Goal: Information Seeking & Learning: Learn about a topic

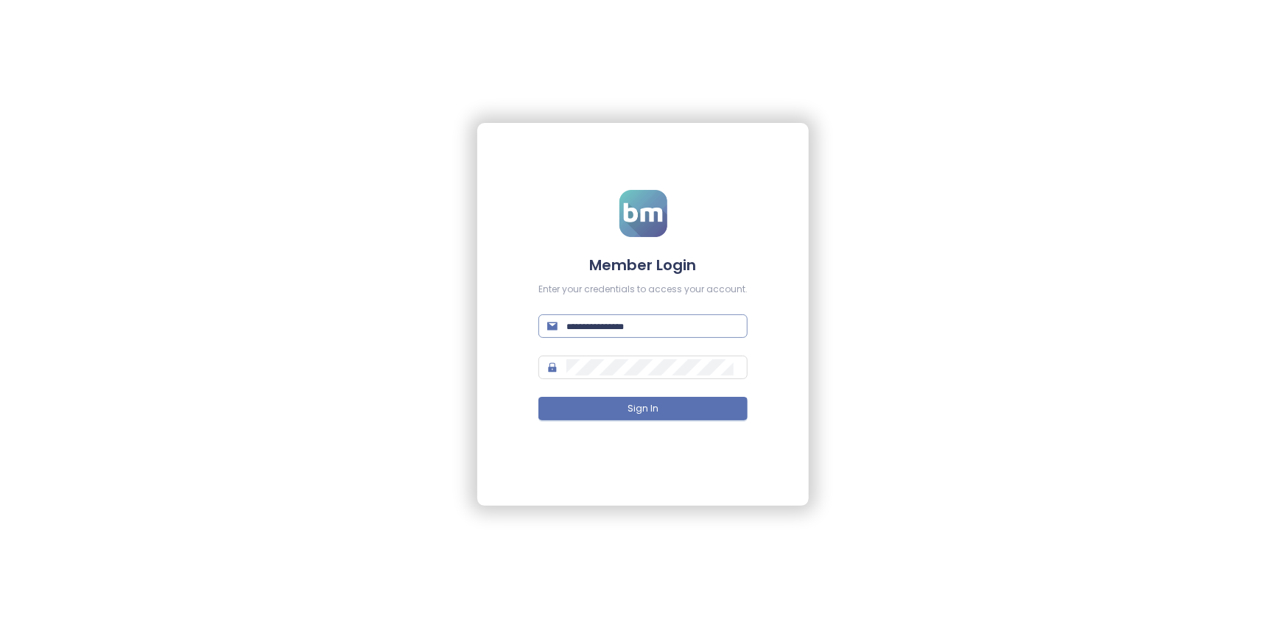
click at [655, 319] on input "text" at bounding box center [652, 326] width 172 height 16
click at [607, 334] on span at bounding box center [642, 326] width 209 height 24
paste input "**********"
type input "**********"
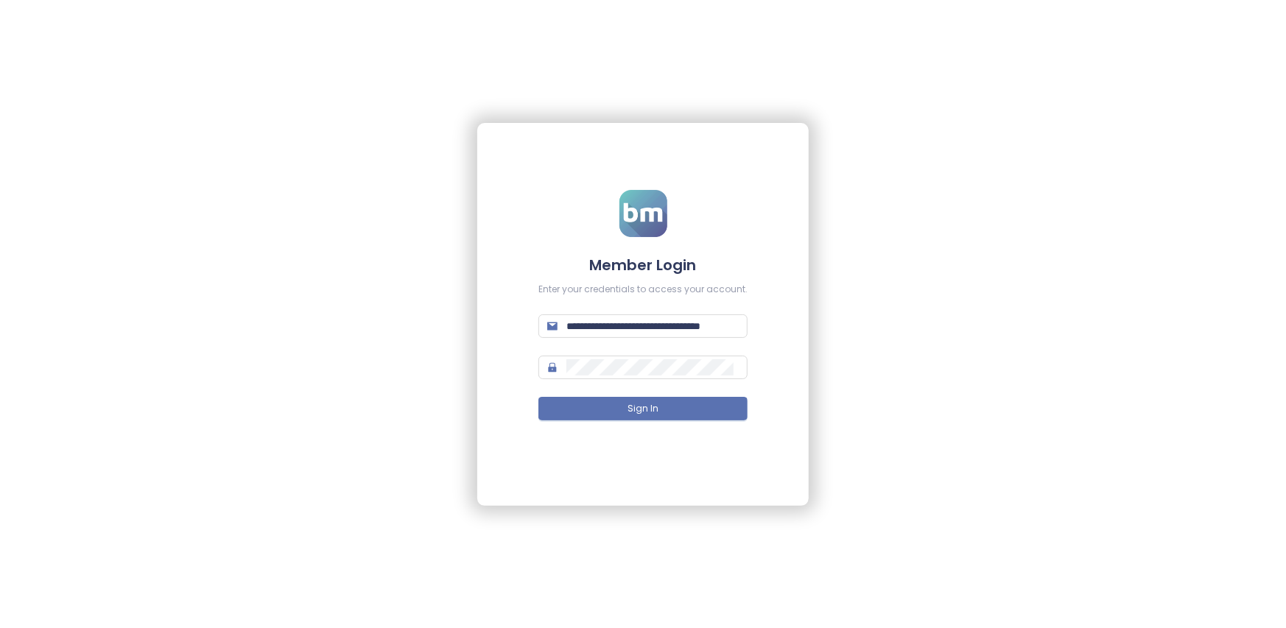
scroll to position [0, 0]
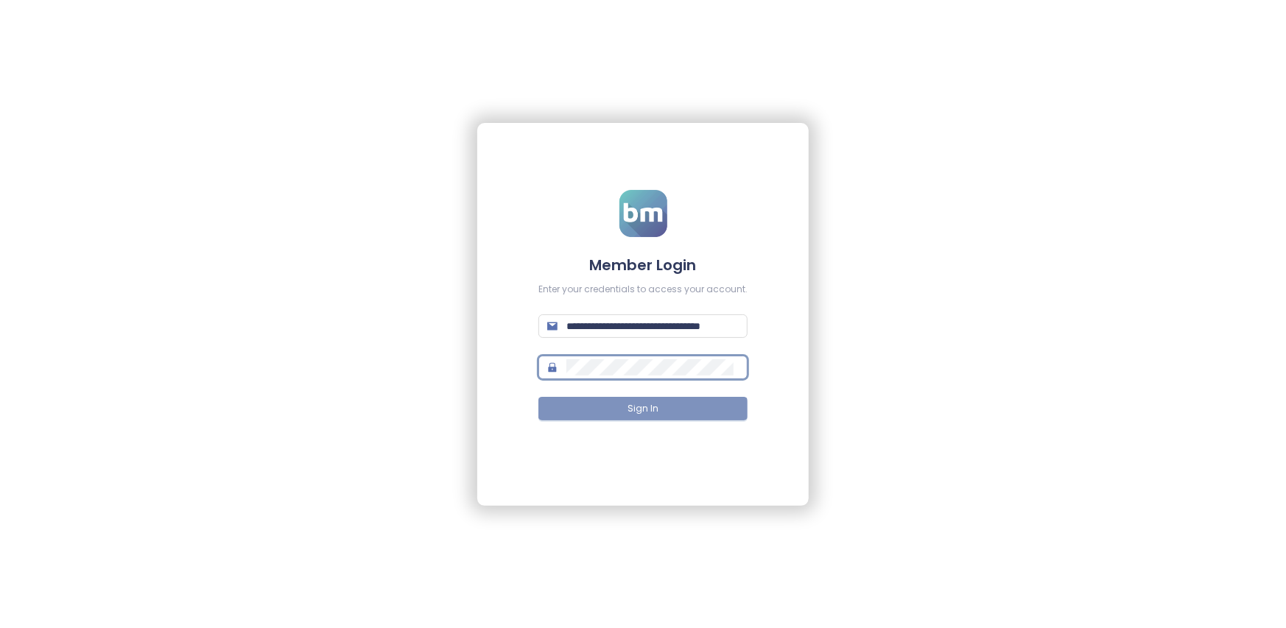
click at [623, 403] on button "Sign In" at bounding box center [642, 409] width 209 height 24
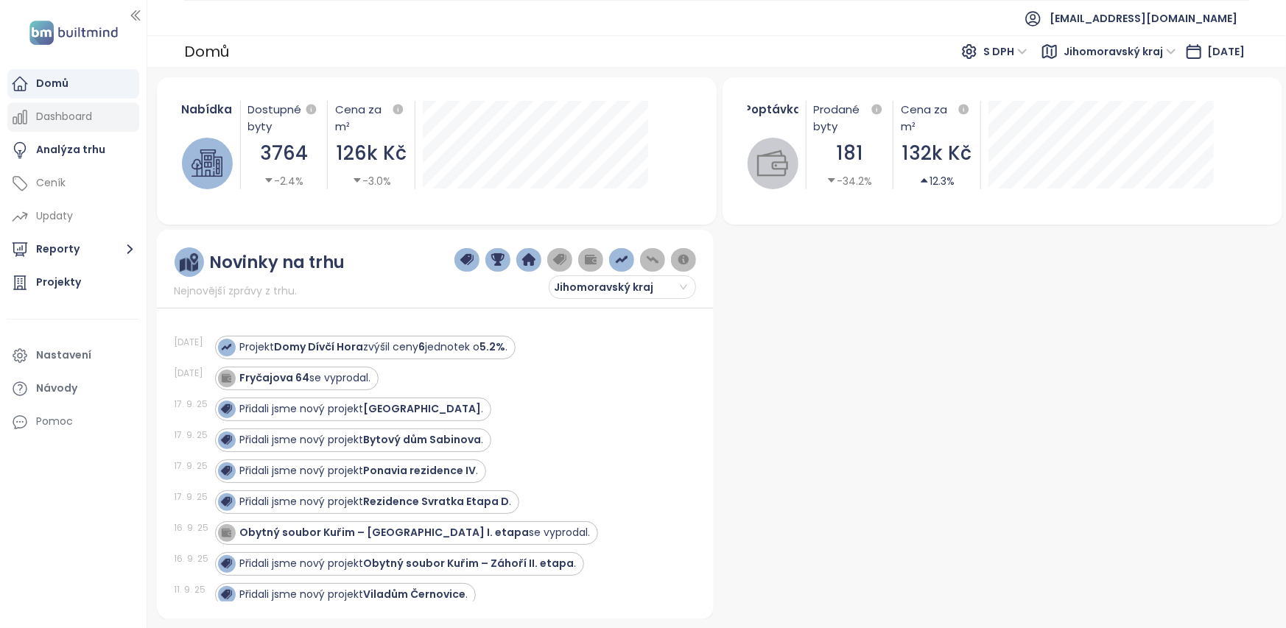
click at [64, 117] on div "Dashboard" at bounding box center [64, 116] width 56 height 18
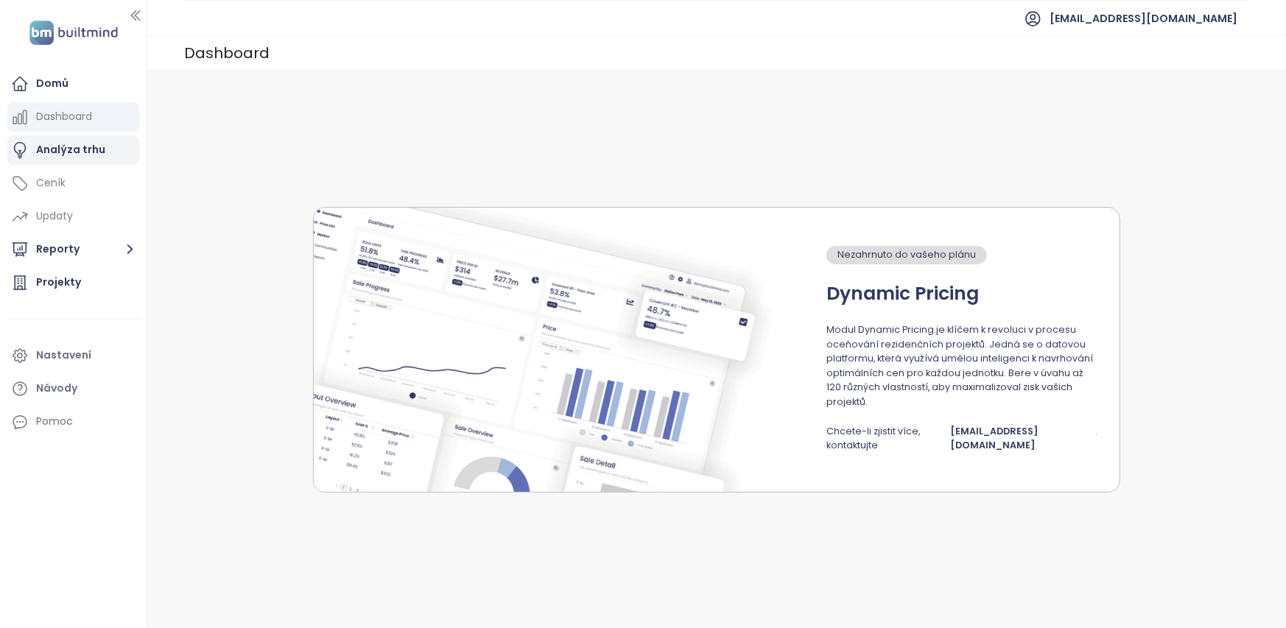
click at [72, 149] on div "Analýza trhu" at bounding box center [70, 150] width 69 height 18
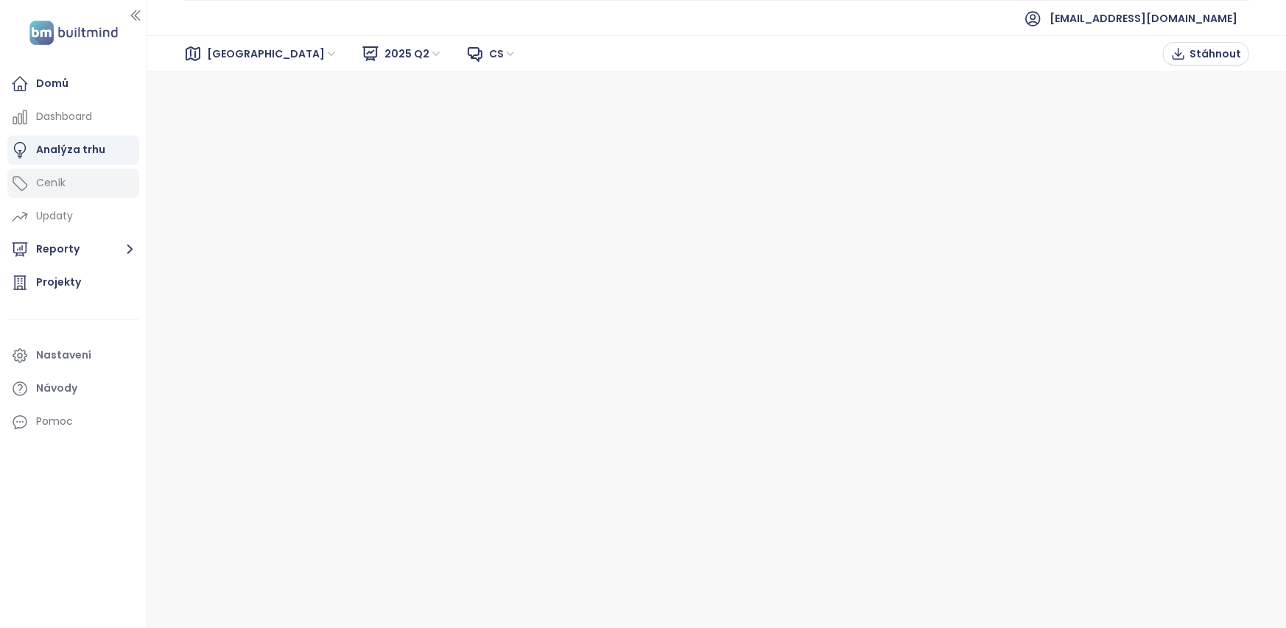
click at [84, 183] on div "Ceník" at bounding box center [73, 183] width 132 height 29
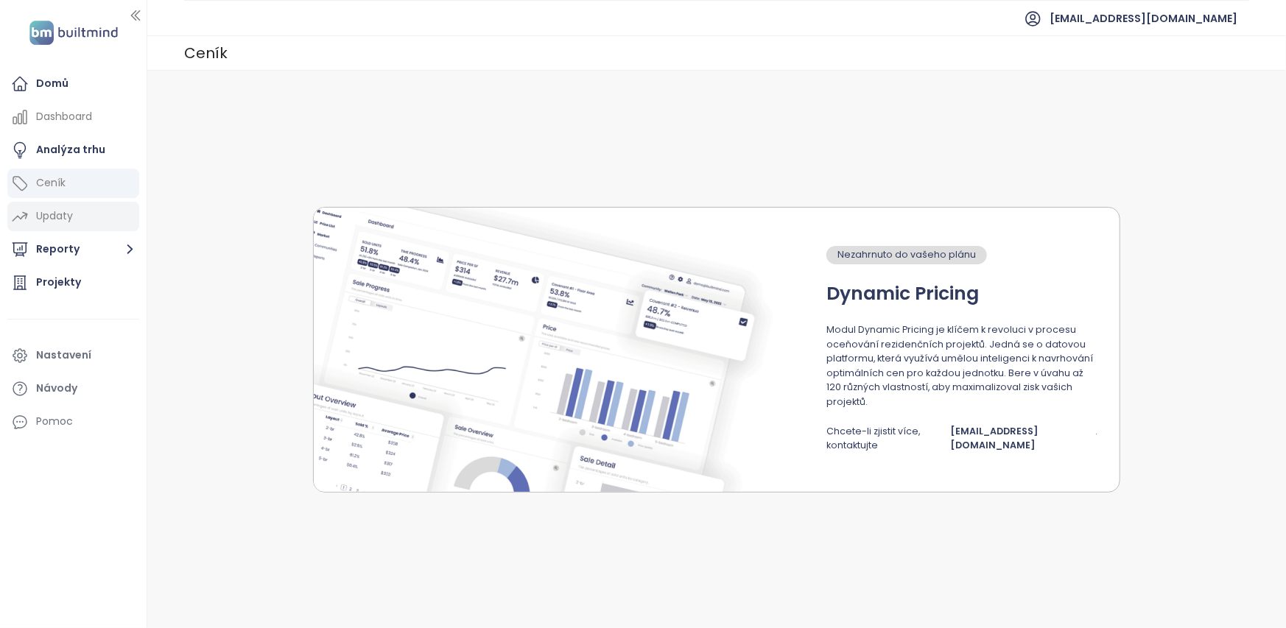
click at [68, 223] on div "Updaty" at bounding box center [54, 216] width 37 height 18
click at [55, 252] on button "Reporty" at bounding box center [73, 249] width 132 height 29
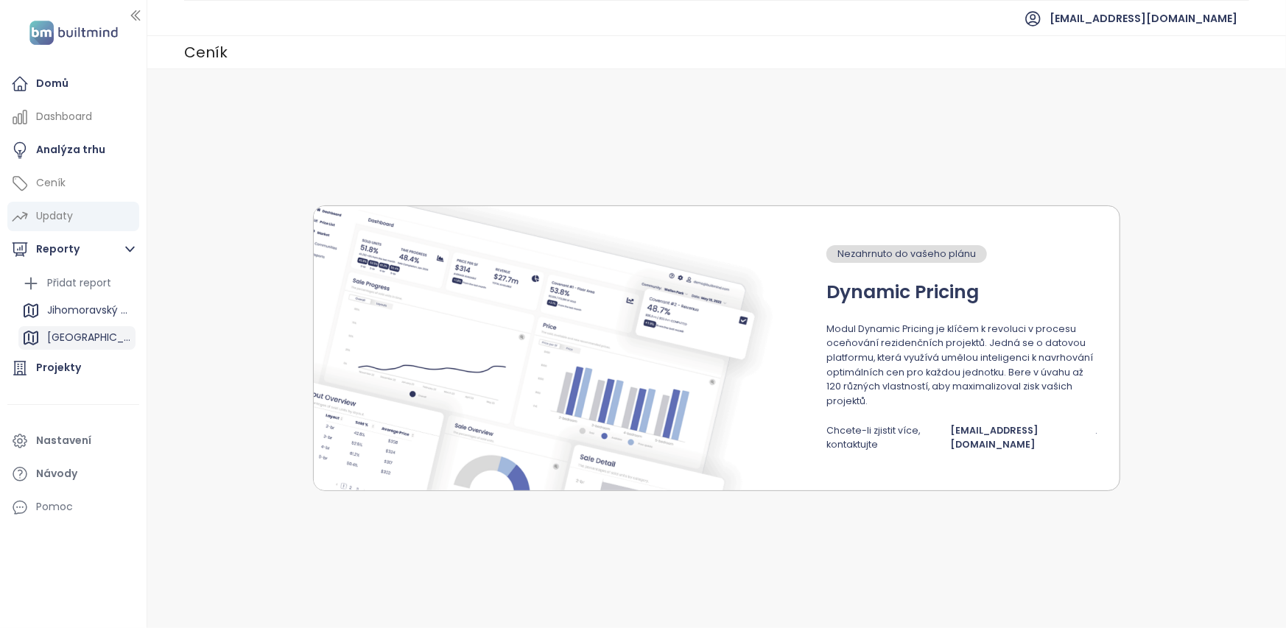
click at [68, 334] on div "[GEOGRAPHIC_DATA]" at bounding box center [89, 337] width 85 height 18
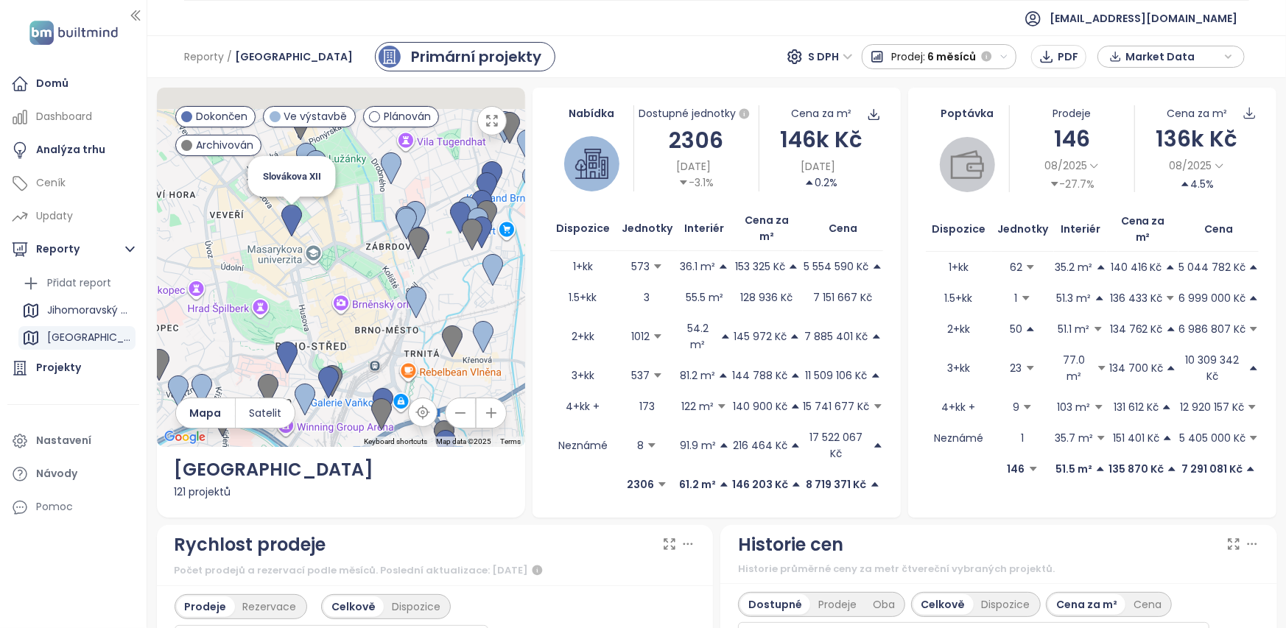
click at [289, 199] on img at bounding box center [291, 221] width 32 height 44
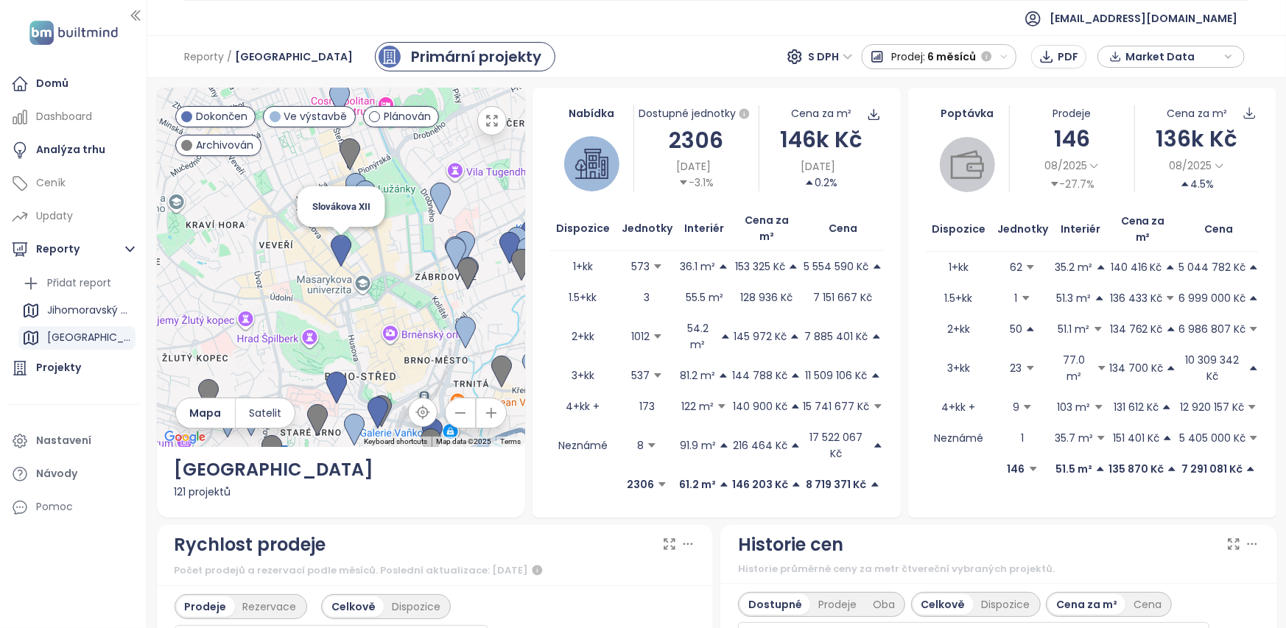
click at [345, 229] on img at bounding box center [341, 251] width 32 height 44
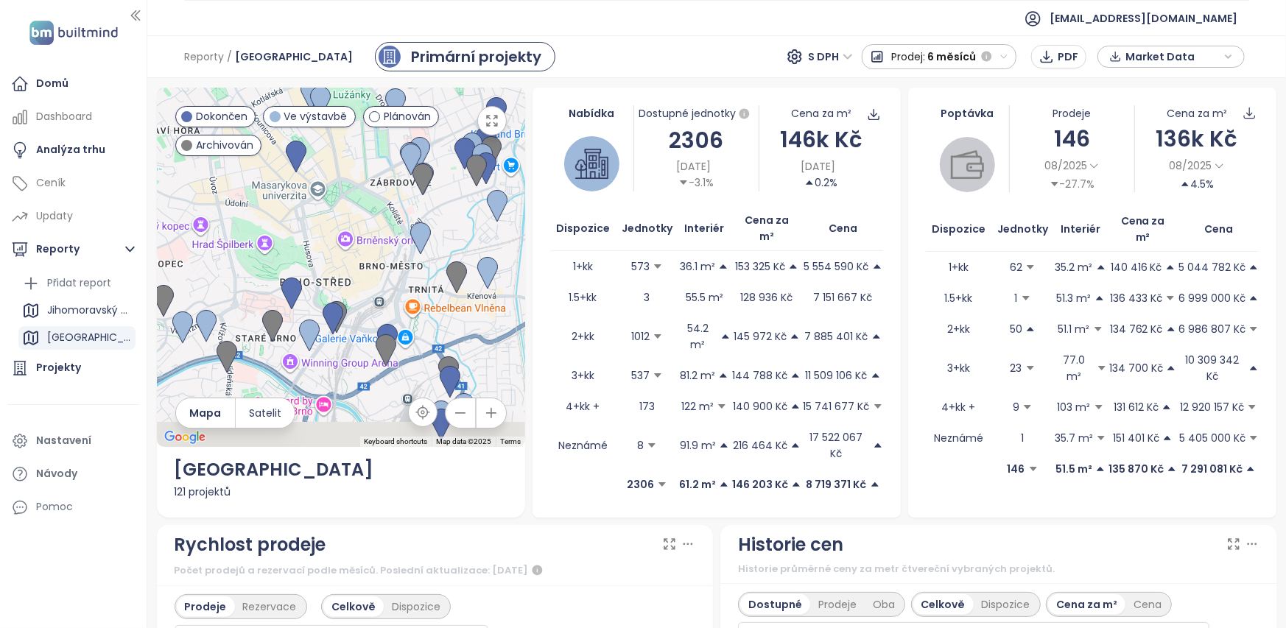
drag, startPoint x: 359, startPoint y: 302, endPoint x: 312, endPoint y: 200, distance: 112.0
click at [312, 200] on div at bounding box center [341, 267] width 368 height 359
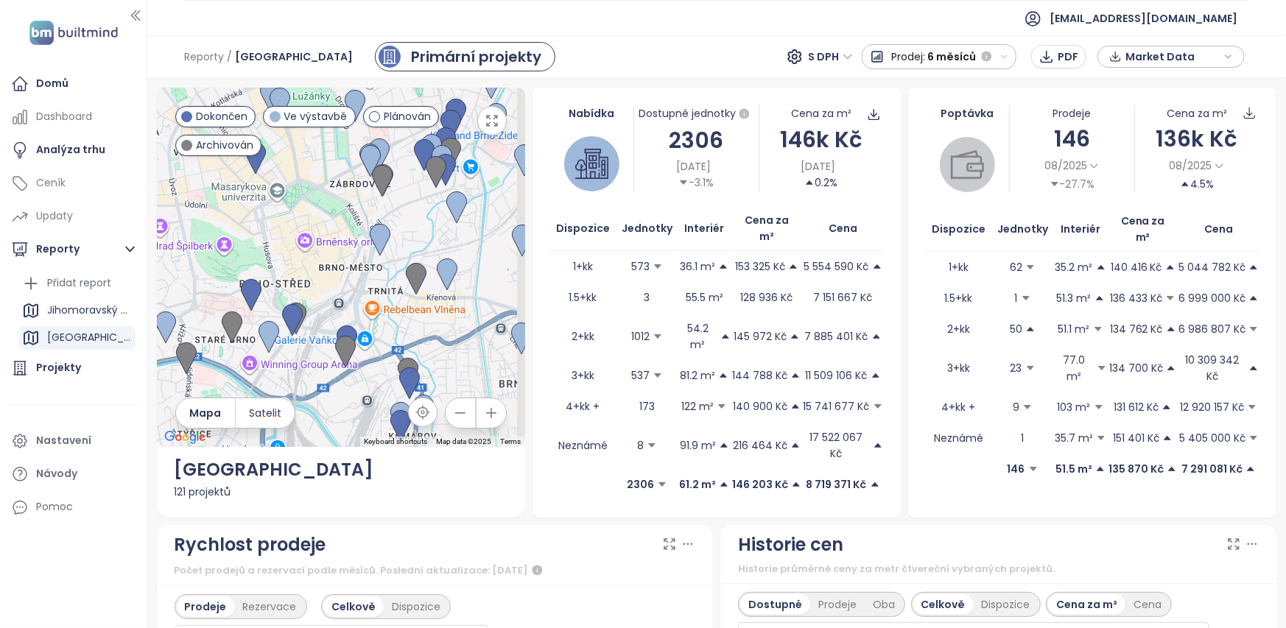
drag, startPoint x: 308, startPoint y: 219, endPoint x: 255, endPoint y: 216, distance: 53.8
click at [258, 219] on div at bounding box center [341, 267] width 368 height 359
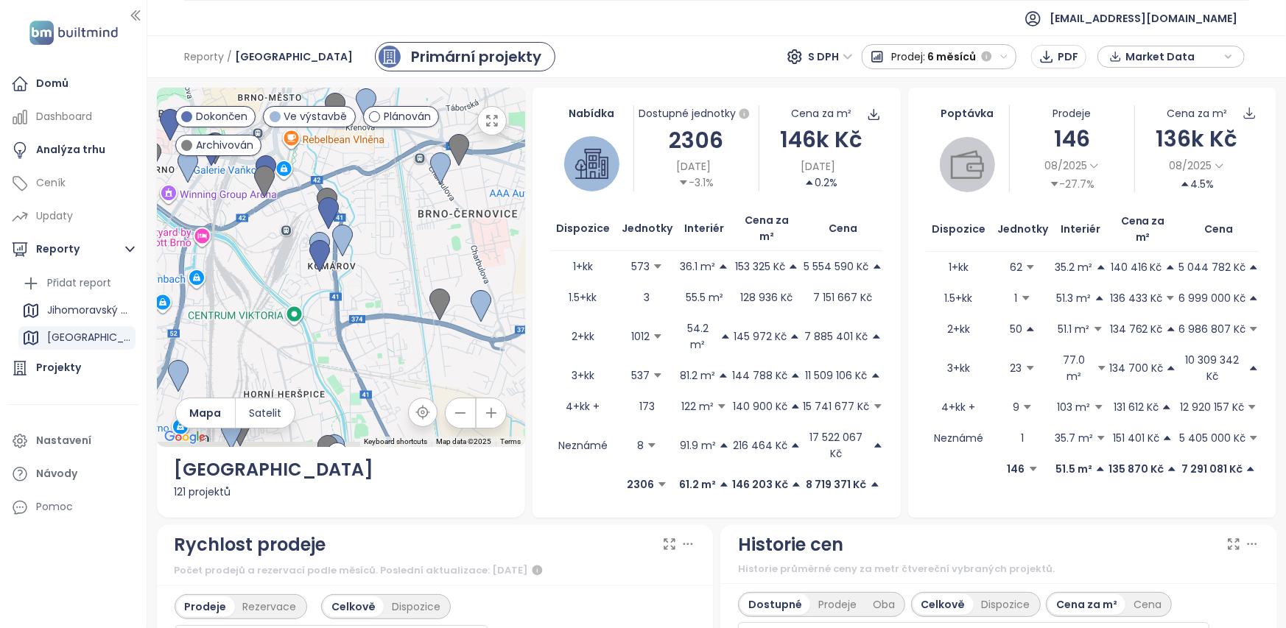
drag, startPoint x: 300, startPoint y: 323, endPoint x: 228, endPoint y: 161, distance: 178.0
click at [228, 161] on div at bounding box center [341, 267] width 368 height 359
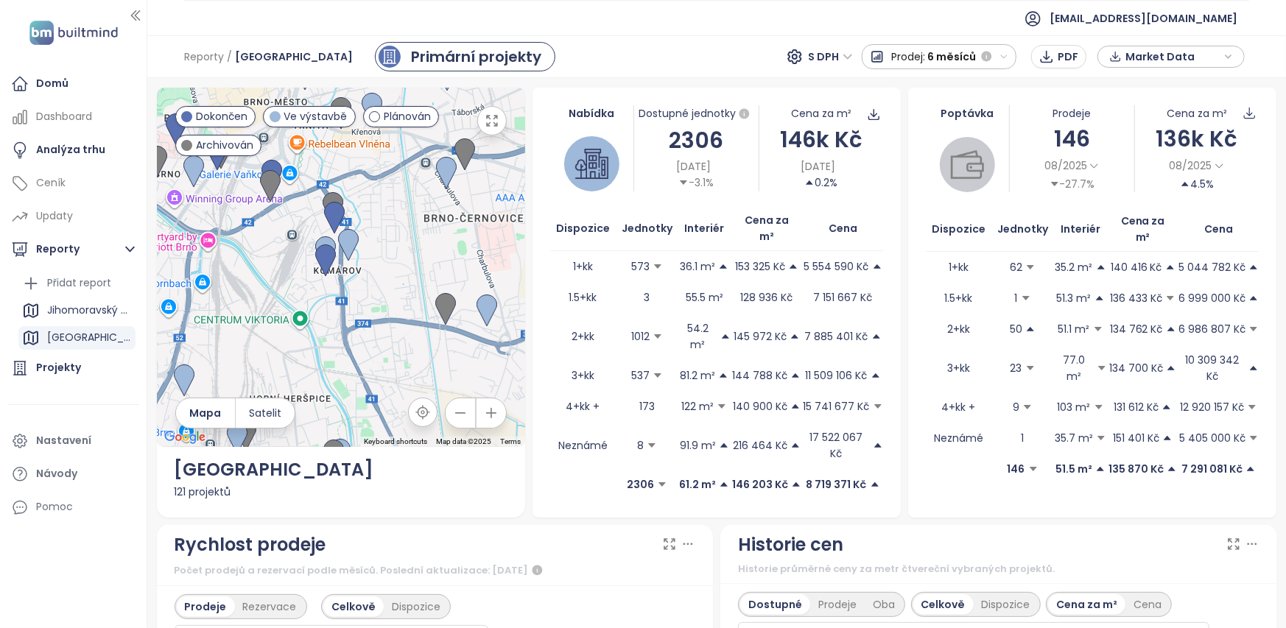
drag, startPoint x: 383, startPoint y: 200, endPoint x: 420, endPoint y: 242, distance: 56.4
click at [420, 242] on div at bounding box center [341, 267] width 368 height 359
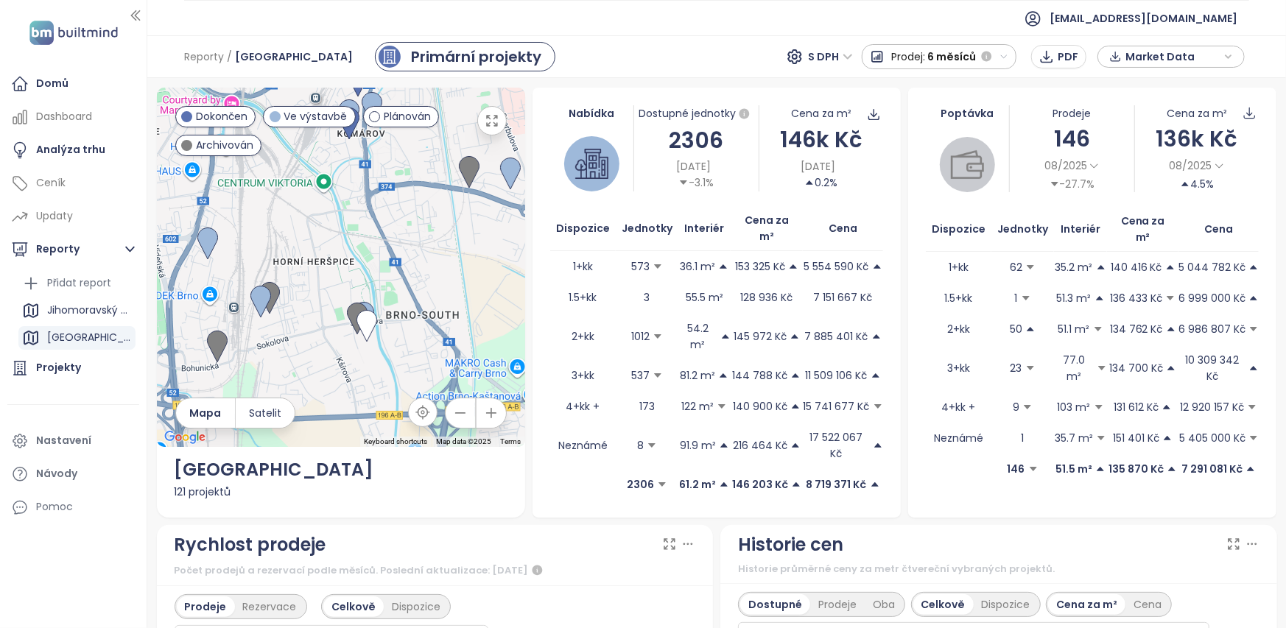
drag, startPoint x: 423, startPoint y: 310, endPoint x: 411, endPoint y: 135, distance: 175.6
click at [411, 135] on div at bounding box center [341, 267] width 368 height 359
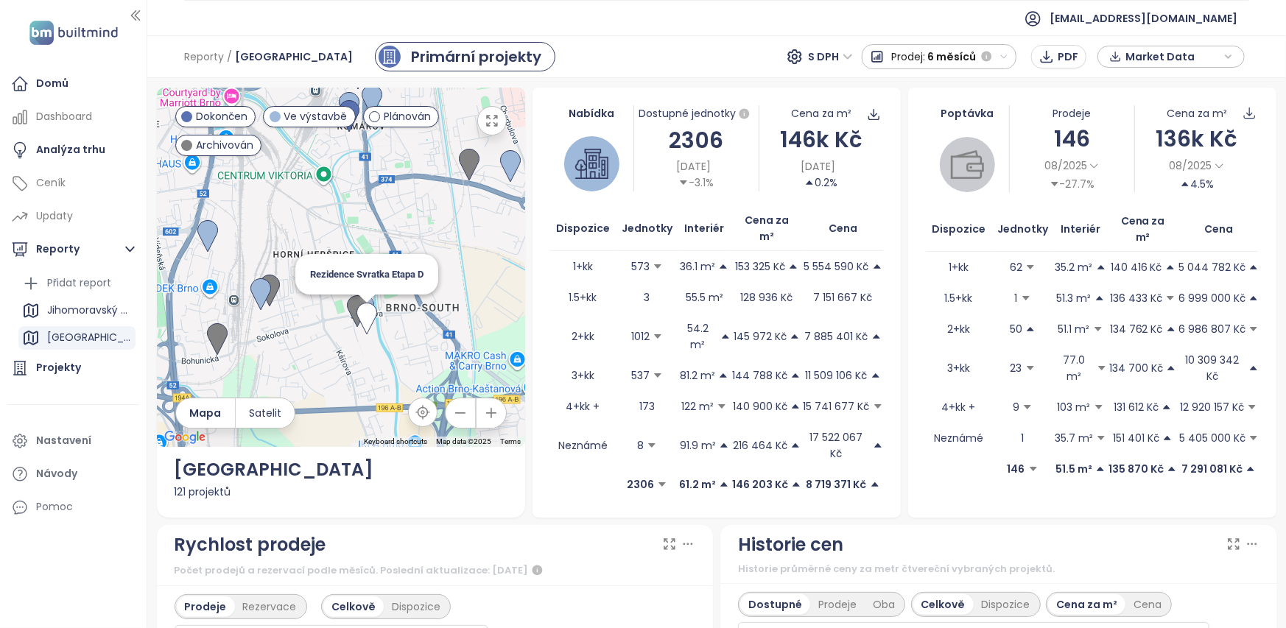
click at [367, 297] on img at bounding box center [366, 319] width 32 height 44
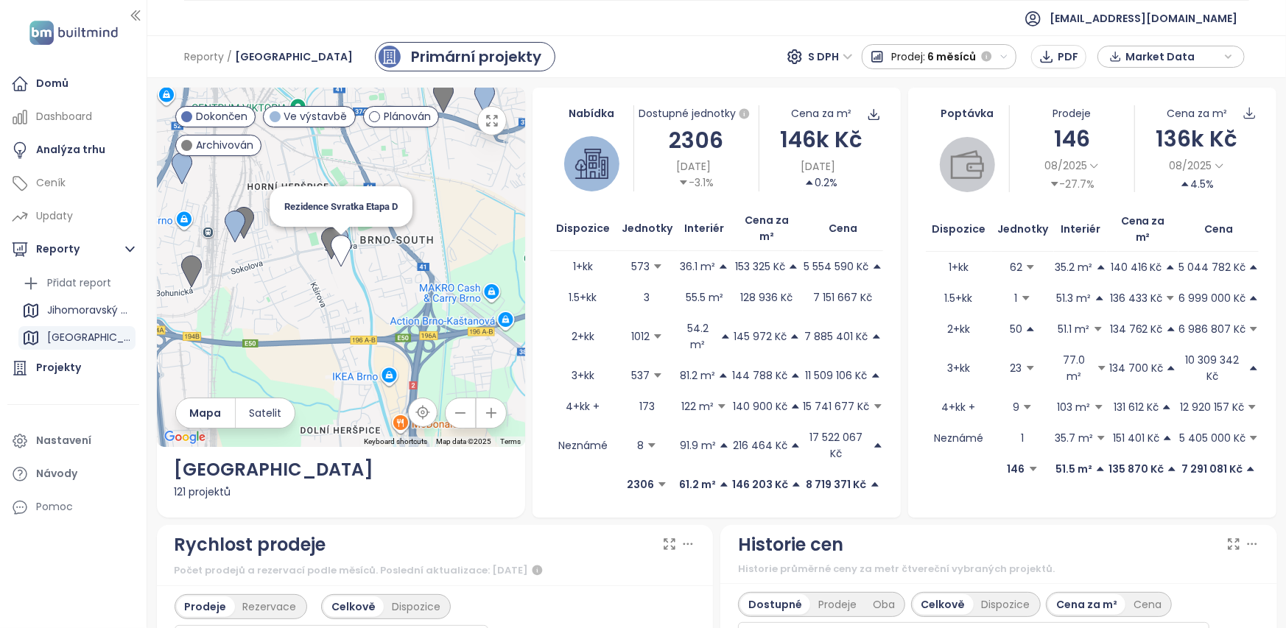
click at [325, 229] on img at bounding box center [341, 251] width 32 height 44
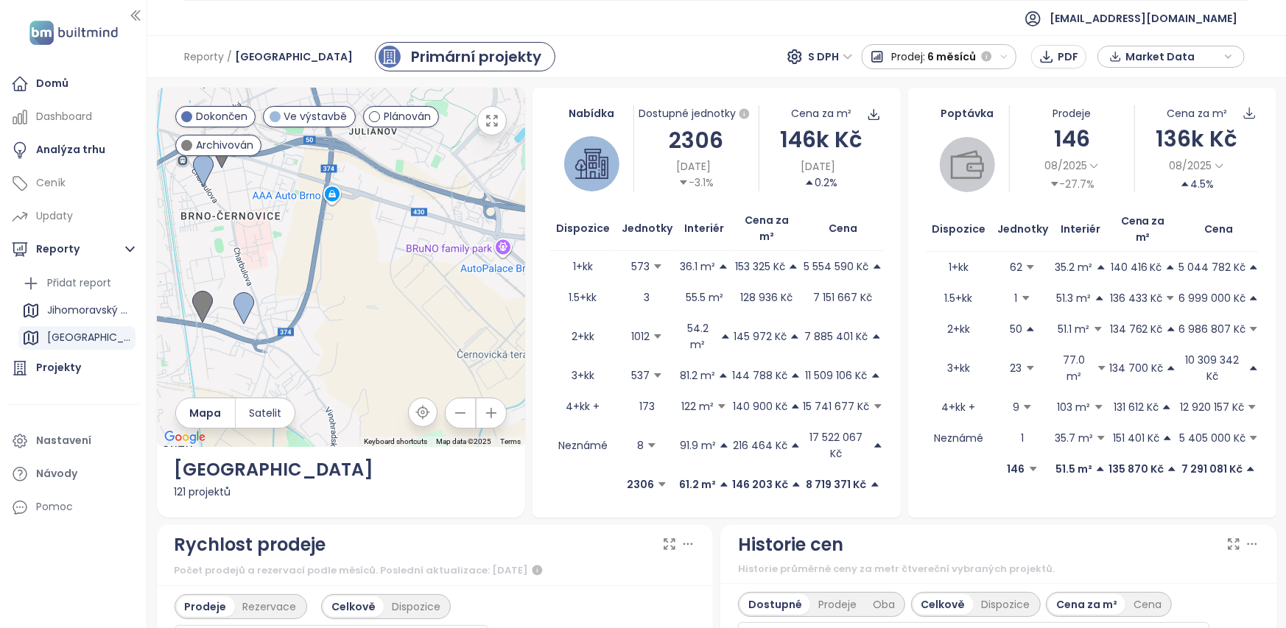
drag, startPoint x: 423, startPoint y: 193, endPoint x: 200, endPoint y: 385, distance: 293.9
click at [200, 385] on div "Keyboard shortcuts Map Data Map data ©2025 Map data ©2025 200 m Click to toggle…" at bounding box center [341, 267] width 368 height 359
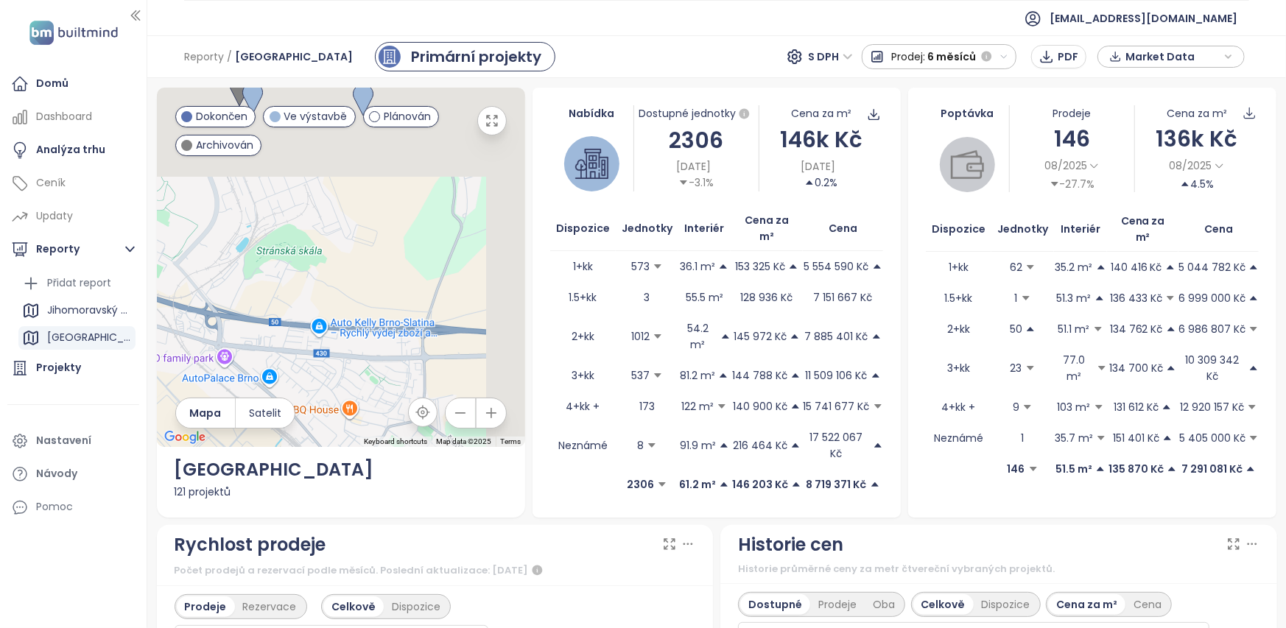
drag, startPoint x: 367, startPoint y: 238, endPoint x: 119, endPoint y: 338, distance: 268.2
click at [119, 336] on section "Domů Dashboard Analýza trhu Ceník Updaty Reporty Přidat report Jihomoravský kra…" at bounding box center [643, 314] width 1286 height 628
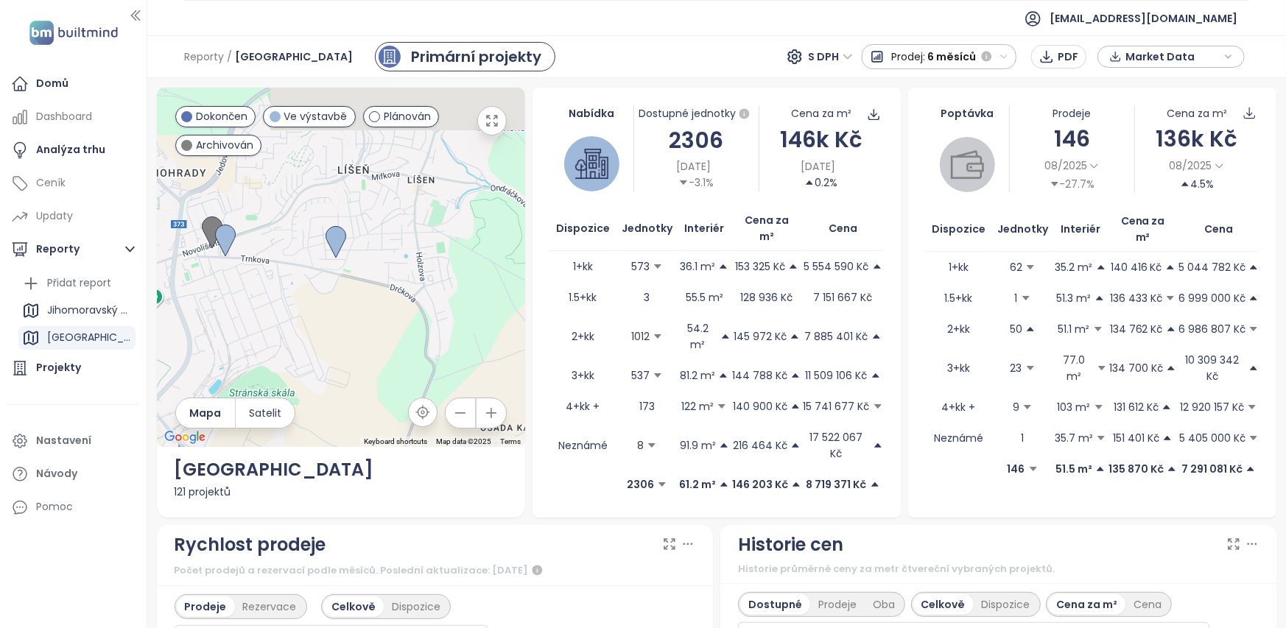
drag, startPoint x: 384, startPoint y: 222, endPoint x: 361, endPoint y: 341, distance: 120.7
click at [361, 341] on div at bounding box center [341, 267] width 368 height 359
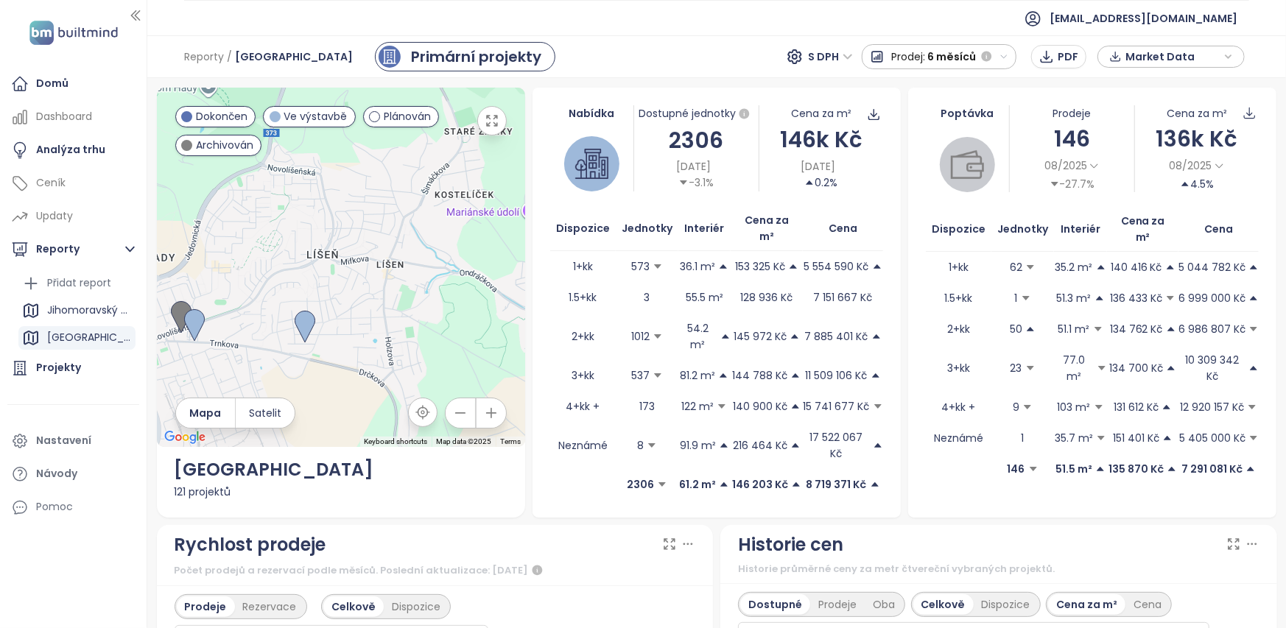
drag, startPoint x: 378, startPoint y: 296, endPoint x: 373, endPoint y: 328, distance: 32.1
click at [373, 328] on div at bounding box center [341, 267] width 368 height 359
drag, startPoint x: 372, startPoint y: 300, endPoint x: 379, endPoint y: 281, distance: 19.8
click at [379, 281] on div at bounding box center [341, 267] width 368 height 359
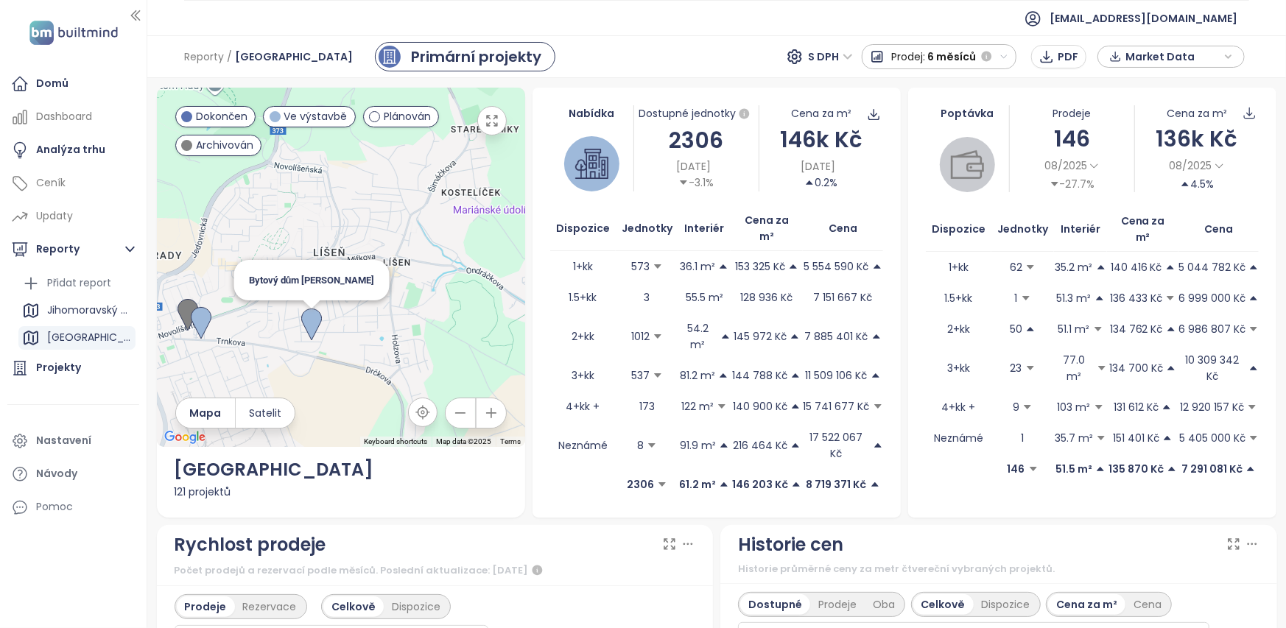
click at [305, 303] on img at bounding box center [311, 325] width 32 height 44
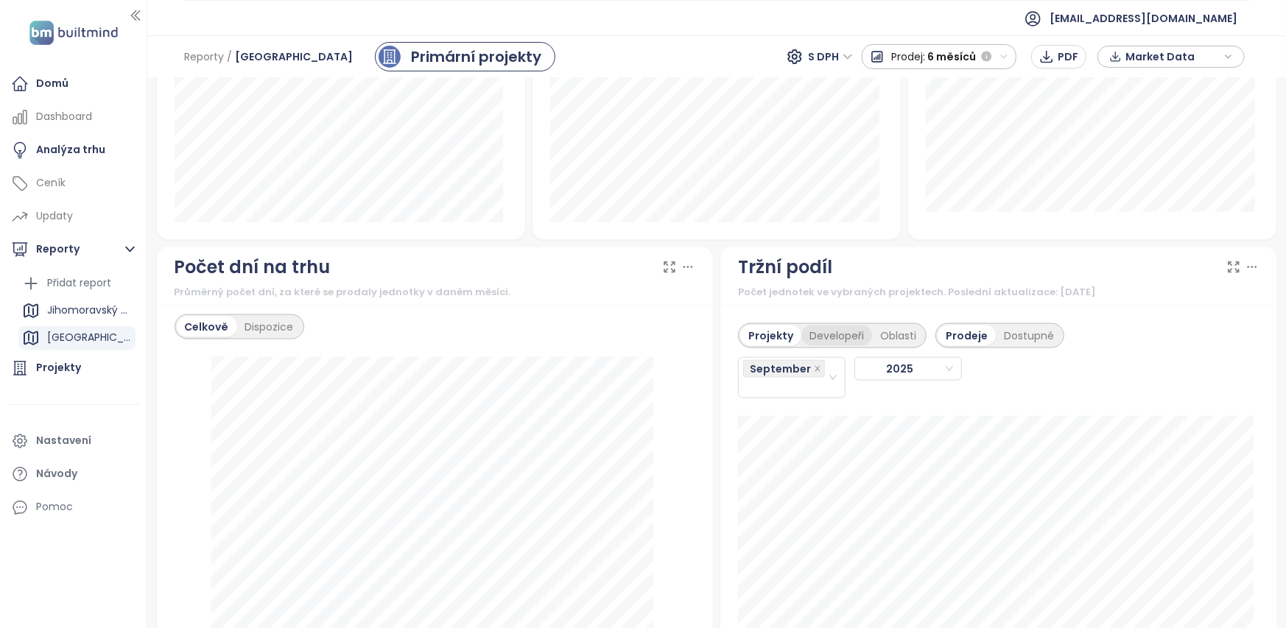
scroll to position [1178, 0]
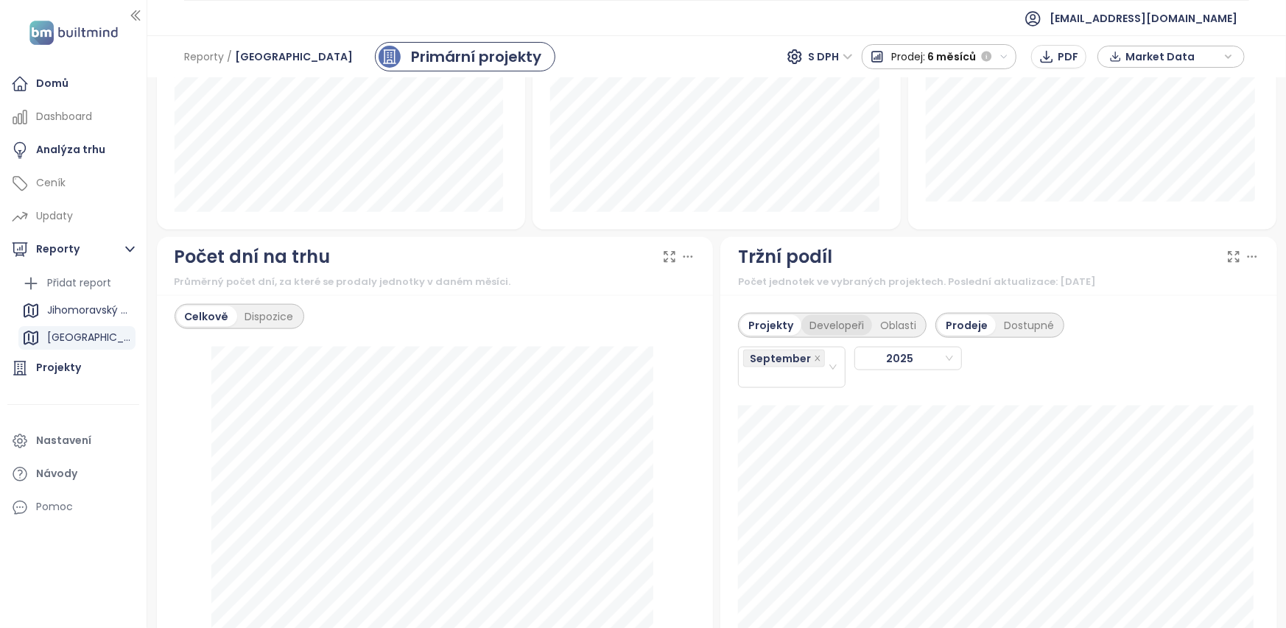
click at [829, 315] on div "Developeři" at bounding box center [836, 325] width 71 height 21
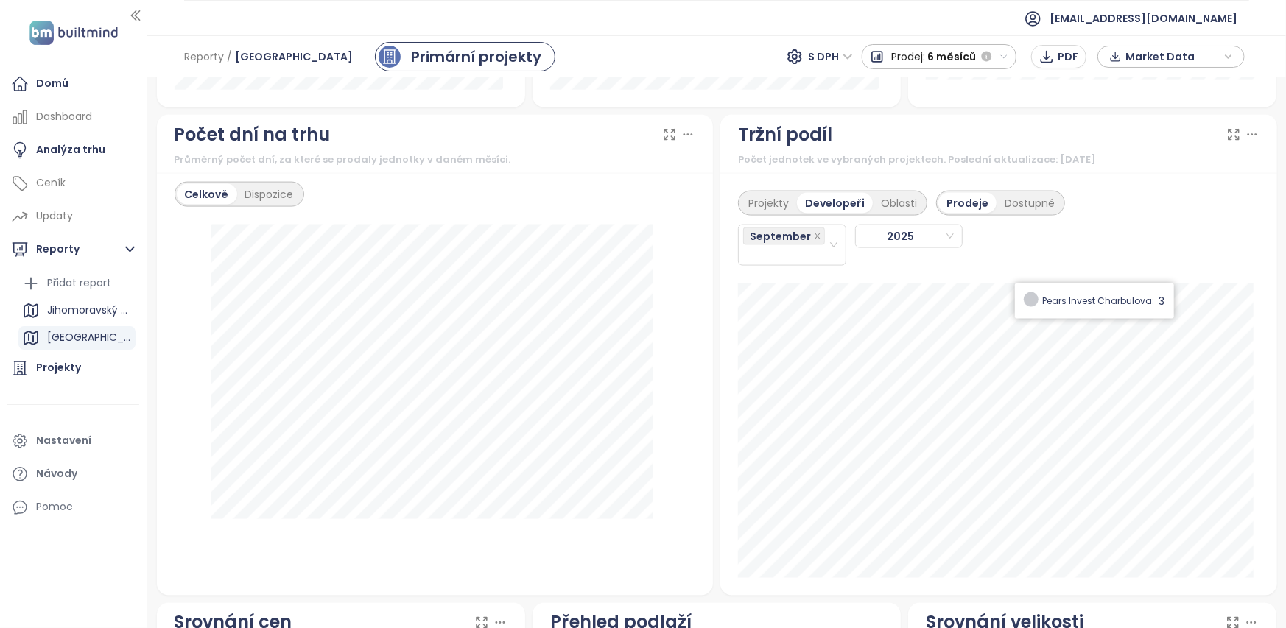
scroll to position [1325, 0]
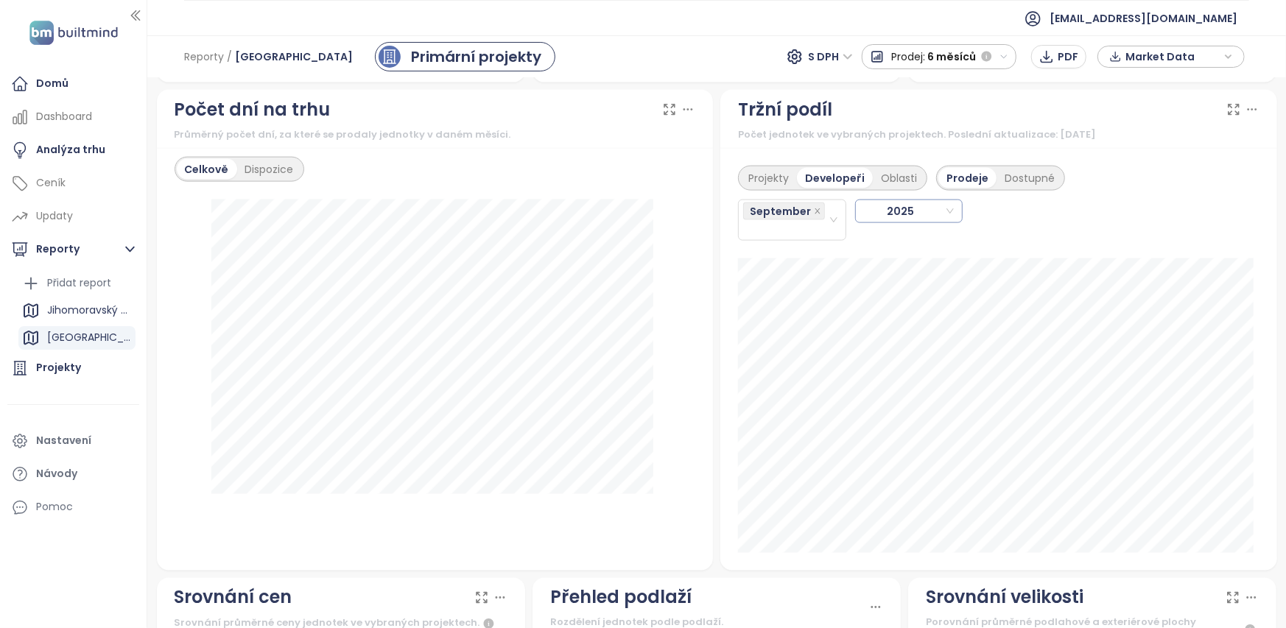
click at [911, 200] on span "2025" at bounding box center [907, 211] width 94 height 22
click at [829, 216] on icon "close-circle" at bounding box center [833, 220] width 9 height 9
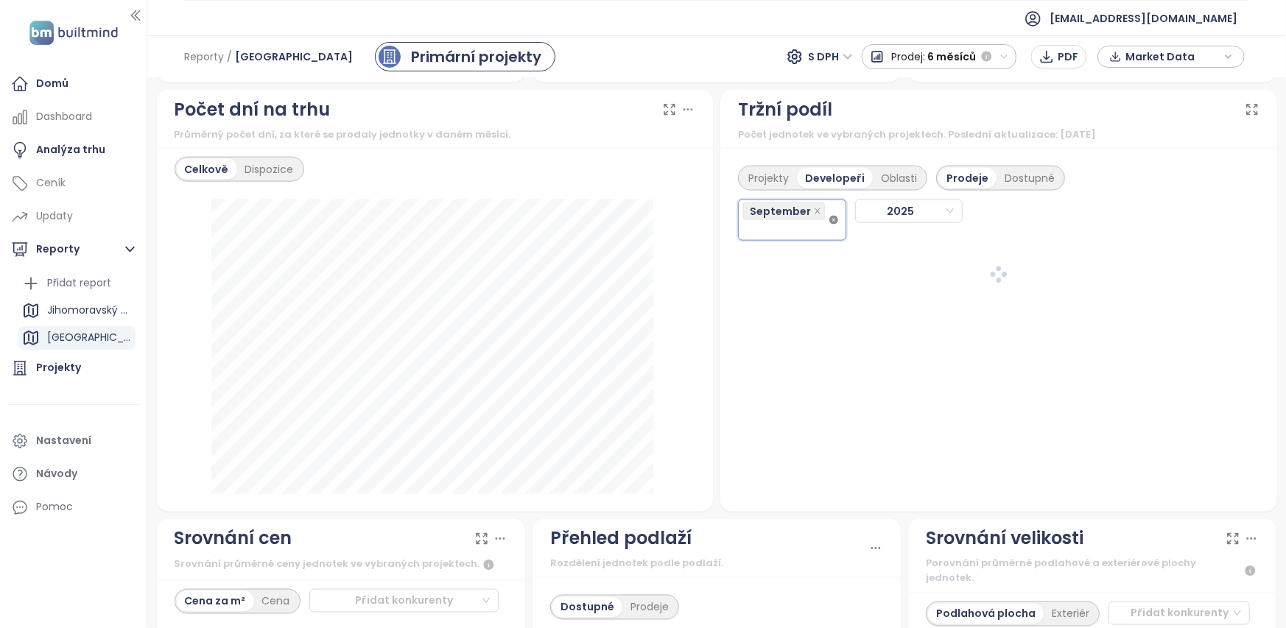
click at [829, 216] on icon "close-circle" at bounding box center [833, 220] width 9 height 9
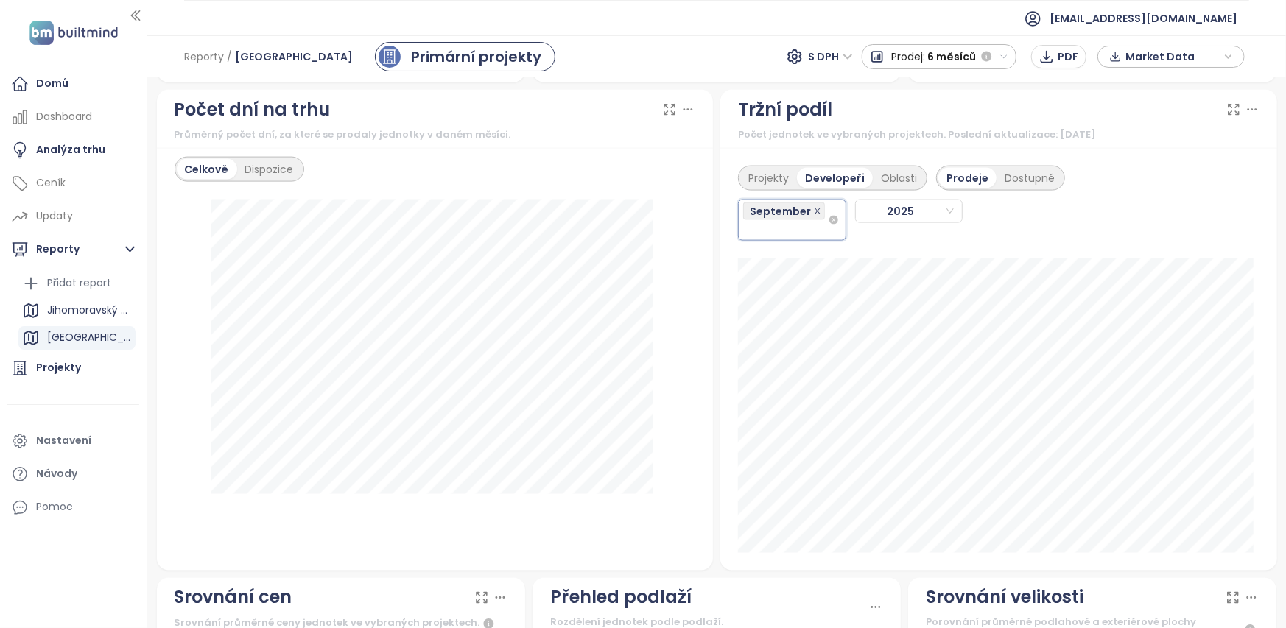
click at [814, 208] on icon "close" at bounding box center [816, 210] width 5 height 5
click at [814, 208] on icon "close" at bounding box center [817, 211] width 7 height 7
click at [780, 201] on div "September" at bounding box center [785, 211] width 85 height 21
click at [753, 211] on div "January" at bounding box center [785, 210] width 82 height 16
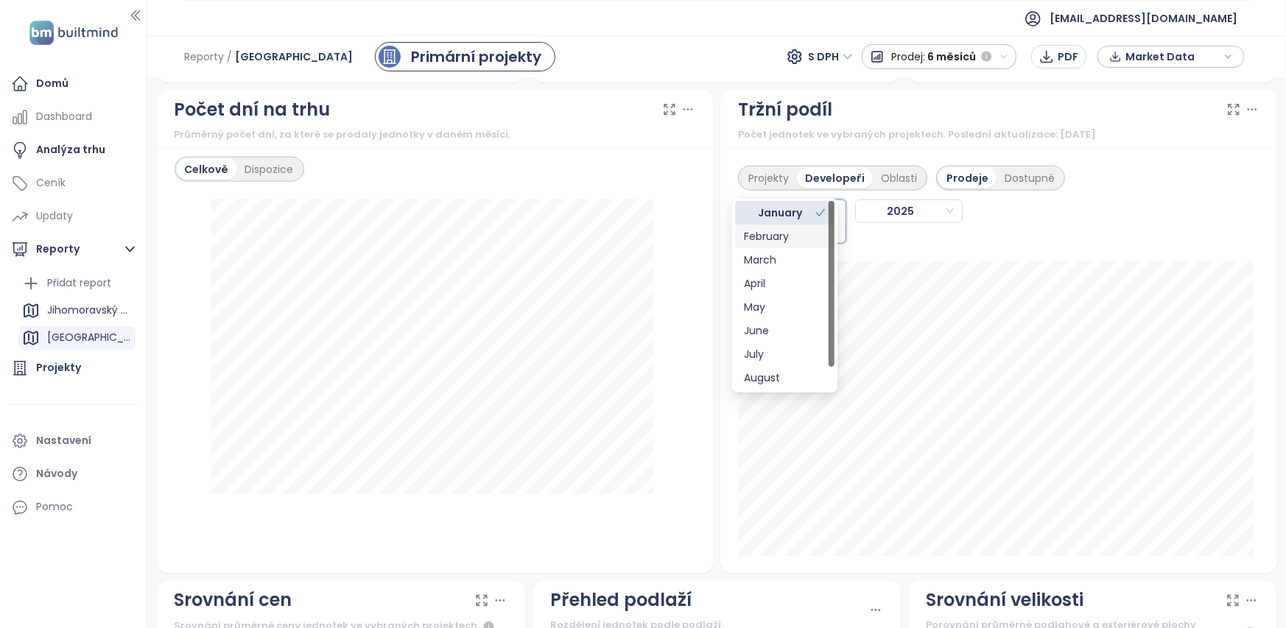
click at [783, 234] on div "February" at bounding box center [785, 236] width 82 height 16
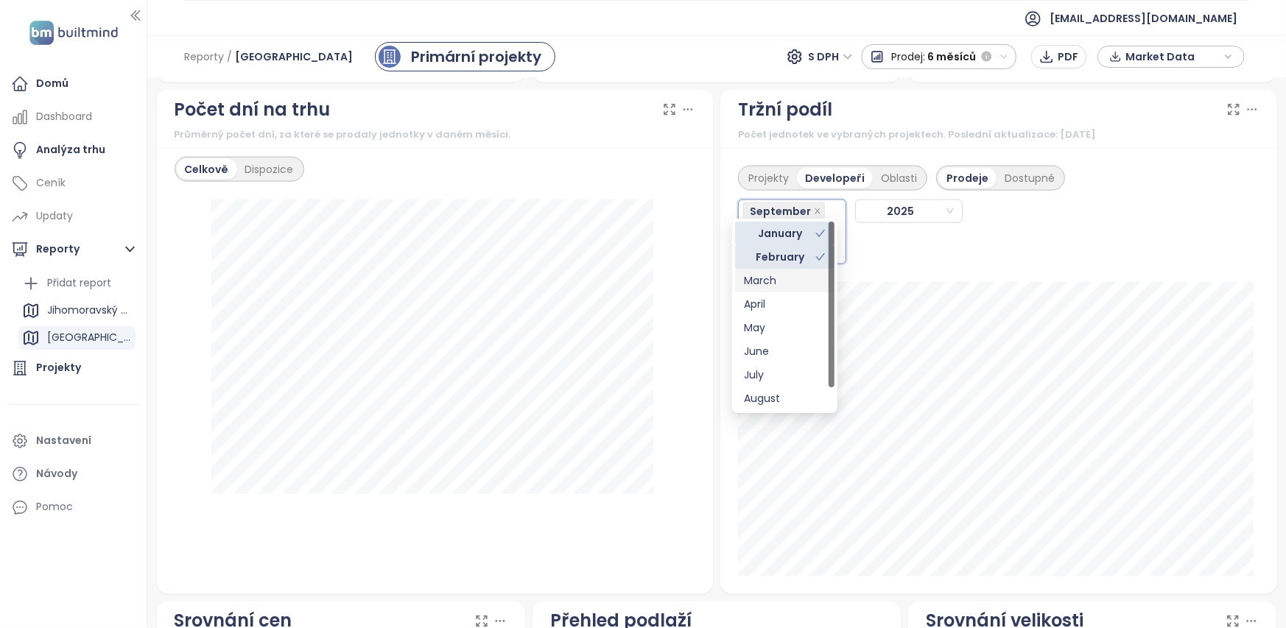
click at [781, 276] on div "March" at bounding box center [785, 280] width 82 height 16
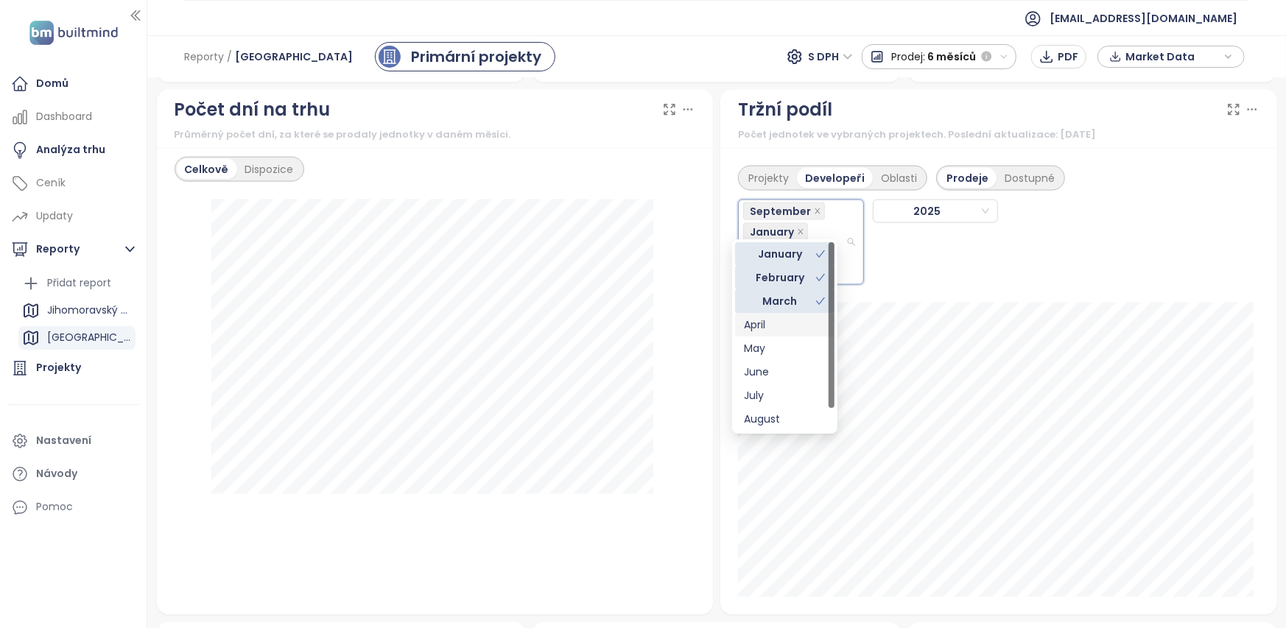
click at [784, 329] on div "April" at bounding box center [785, 325] width 82 height 16
click at [791, 353] on div "May" at bounding box center [785, 348] width 82 height 16
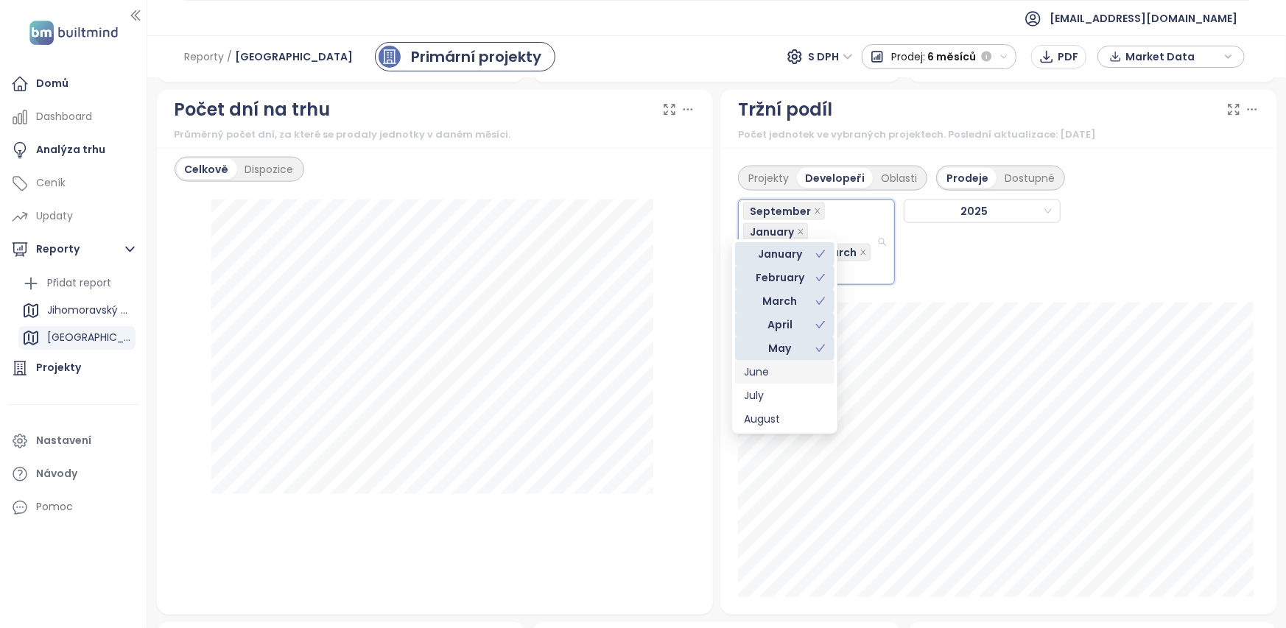
click at [788, 372] on div "June" at bounding box center [785, 372] width 82 height 16
click at [788, 396] on div "July" at bounding box center [785, 395] width 82 height 16
click at [786, 422] on div "August" at bounding box center [785, 419] width 82 height 16
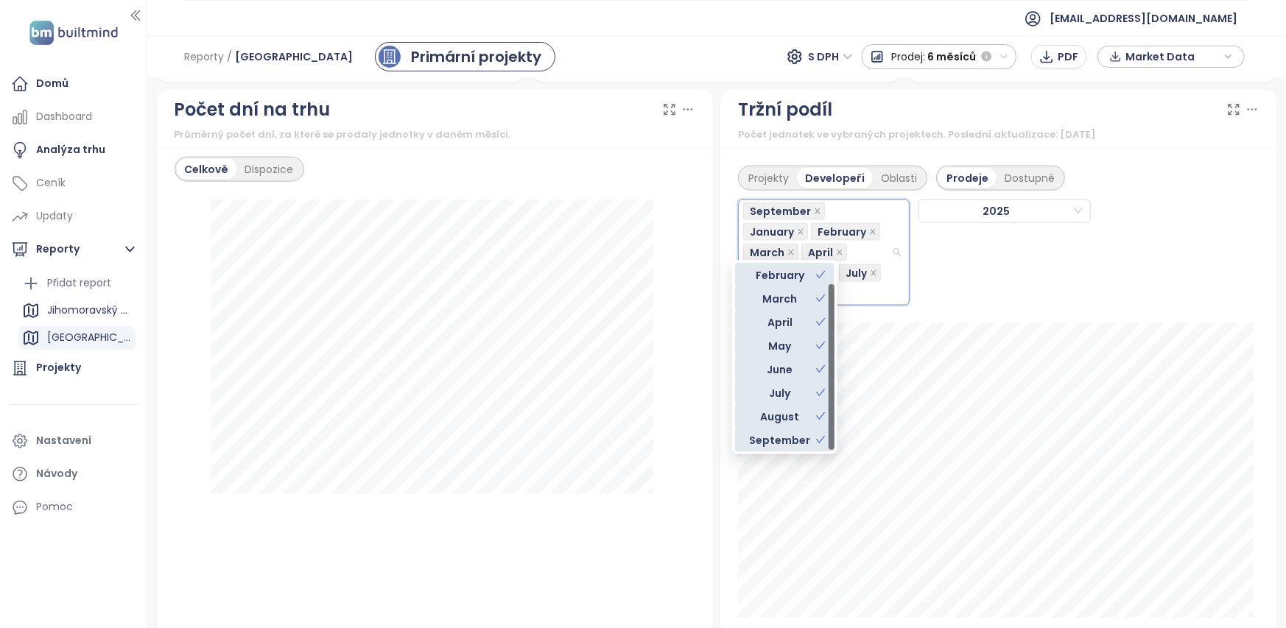
scroll to position [0, 0]
click at [994, 218] on div "September January February March April May June July August 2025" at bounding box center [998, 248] width 521 height 115
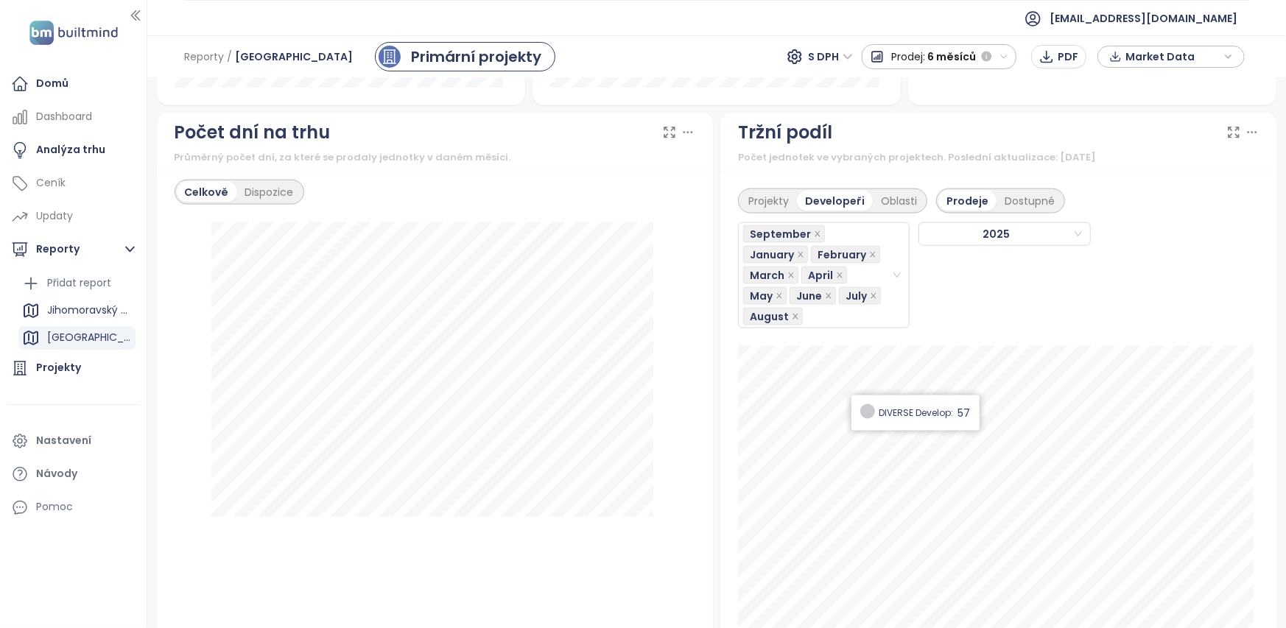
scroll to position [1325, 0]
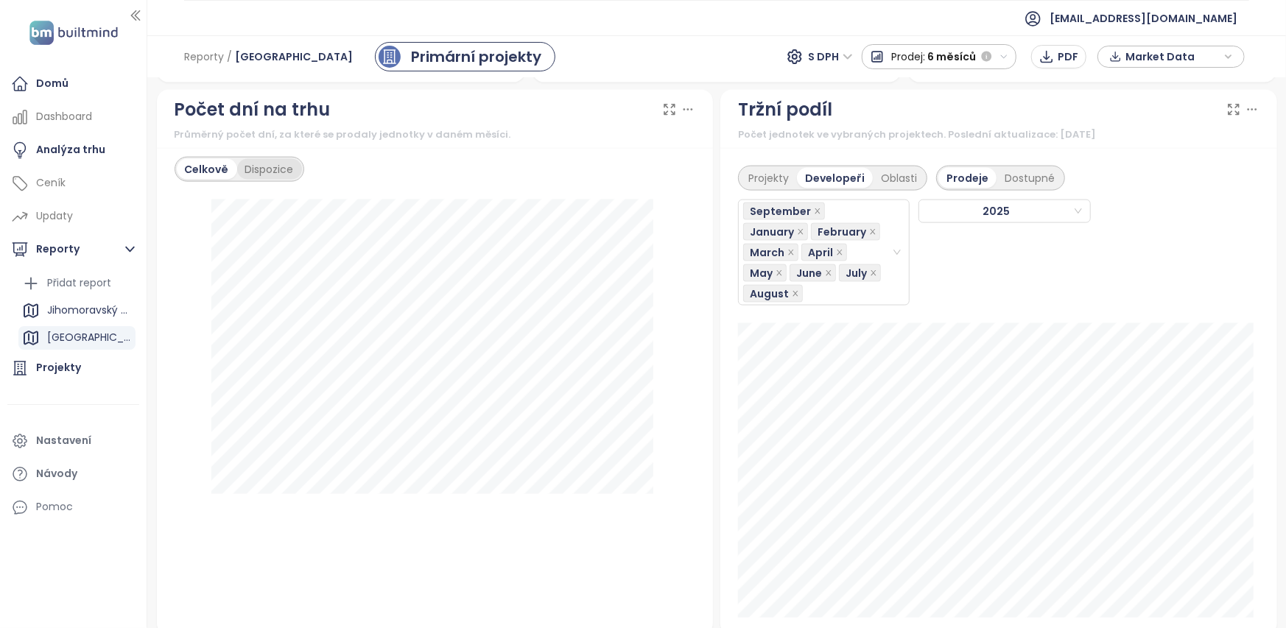
click at [277, 159] on div "Dispozice" at bounding box center [269, 169] width 65 height 21
click at [328, 191] on span "September" at bounding box center [259, 202] width 158 height 22
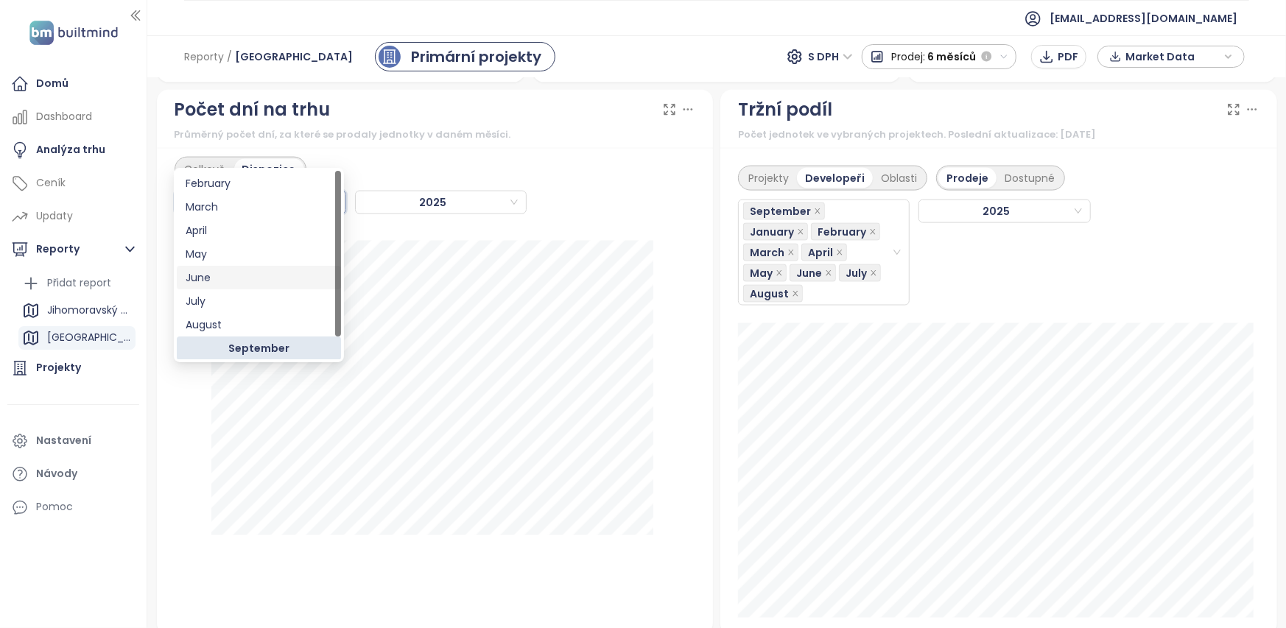
scroll to position [0, 0]
click at [216, 180] on div "January" at bounding box center [259, 182] width 147 height 16
click at [284, 191] on span "January" at bounding box center [259, 202] width 158 height 22
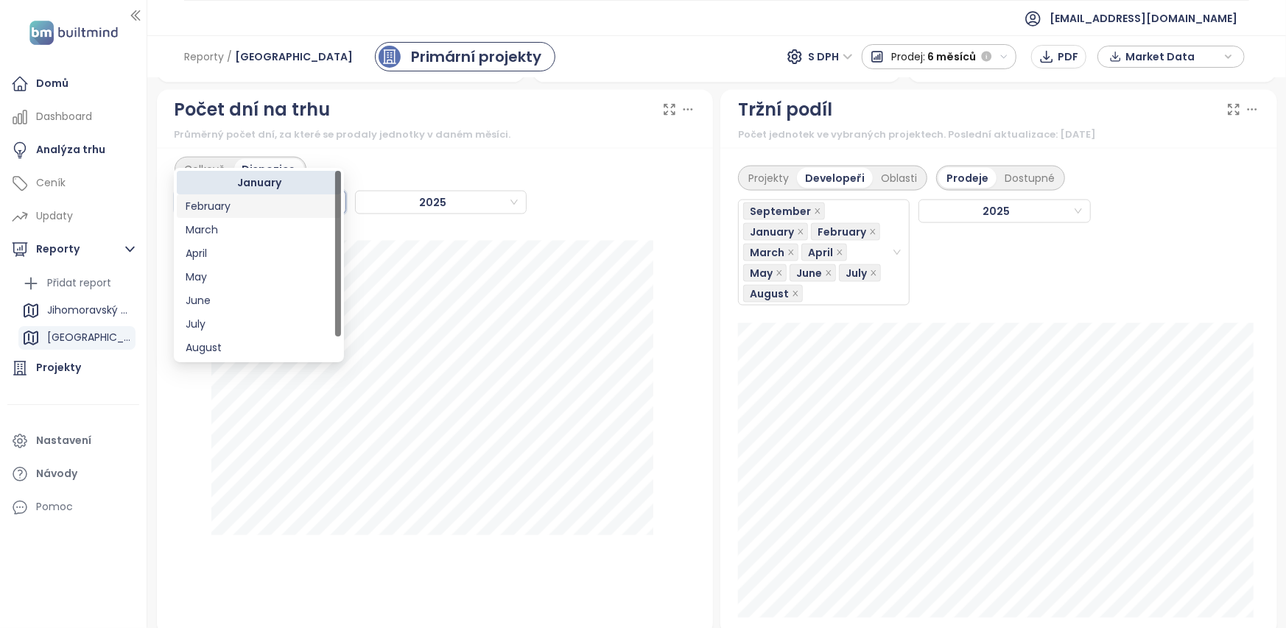
click at [237, 209] on div "February" at bounding box center [259, 206] width 147 height 16
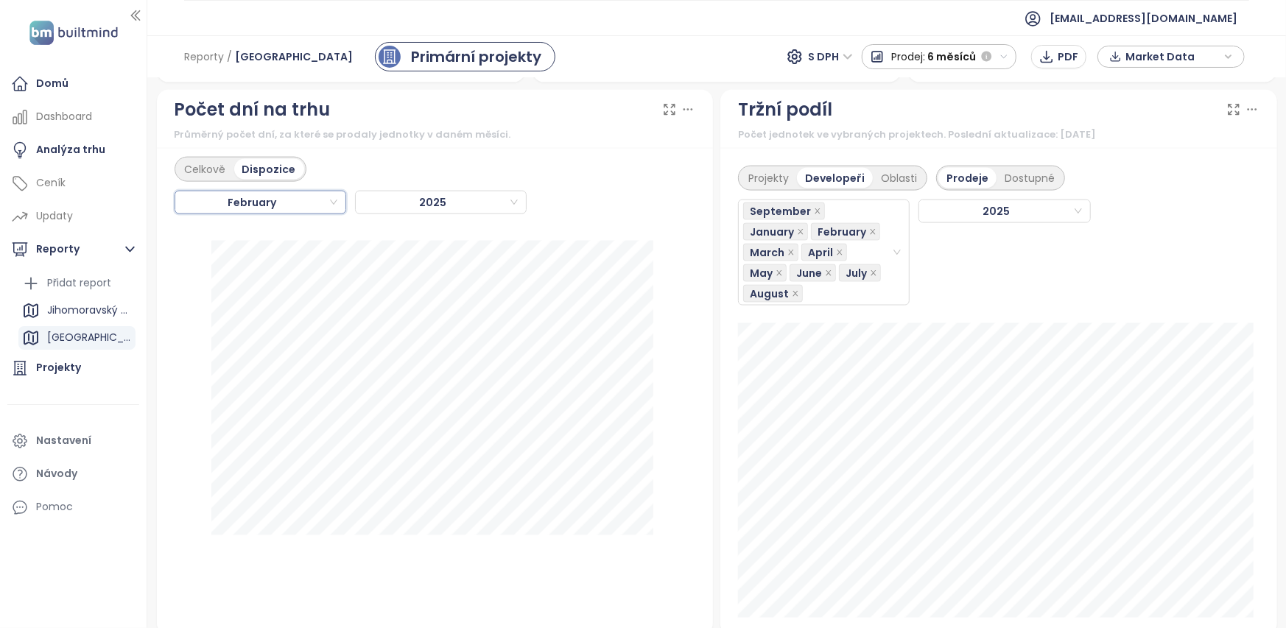
click at [272, 182] on div "February February 2025" at bounding box center [434, 202] width 521 height 41
click at [269, 191] on span "February" at bounding box center [259, 202] width 158 height 22
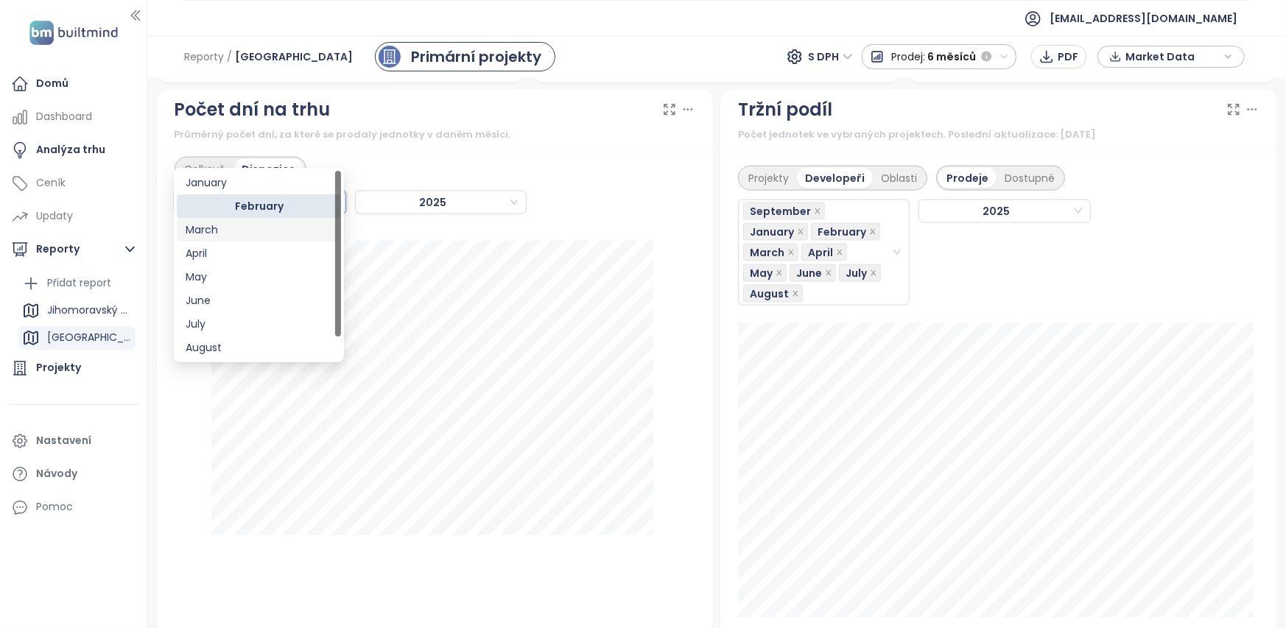
click at [223, 230] on div "March" at bounding box center [259, 230] width 147 height 16
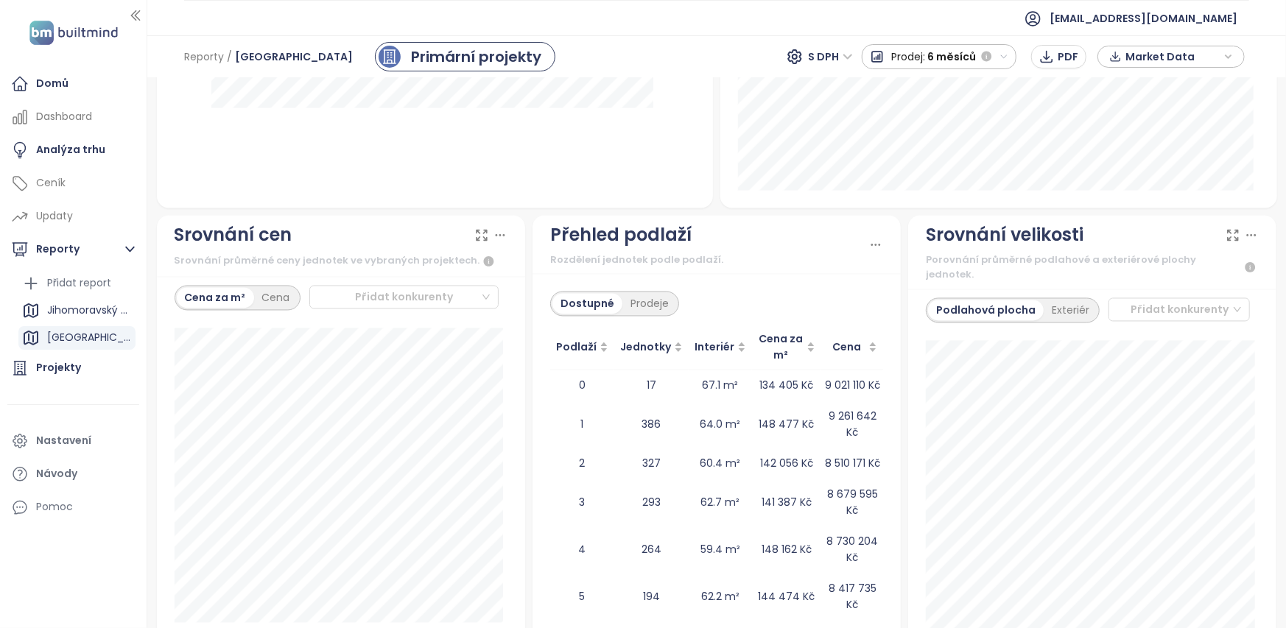
scroll to position [1841, 0]
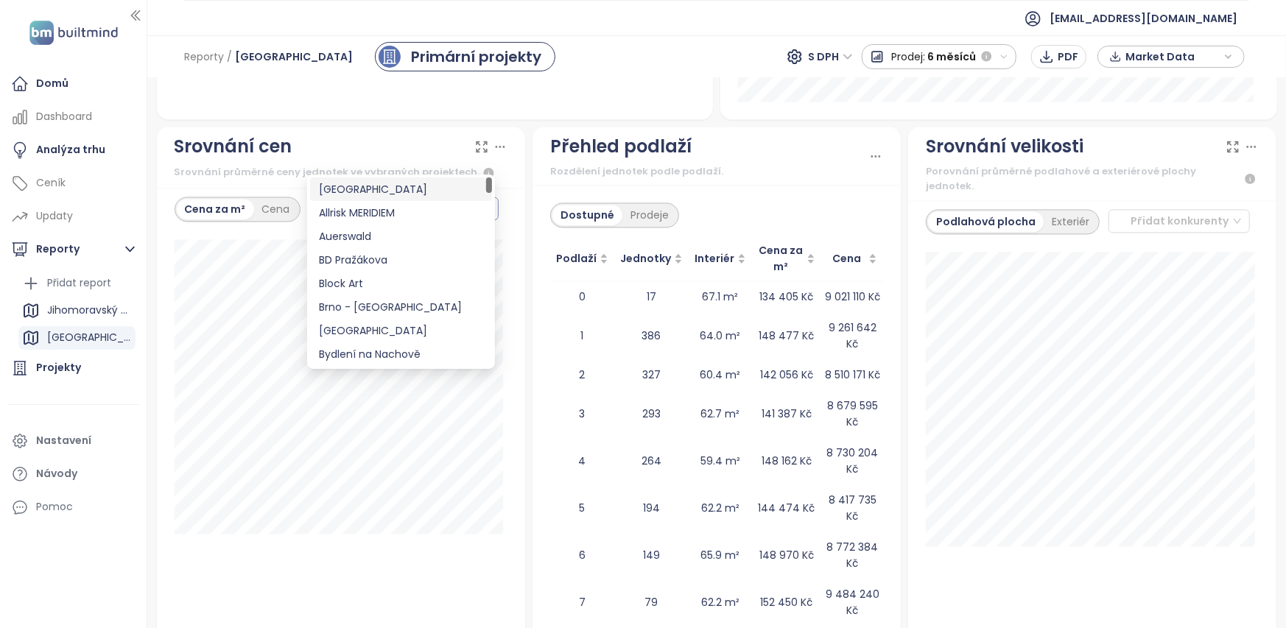
click at [480, 197] on div "Přidat konkurenty" at bounding box center [403, 209] width 189 height 24
click at [529, 135] on div "Přehled podlaží Rozdělení jednotek podle podlaží. Dostupné Prodeje Podlaží Jedn…" at bounding box center [716, 453] width 375 height 652
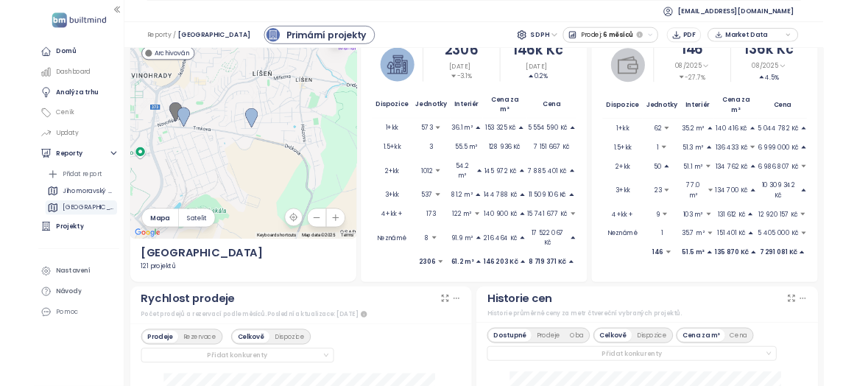
scroll to position [0, 0]
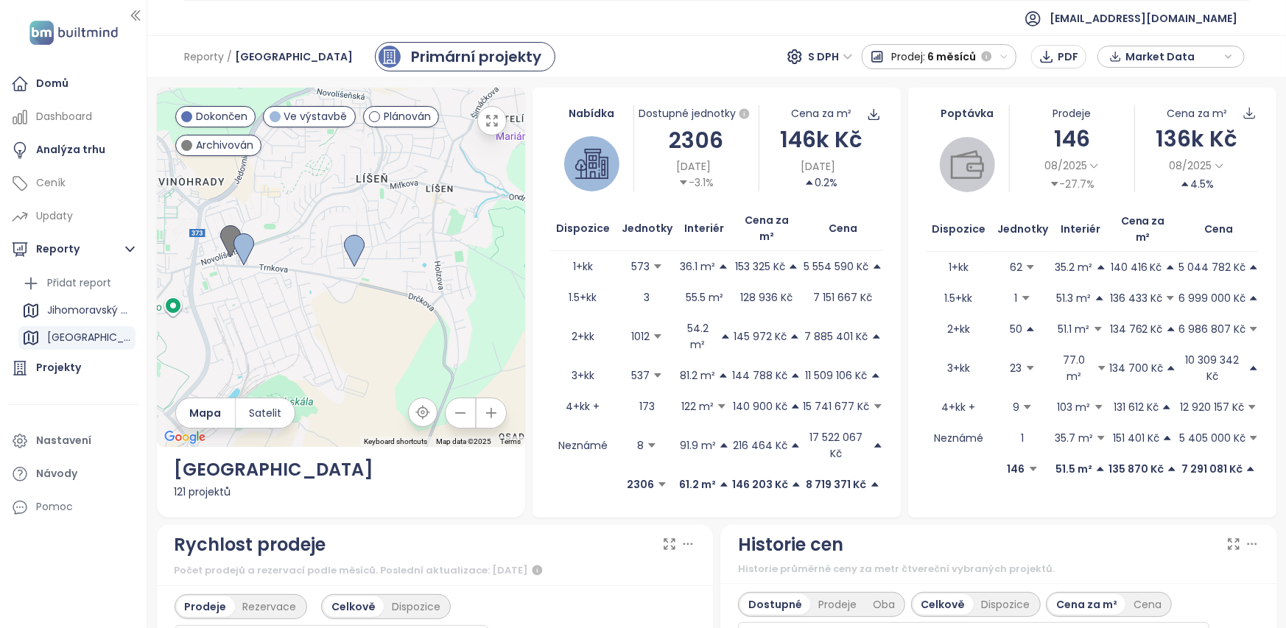
click at [1011, 54] on button "Prodej: 6 měsíců" at bounding box center [938, 56] width 155 height 25
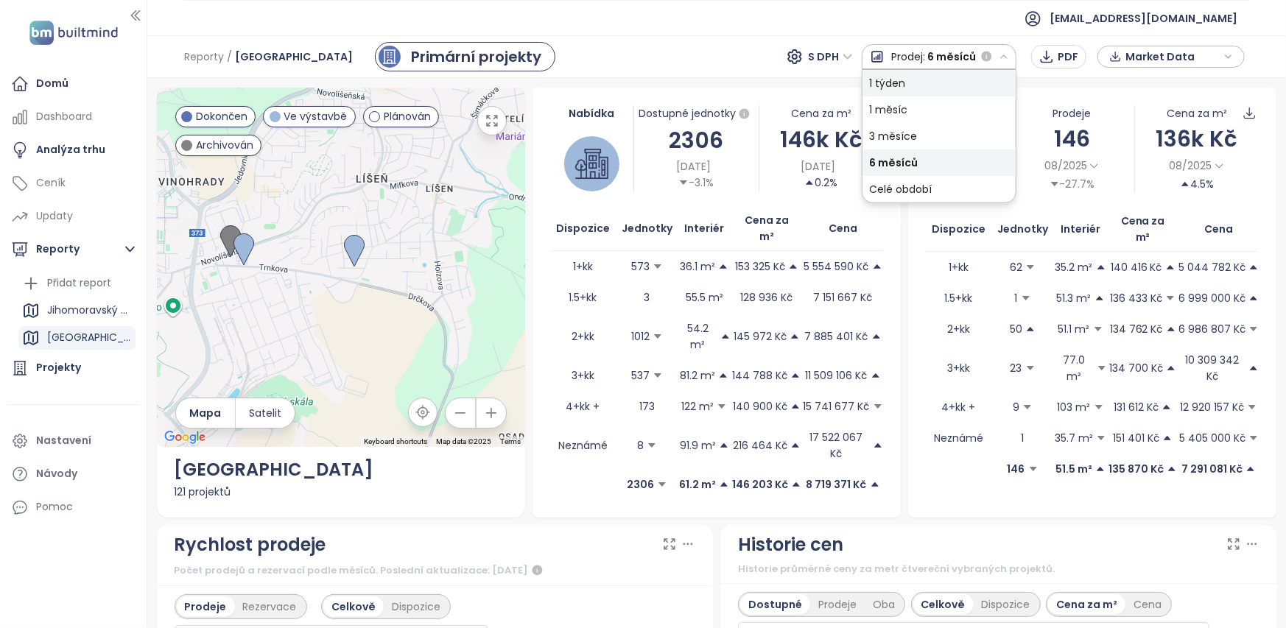
click at [922, 84] on div "1 týden" at bounding box center [938, 83] width 153 height 27
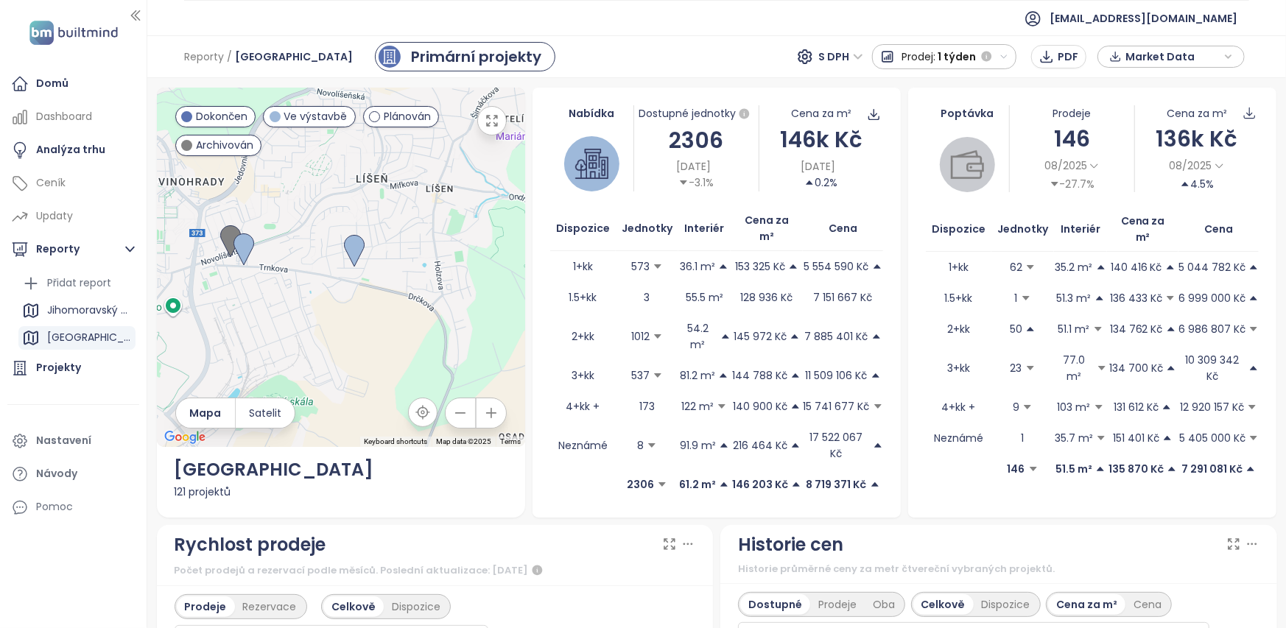
click at [955, 52] on span "1 týden" at bounding box center [956, 56] width 38 height 27
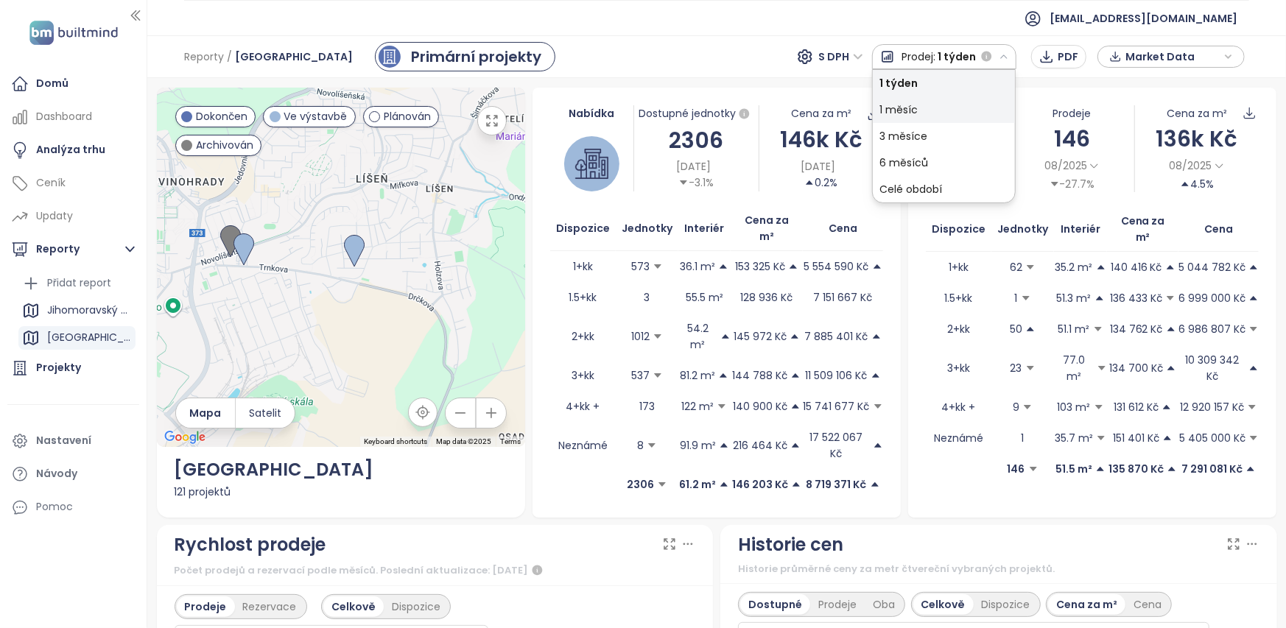
click at [909, 105] on div "1 měsíc" at bounding box center [943, 109] width 142 height 27
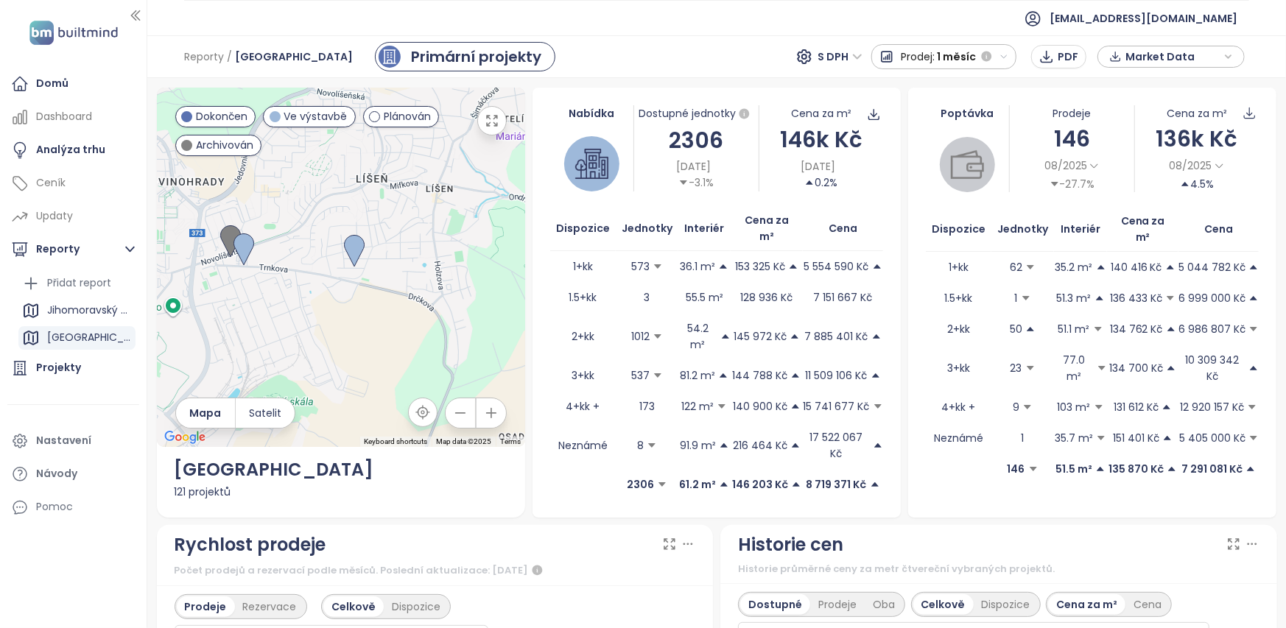
click at [1006, 54] on icon "button" at bounding box center [1004, 57] width 10 height 10
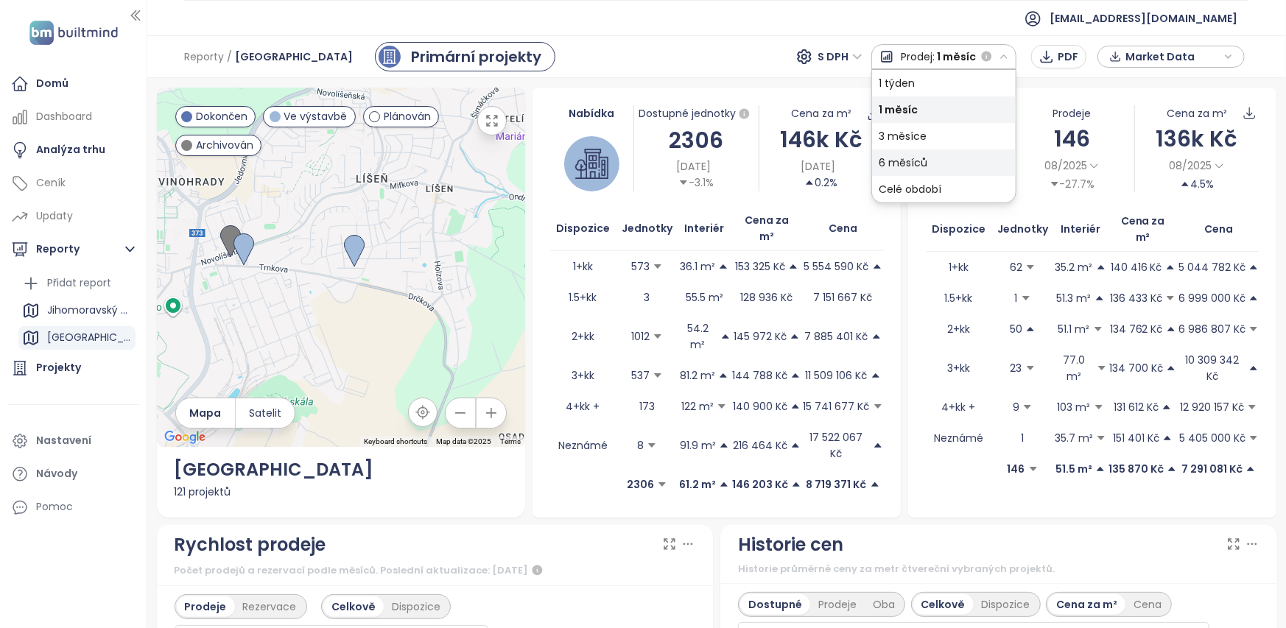
click at [909, 157] on div "6 měsíců" at bounding box center [944, 162] width 144 height 27
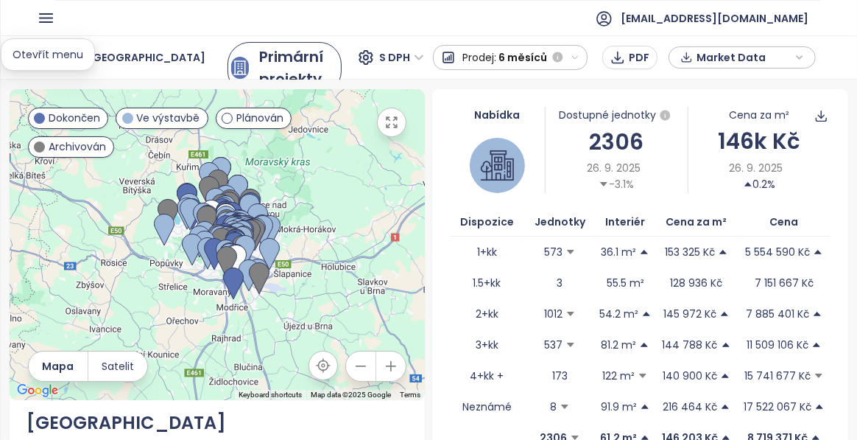
click at [51, 18] on icon "button" at bounding box center [46, 18] width 13 height 8
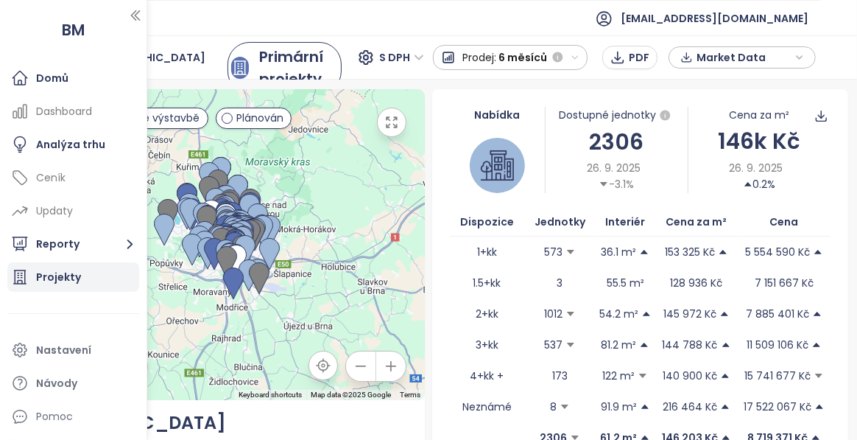
click at [56, 276] on div "Projekty" at bounding box center [58, 277] width 45 height 18
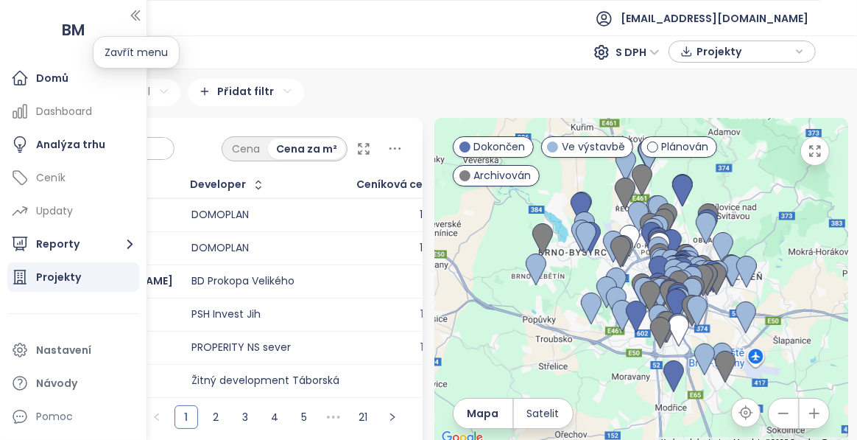
click at [133, 9] on icon "button" at bounding box center [135, 15] width 15 height 15
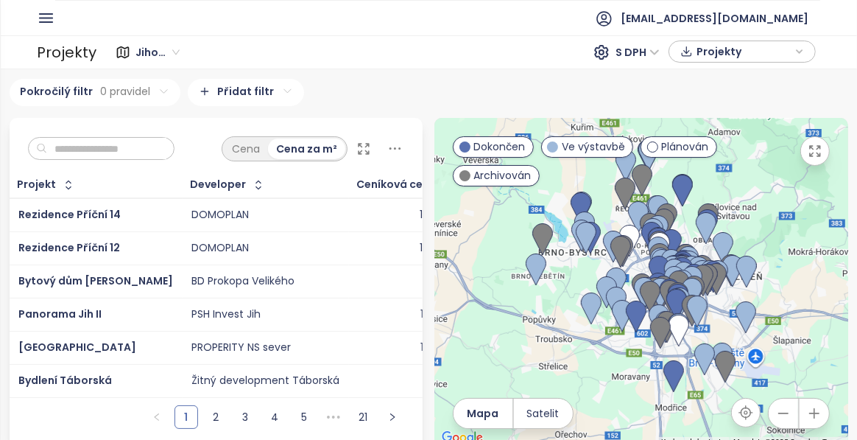
click at [118, 147] on input "text" at bounding box center [106, 149] width 119 height 22
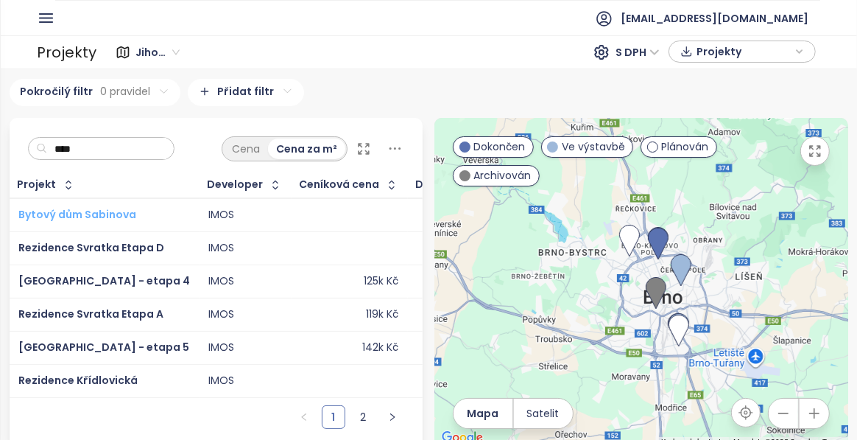
type input "****"
click at [98, 214] on span "Bytový dům Sabinova" at bounding box center [77, 214] width 118 height 15
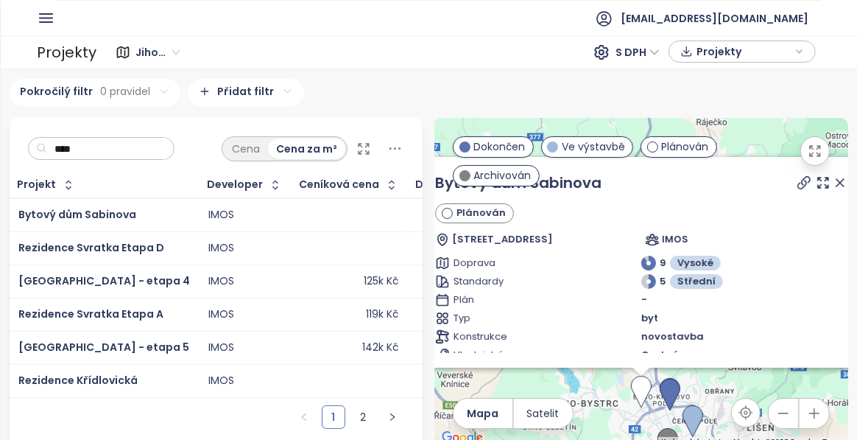
click at [833, 185] on icon at bounding box center [840, 182] width 15 height 15
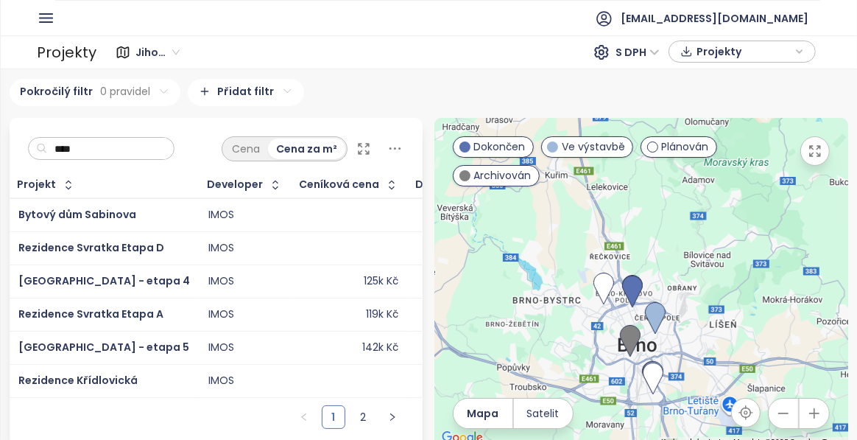
drag, startPoint x: 707, startPoint y: 289, endPoint x: 652, endPoint y: 131, distance: 166.7
click at [652, 131] on div at bounding box center [641, 282] width 414 height 329
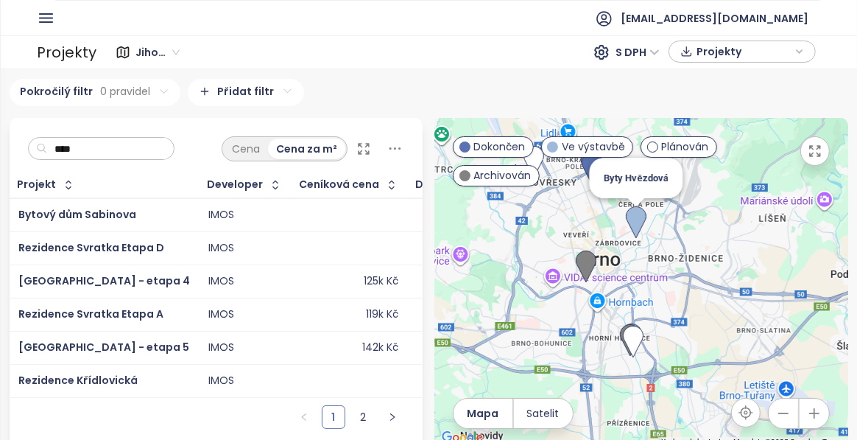
click at [626, 221] on img at bounding box center [636, 222] width 32 height 44
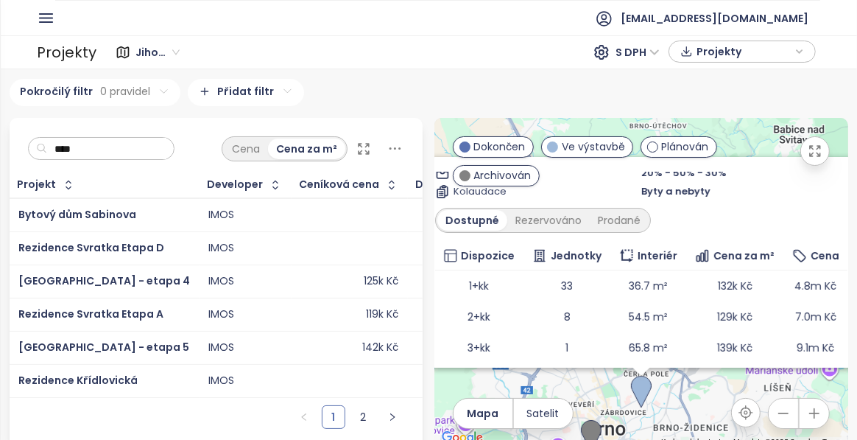
scroll to position [275, 0]
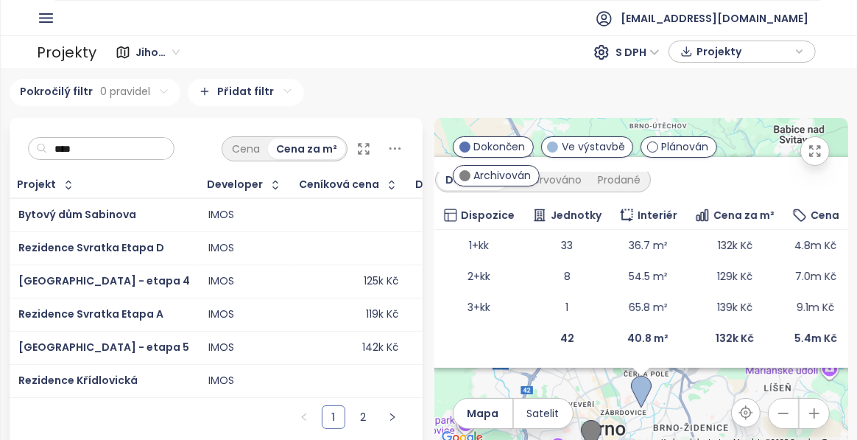
drag, startPoint x: 733, startPoint y: 177, endPoint x: 699, endPoint y: 174, distance: 34.0
click at [699, 174] on div "Byty Hvězdová Ve výstavbě nabídka hypotéky - sazba 4,69 % p. a. Spolková 292/8,…" at bounding box center [641, 262] width 442 height 211
click at [700, 388] on div "Byty Hvězdová Ve výstavbě nabídka hypotéky - sazba 4,69 % p. a. Spolková 292/8,…" at bounding box center [641, 282] width 414 height 329
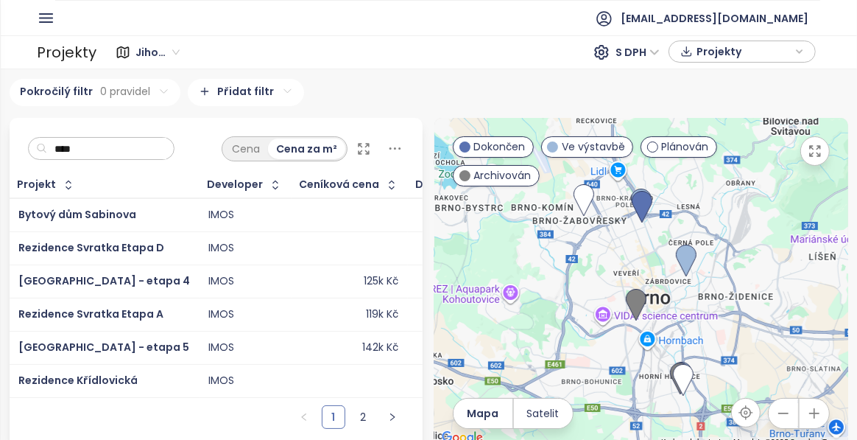
drag, startPoint x: 643, startPoint y: 331, endPoint x: 689, endPoint y: 199, distance: 140.2
click at [689, 199] on div at bounding box center [641, 282] width 414 height 329
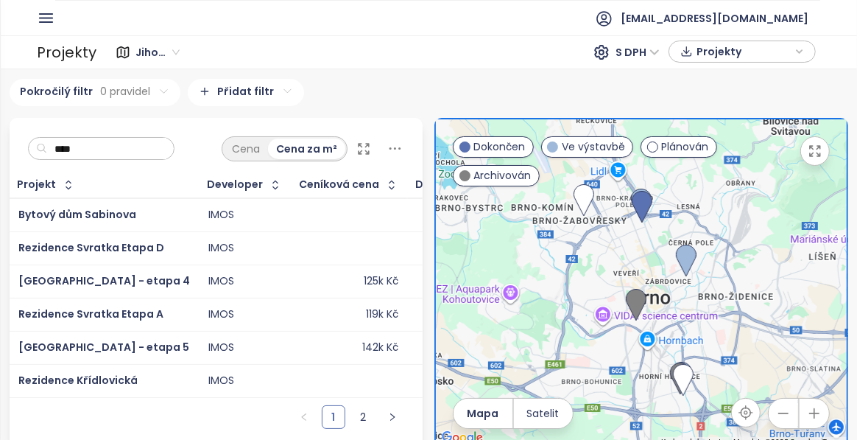
click at [166, 148] on input "****" at bounding box center [106, 149] width 119 height 22
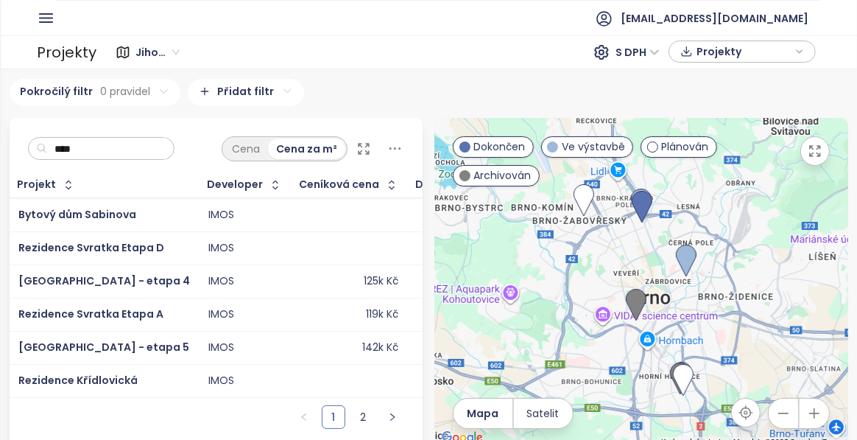
click at [166, 148] on input "****" at bounding box center [106, 149] width 119 height 22
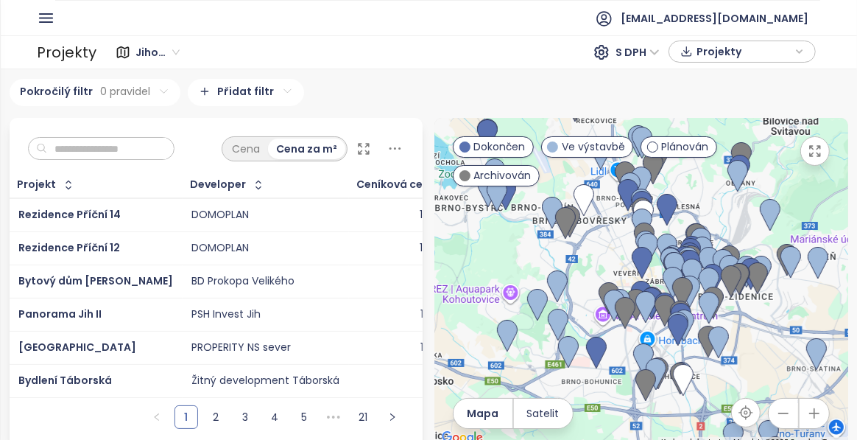
click at [323, 91] on div "Pokročilý filtr 0 pravidel Přidat filtr" at bounding box center [429, 92] width 839 height 27
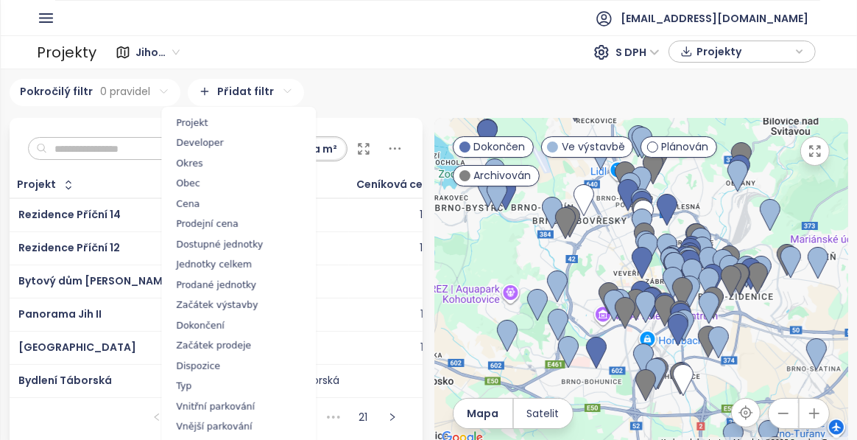
click at [278, 88] on html "BM Domů Dashboard Analýza trhu Ceník Updaty Reporty Projekty Nastavení Návody P…" at bounding box center [428, 220] width 857 height 440
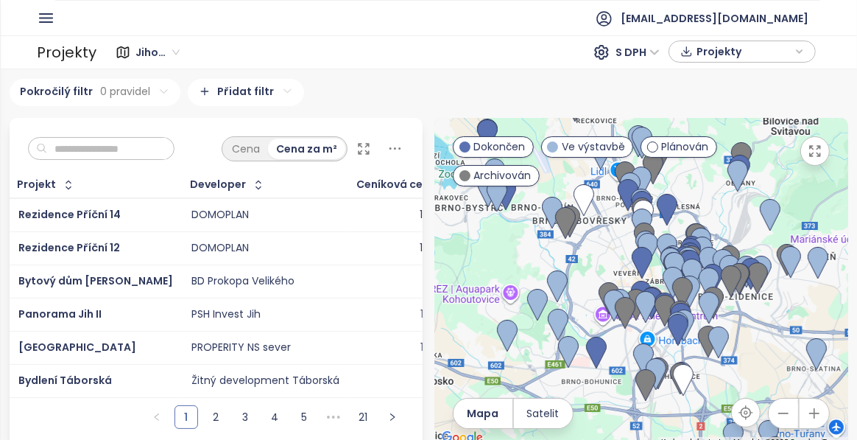
click at [278, 88] on html "BM Domů Dashboard Analýza trhu Ceník Updaty Reporty Projekty Nastavení Návody P…" at bounding box center [428, 220] width 857 height 440
click at [43, 17] on icon "button" at bounding box center [46, 18] width 13 height 8
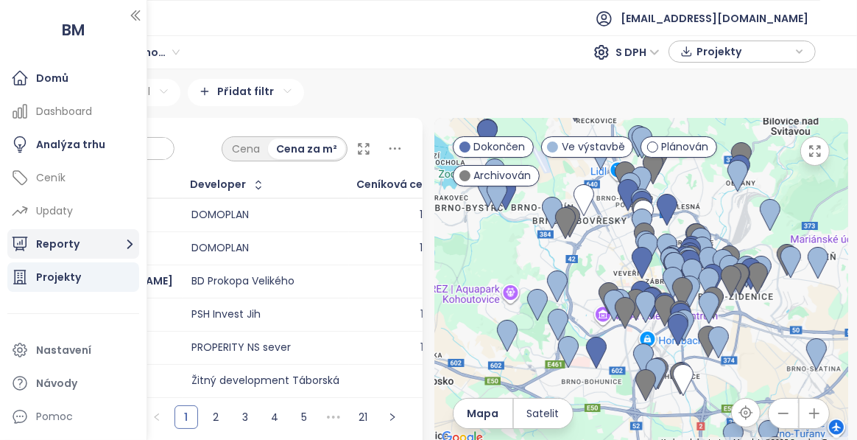
click at [57, 239] on button "Reporty" at bounding box center [73, 243] width 132 height 29
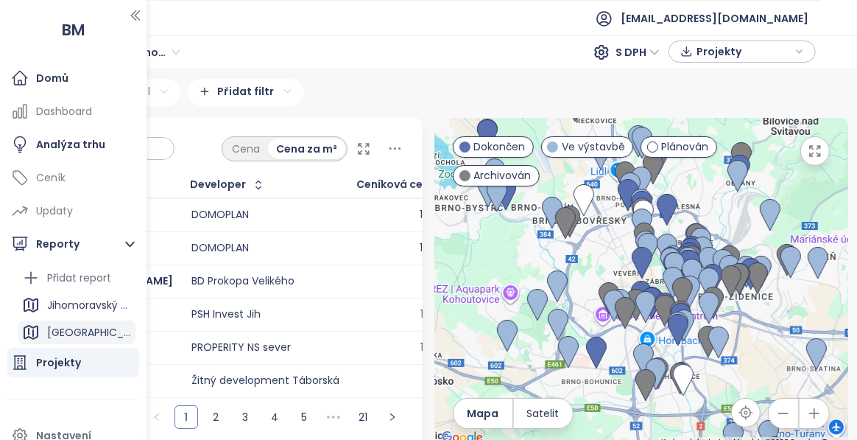
click at [74, 327] on div "Brno" at bounding box center [76, 332] width 117 height 24
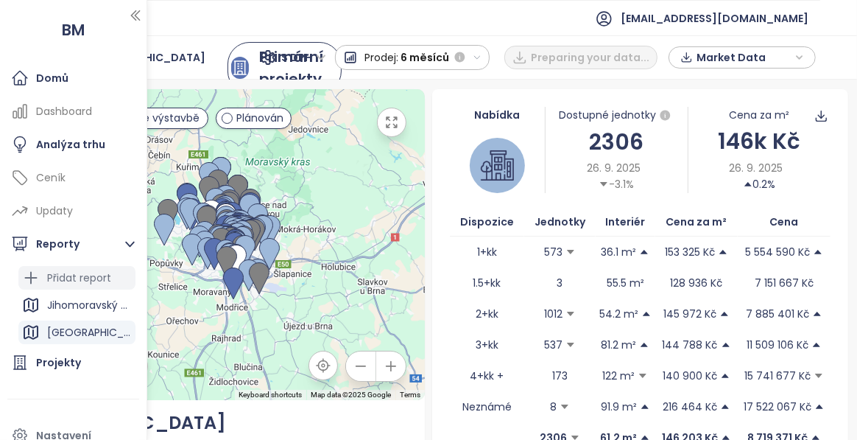
click at [60, 277] on div "Přidat report" at bounding box center [79, 278] width 64 height 18
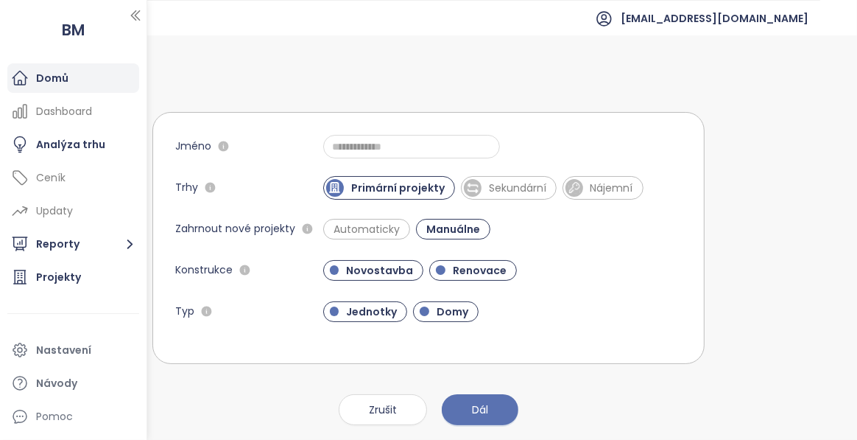
click at [63, 78] on div "Domů" at bounding box center [52, 78] width 32 height 18
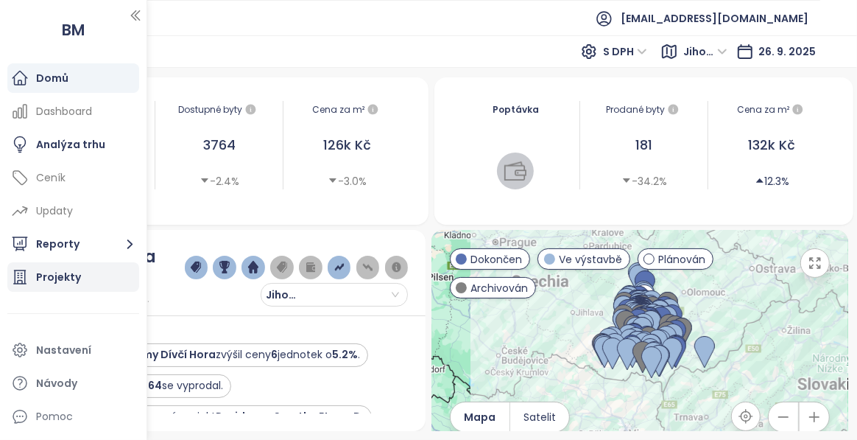
click at [52, 282] on div "Projekty" at bounding box center [58, 277] width 45 height 18
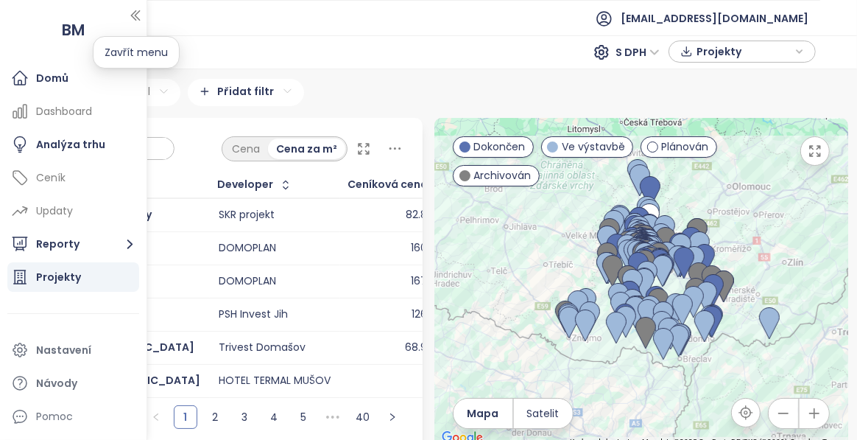
click at [135, 16] on icon "button" at bounding box center [135, 16] width 8 height 10
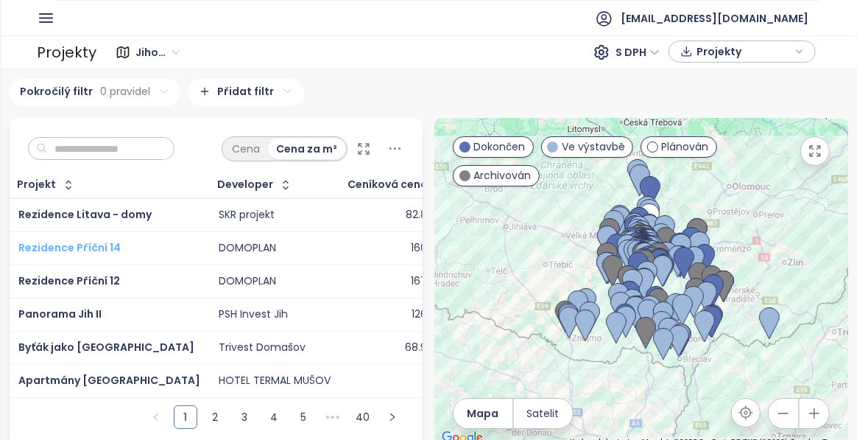
click at [84, 246] on span "Rezidence Příční 14" at bounding box center [69, 247] width 102 height 15
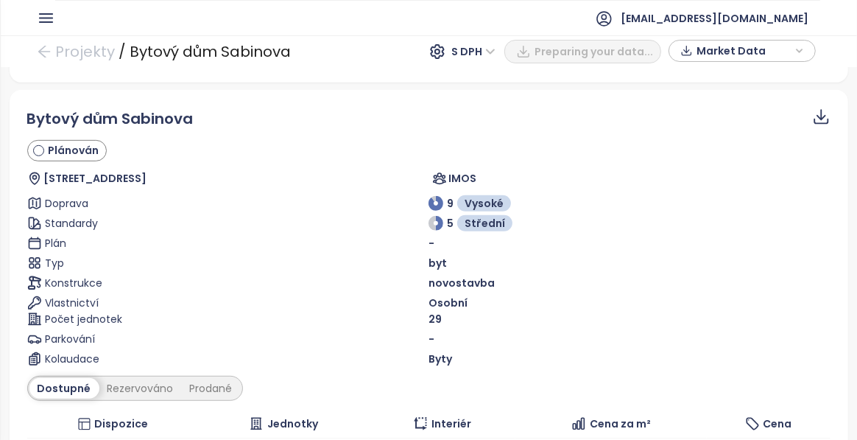
scroll to position [454, 0]
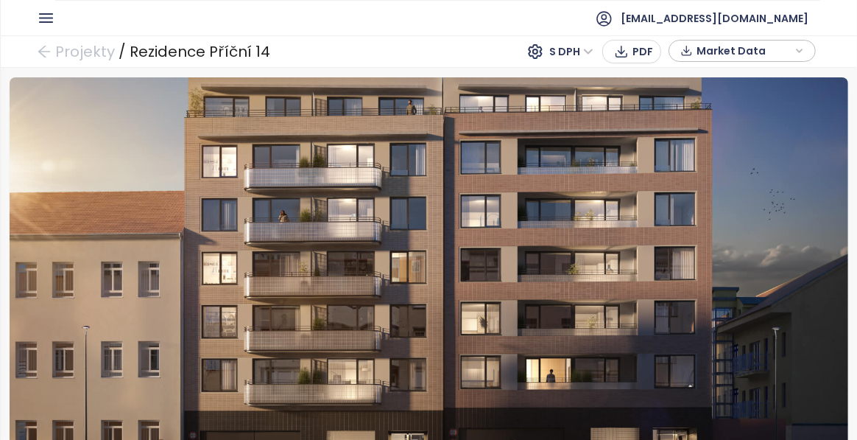
click at [780, 54] on span "Market Data" at bounding box center [744, 51] width 95 height 22
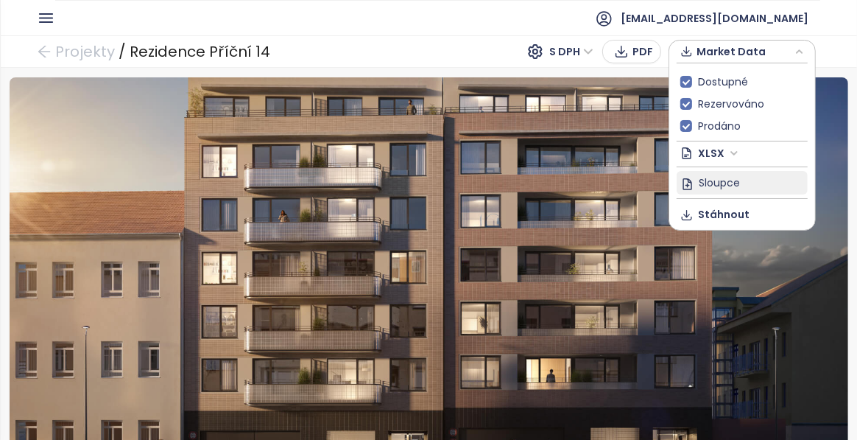
click at [707, 181] on span "Sloupce" at bounding box center [719, 182] width 41 height 16
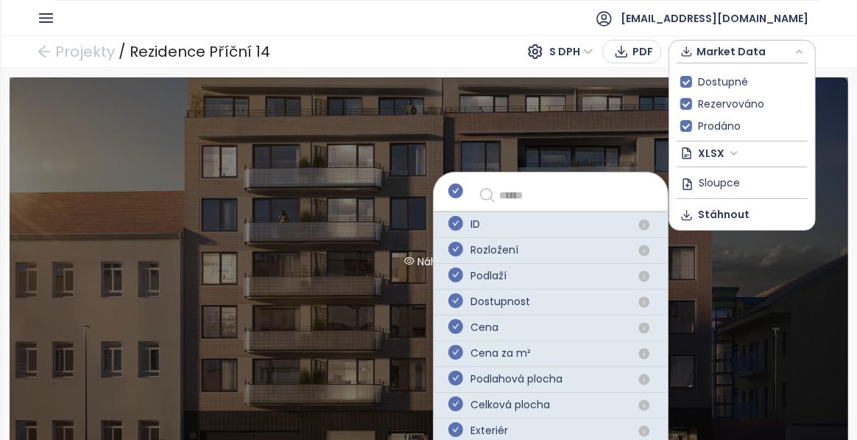
click at [498, 119] on div "Náhled" at bounding box center [429, 261] width 839 height 368
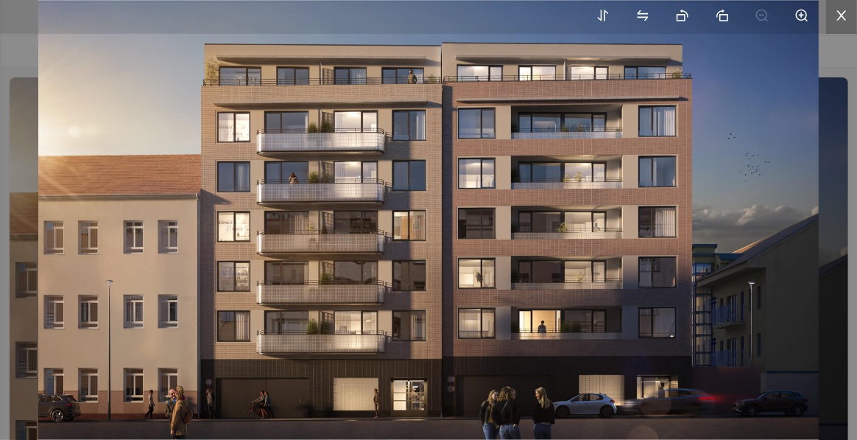
click at [838, 15] on icon "close" at bounding box center [841, 15] width 13 height 13
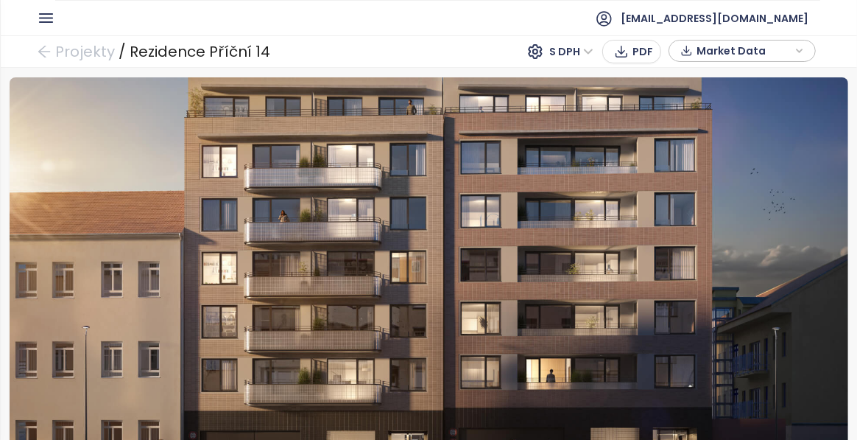
click at [744, 55] on span "Market Data" at bounding box center [744, 51] width 95 height 22
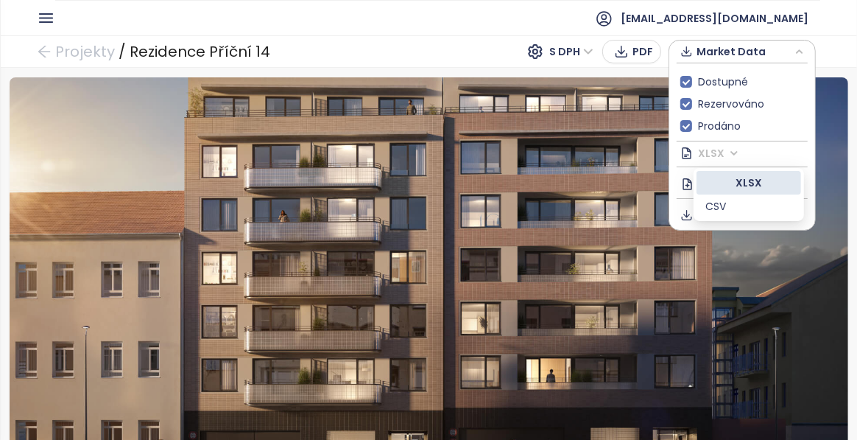
click at [731, 155] on span "XLSX" at bounding box center [719, 153] width 40 height 22
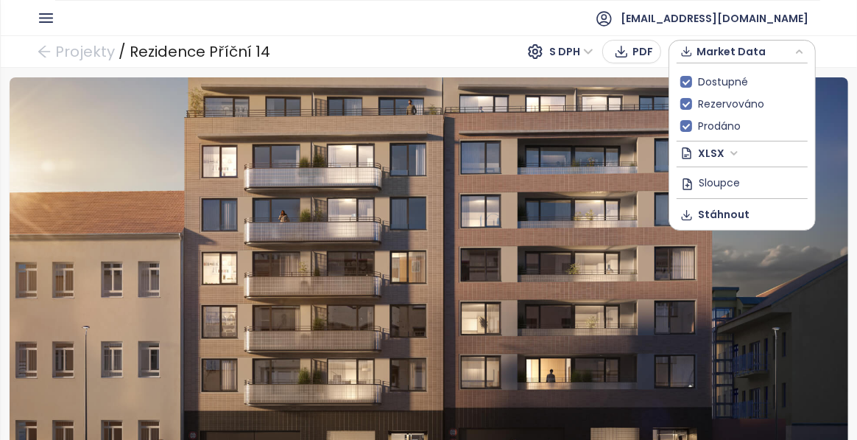
click at [731, 155] on span "XLSX" at bounding box center [719, 153] width 40 height 22
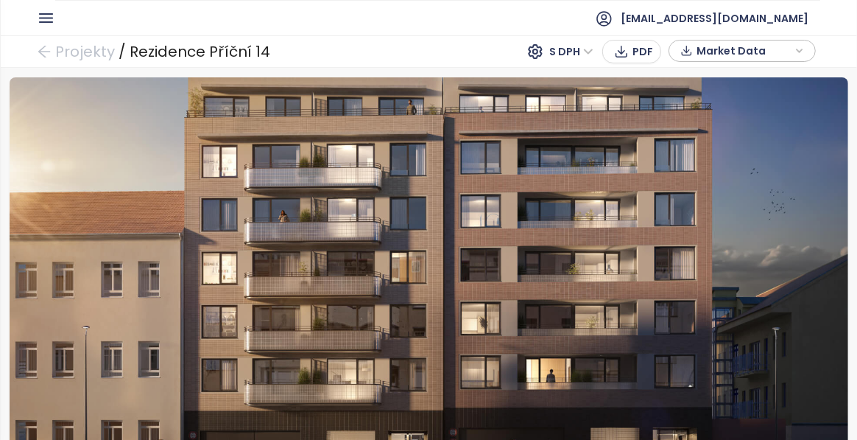
click at [487, 40] on div "Projekty / Rezidence Příční 14 S DPH PDF Market Data" at bounding box center [428, 51] width 857 height 32
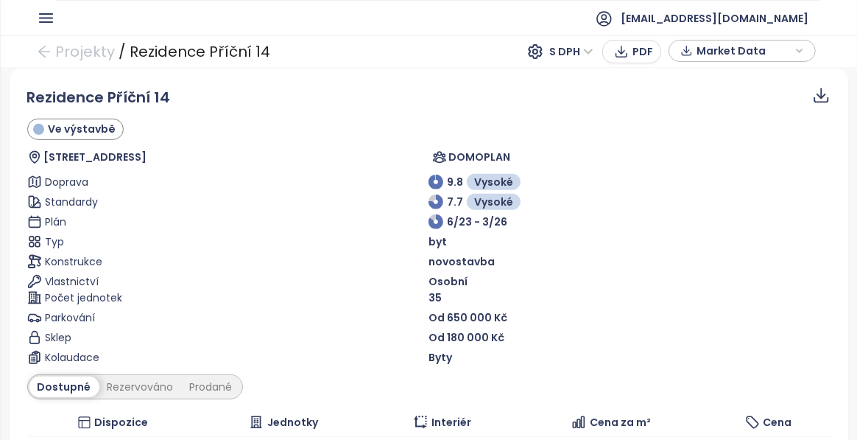
scroll to position [475, 0]
click at [607, 336] on div "Od 180 000 Kč" at bounding box center [630, 337] width 402 height 16
click at [620, 333] on div "Od 180 000 Kč" at bounding box center [630, 337] width 402 height 16
click at [663, 322] on div "Od 650 000 Kč" at bounding box center [630, 317] width 402 height 16
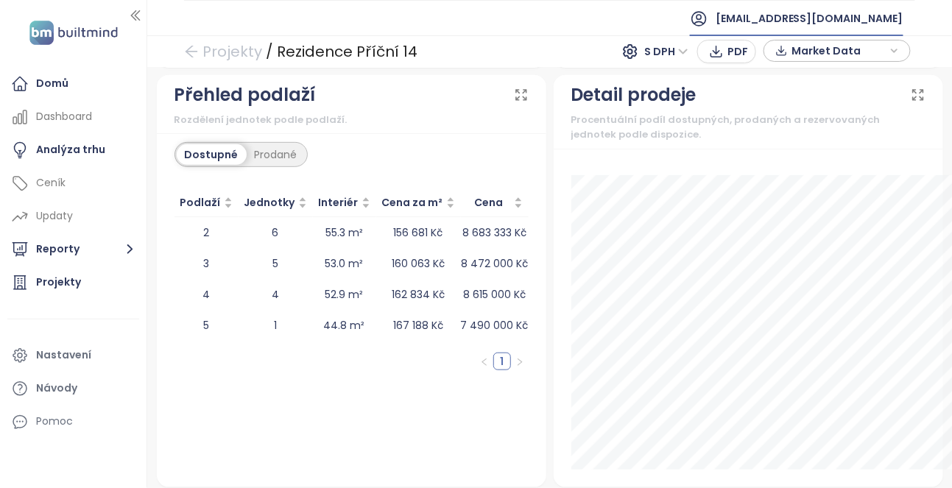
scroll to position [1777, 0]
drag, startPoint x: 761, startPoint y: 0, endPoint x: 574, endPoint y: 32, distance: 190.5
click at [574, 32] on ul "[EMAIL_ADDRESS][DOMAIN_NAME]" at bounding box center [549, 18] width 731 height 36
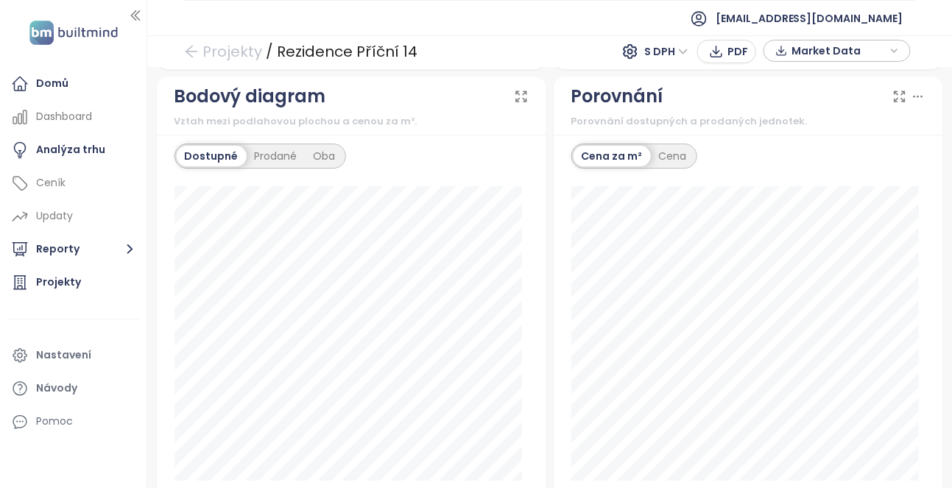
scroll to position [1345, 0]
click at [276, 155] on div "Prodané" at bounding box center [276, 157] width 59 height 21
click at [205, 147] on div "Dostupné" at bounding box center [210, 157] width 66 height 21
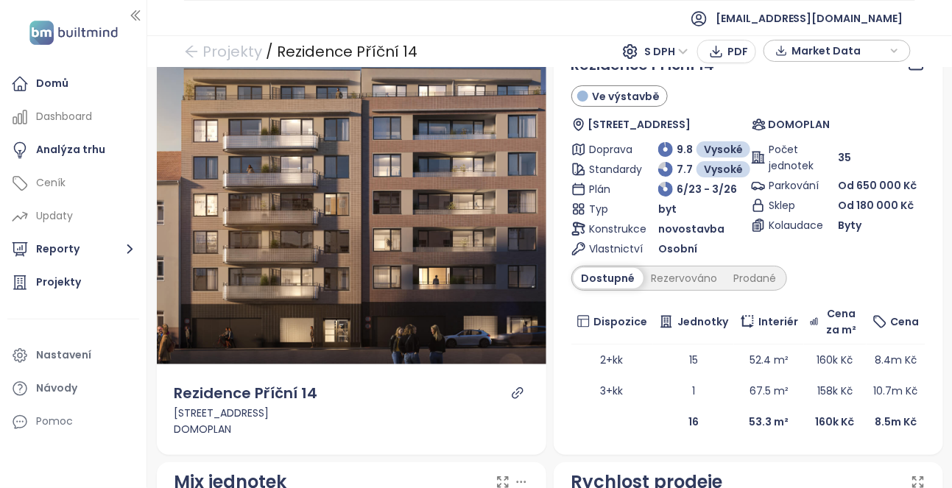
scroll to position [0, 0]
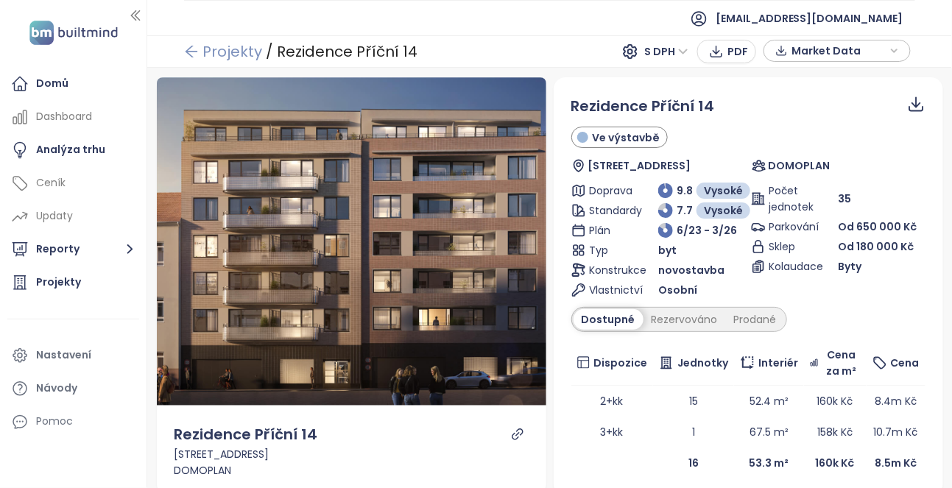
click at [186, 43] on link "Projekty" at bounding box center [223, 51] width 78 height 27
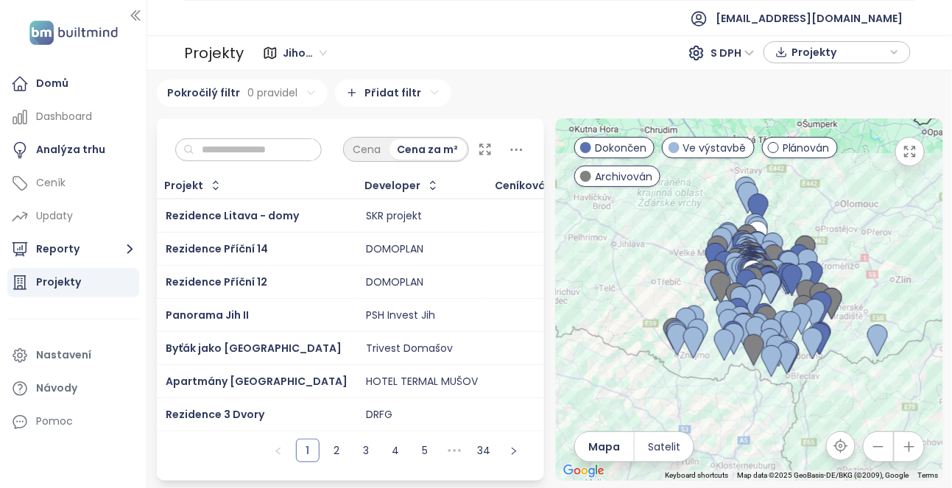
click at [518, 85] on div "Pokročilý filtr 0 pravidel Přidat filtr" at bounding box center [550, 93] width 786 height 27
click at [856, 439] on icon "button" at bounding box center [909, 447] width 10 height 10
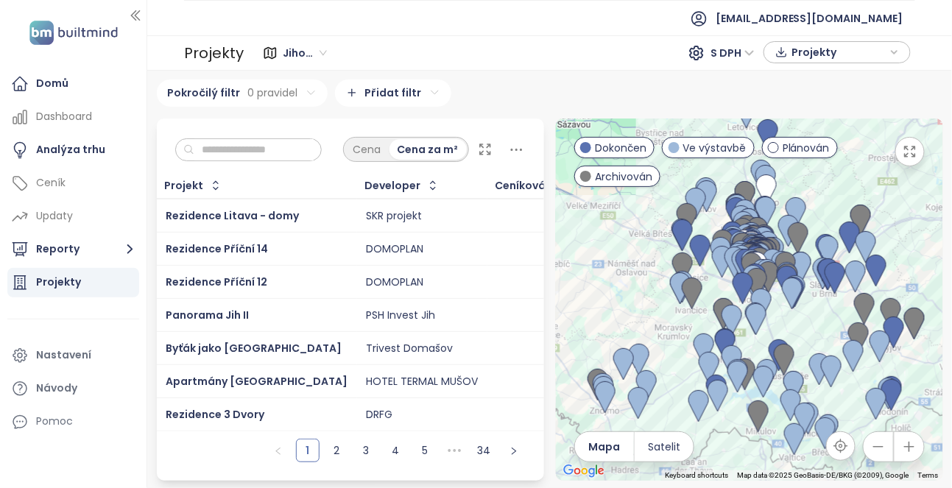
click at [856, 439] on icon "button" at bounding box center [909, 447] width 10 height 10
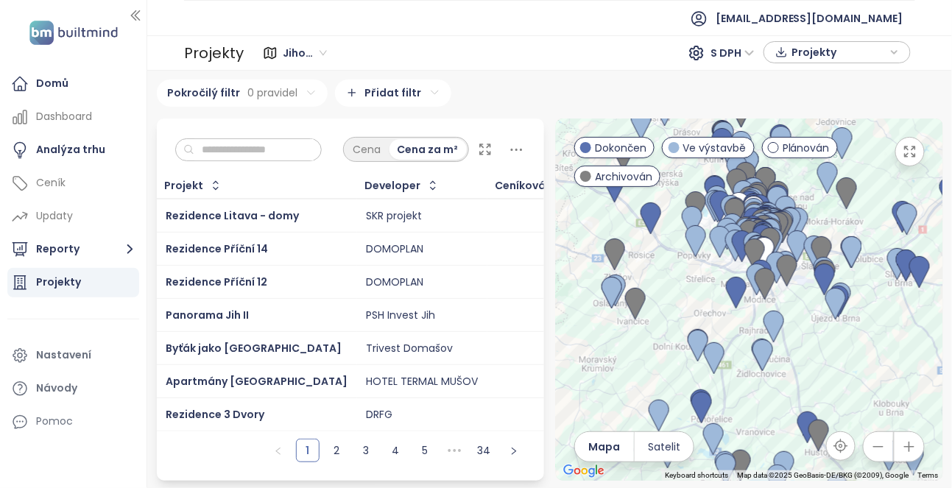
click at [856, 439] on icon "button" at bounding box center [909, 447] width 10 height 10
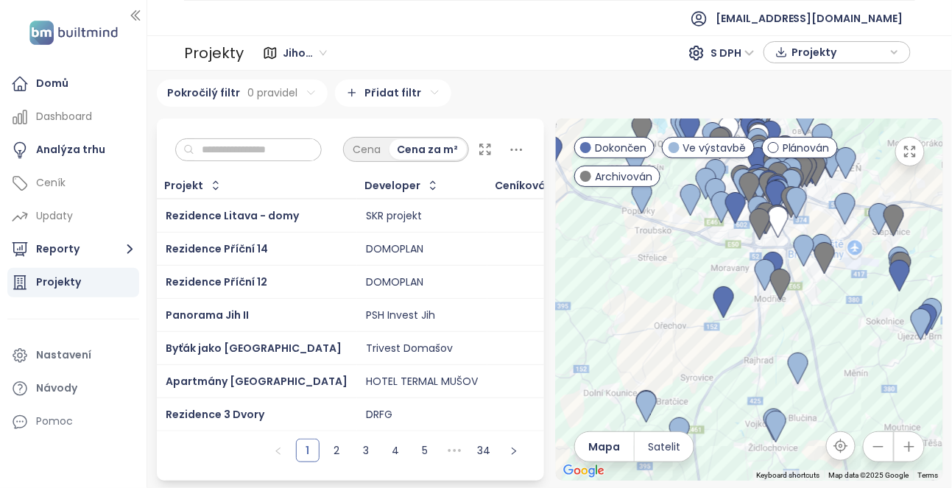
click at [856, 439] on icon "button" at bounding box center [909, 447] width 10 height 10
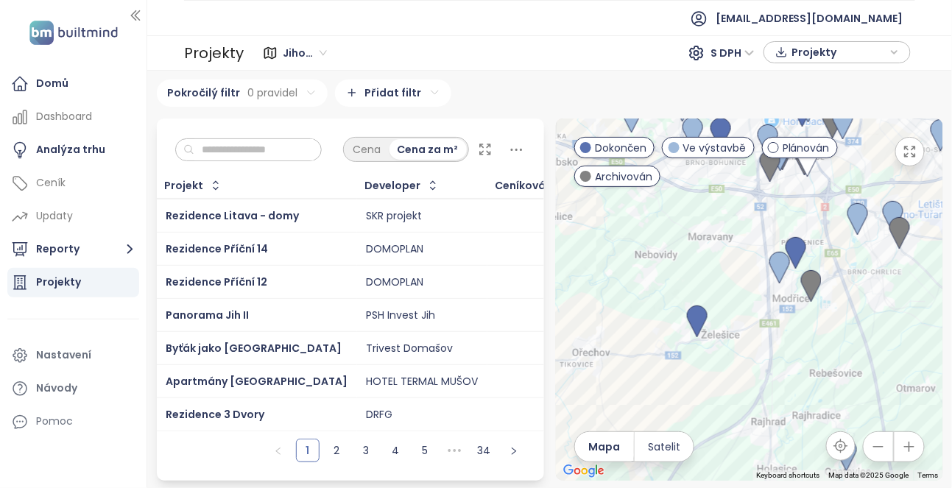
click at [856, 439] on icon "button" at bounding box center [909, 447] width 10 height 10
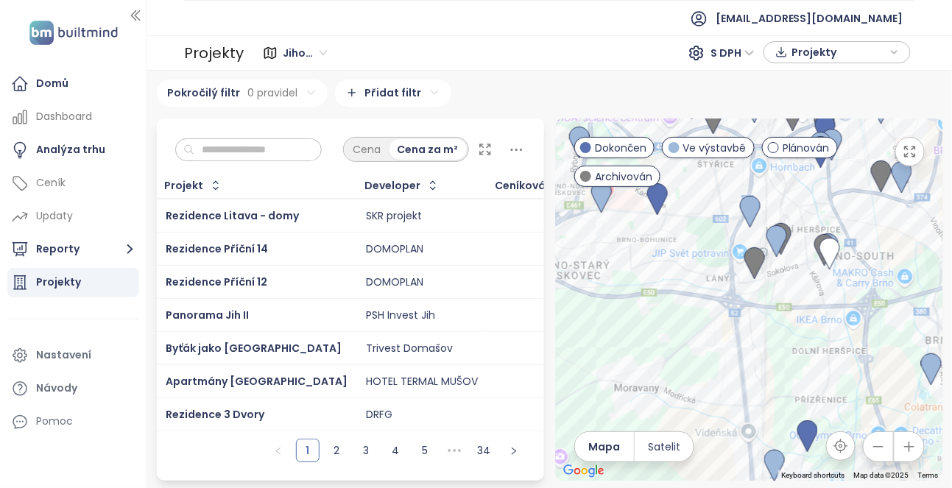
drag, startPoint x: 725, startPoint y: 214, endPoint x: 688, endPoint y: 431, distance: 220.3
click at [688, 431] on div at bounding box center [749, 300] width 387 height 362
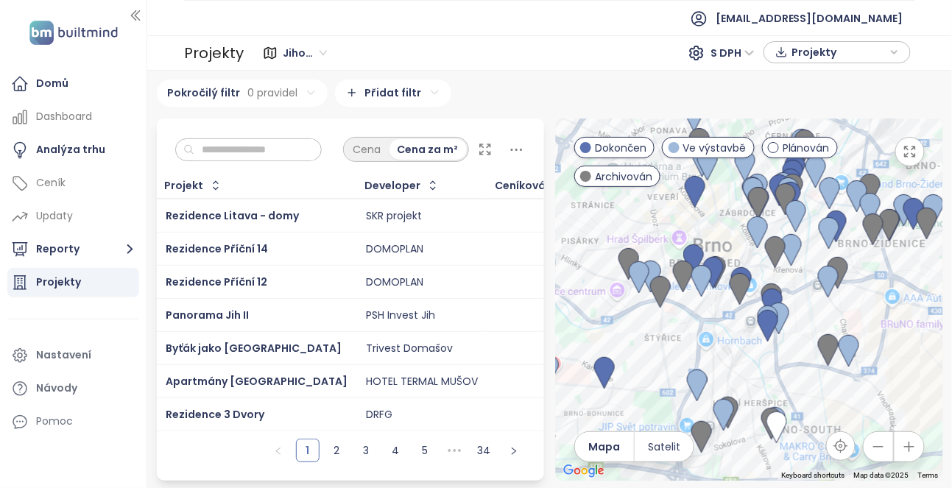
drag, startPoint x: 705, startPoint y: 152, endPoint x: 652, endPoint y: 326, distance: 181.7
click at [652, 326] on div at bounding box center [749, 300] width 387 height 362
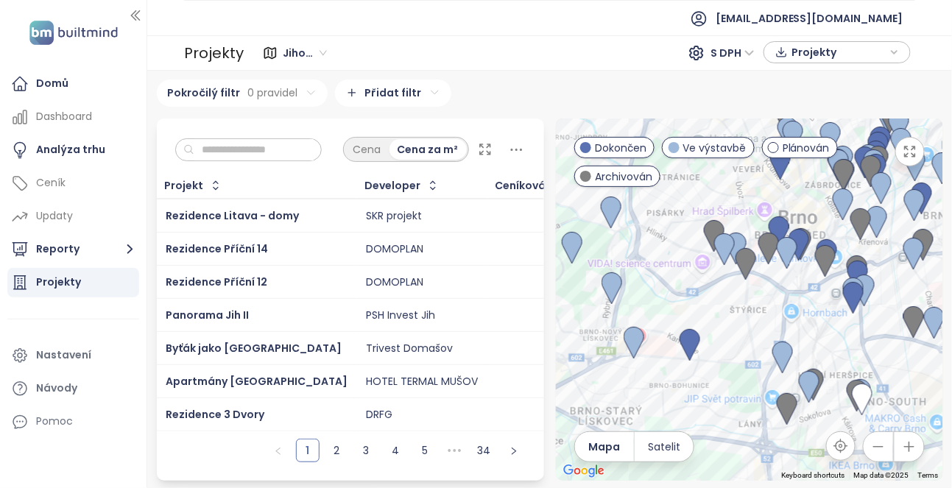
drag, startPoint x: 652, startPoint y: 326, endPoint x: 747, endPoint y: 297, distance: 98.7
click at [747, 297] on div at bounding box center [749, 300] width 387 height 362
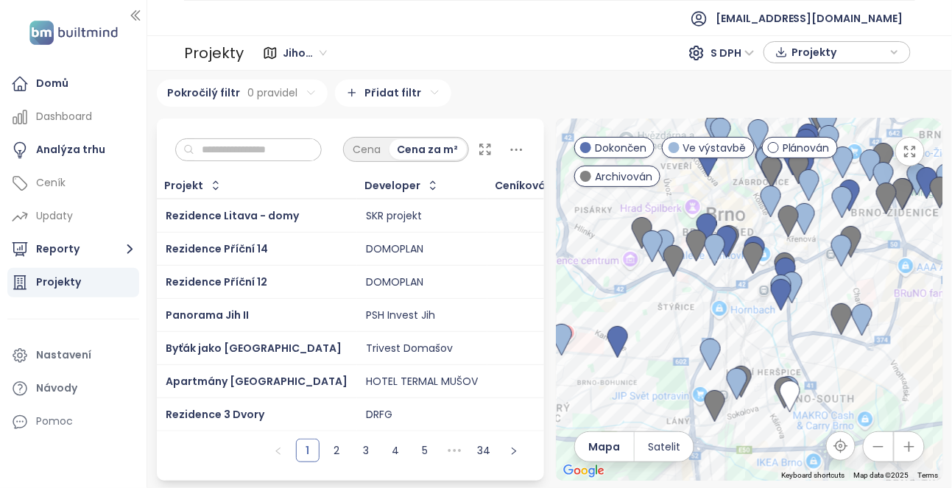
drag, startPoint x: 730, startPoint y: 275, endPoint x: 641, endPoint y: 275, distance: 89.1
click at [641, 275] on div at bounding box center [749, 300] width 387 height 362
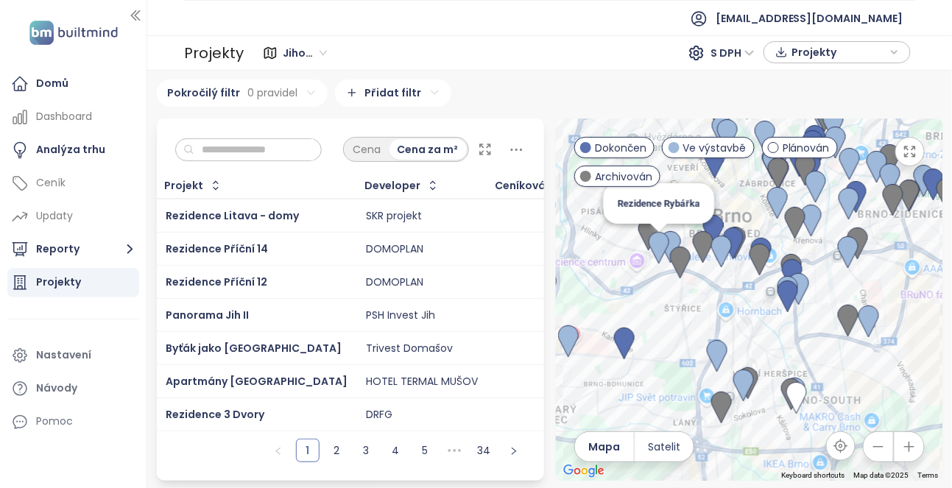
click at [649, 228] on img at bounding box center [659, 248] width 32 height 44
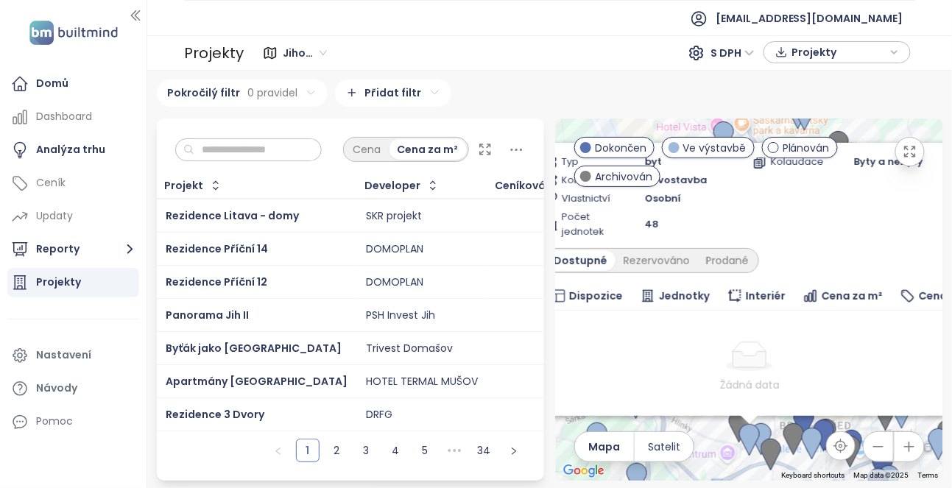
scroll to position [194, 0]
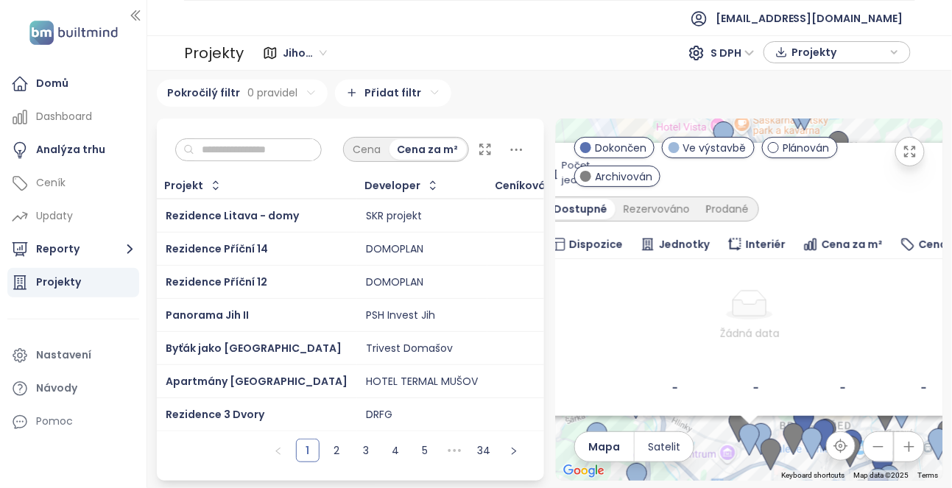
click at [61, 289] on div "Projekty" at bounding box center [58, 282] width 45 height 18
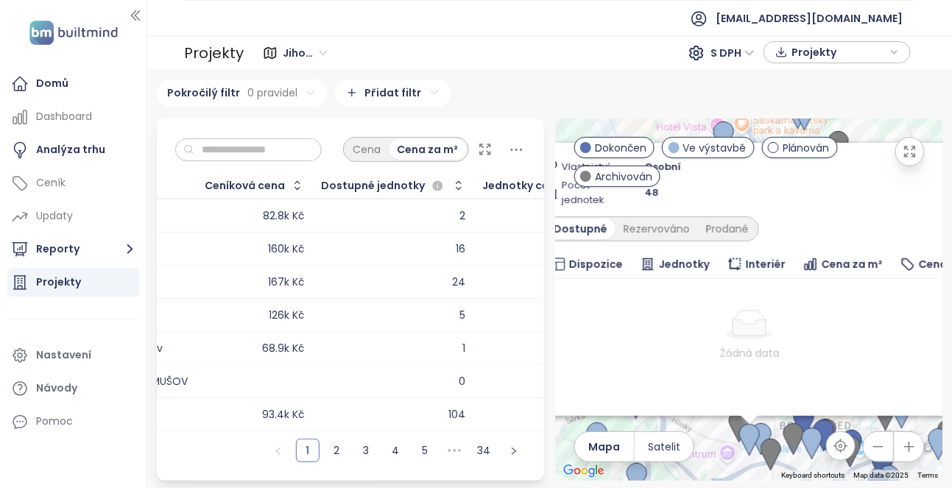
scroll to position [0, 0]
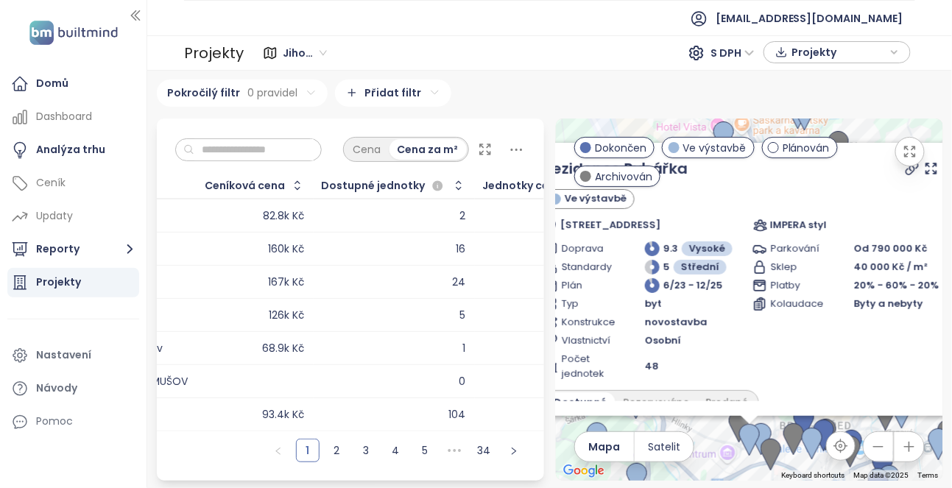
click at [856, 172] on icon at bounding box center [948, 168] width 7 height 7
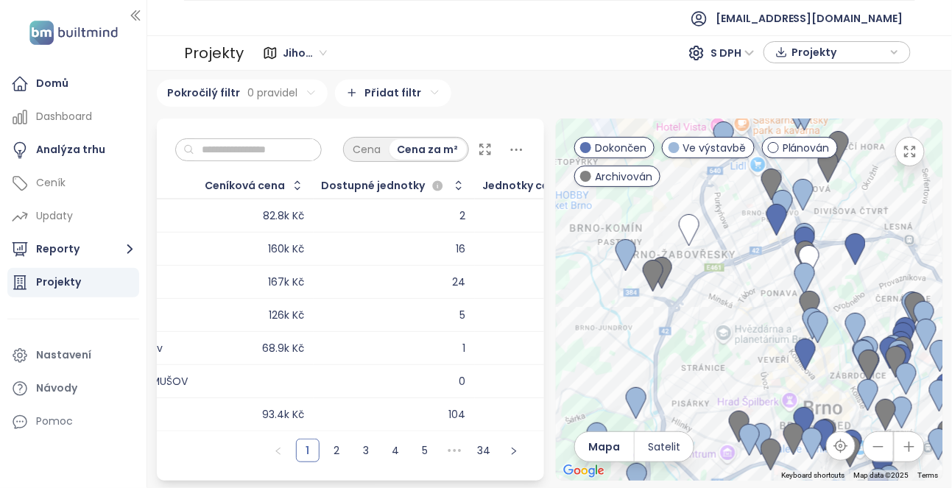
click at [609, 169] on span "Archivován" at bounding box center [623, 177] width 57 height 16
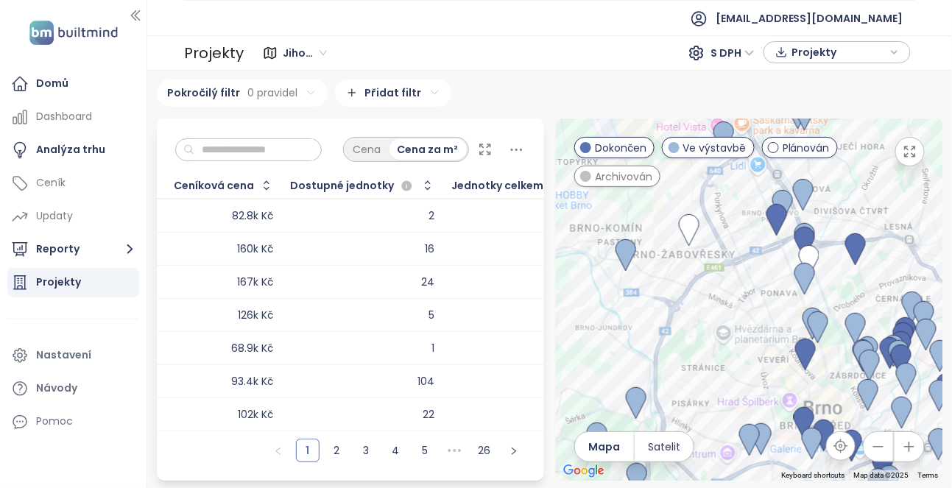
scroll to position [0, 265]
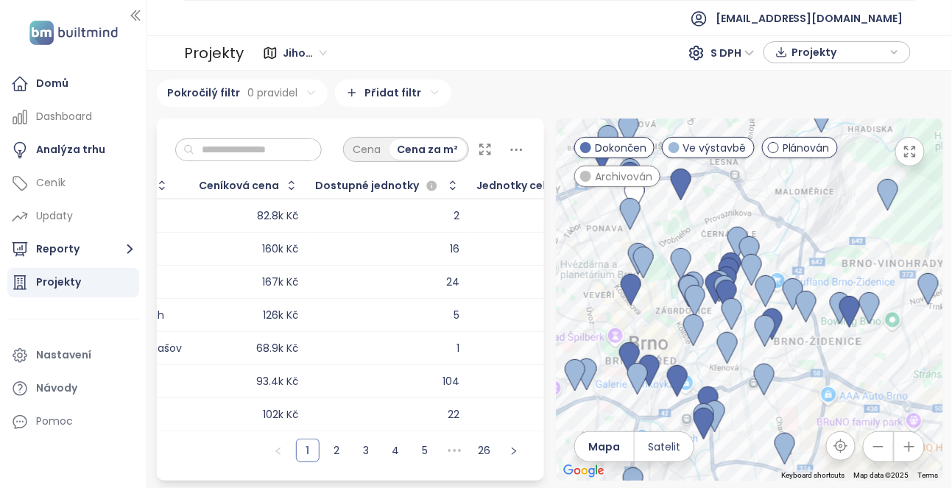
drag, startPoint x: 752, startPoint y: 292, endPoint x: 574, endPoint y: 226, distance: 189.8
click at [574, 226] on div at bounding box center [749, 300] width 387 height 362
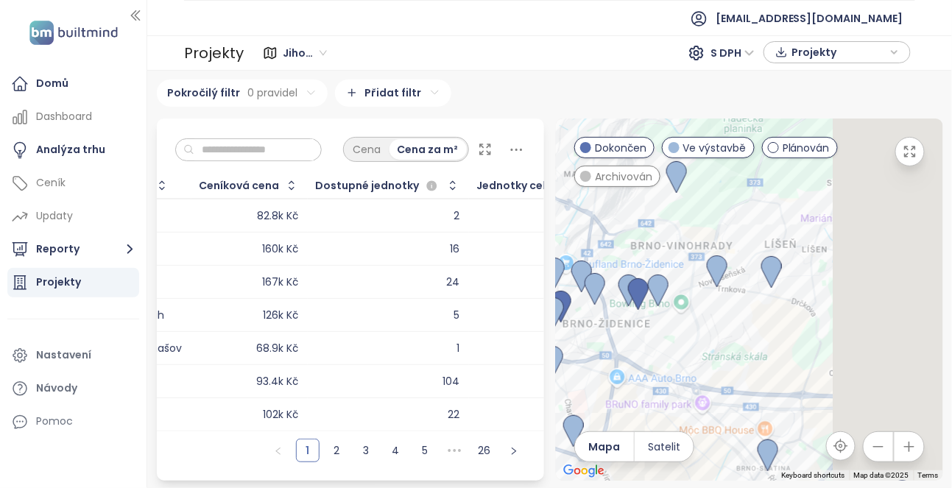
drag, startPoint x: 827, startPoint y: 353, endPoint x: 610, endPoint y: 334, distance: 218.0
click at [610, 334] on div at bounding box center [749, 300] width 387 height 362
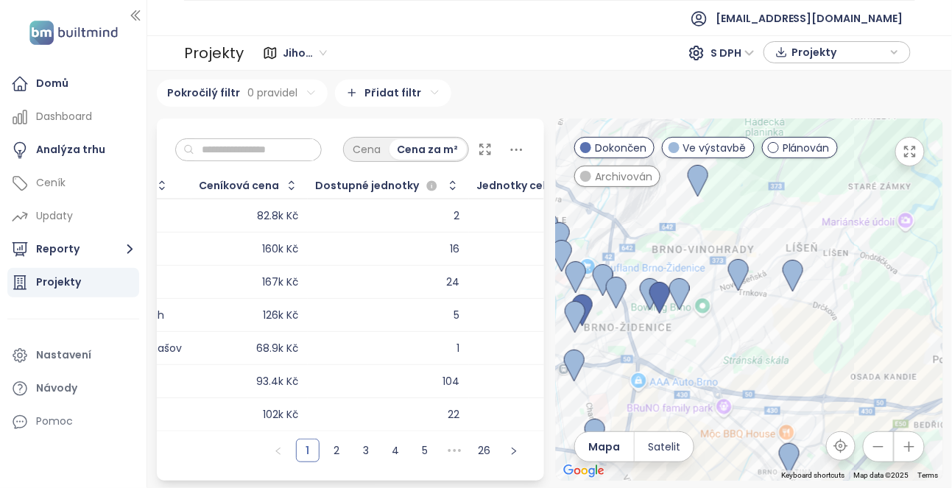
click at [79, 273] on div "Projekty" at bounding box center [73, 282] width 132 height 29
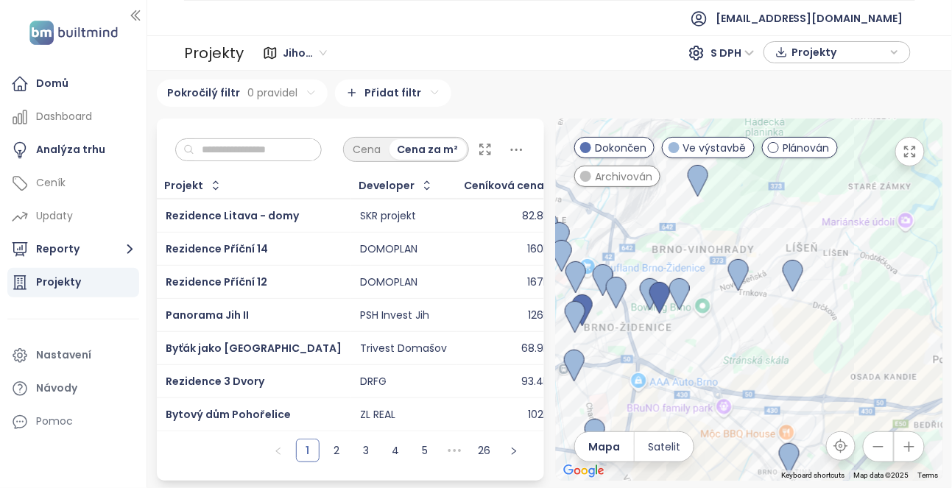
scroll to position [0, 0]
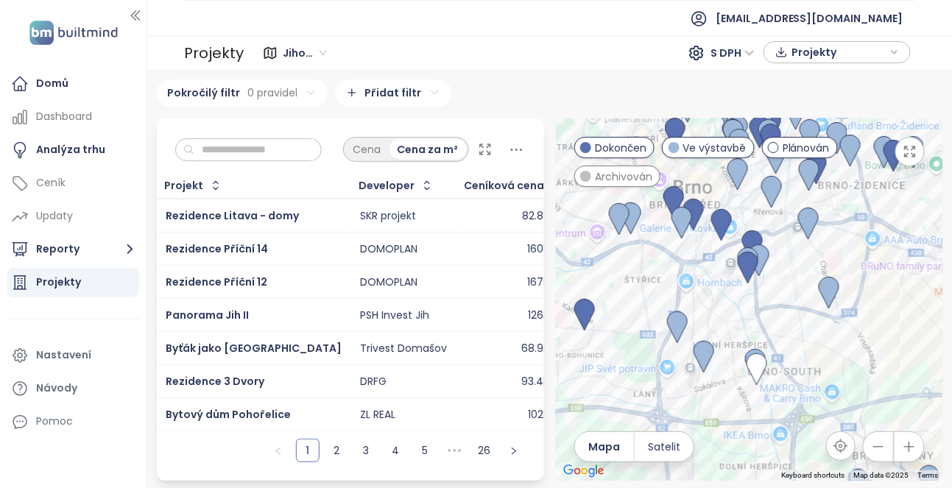
drag, startPoint x: 615, startPoint y: 347, endPoint x: 850, endPoint y: 202, distance: 276.3
click at [850, 202] on div at bounding box center [749, 300] width 387 height 362
click at [297, 152] on input "text" at bounding box center [253, 150] width 119 height 22
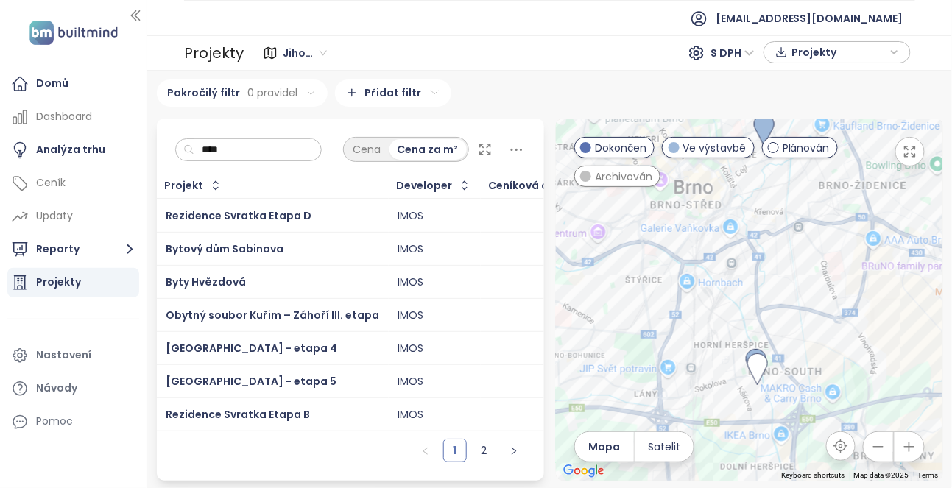
scroll to position [29, 0]
type input "****"
click at [269, 409] on span "Rezidence Svratka Etapa B" at bounding box center [238, 414] width 144 height 15
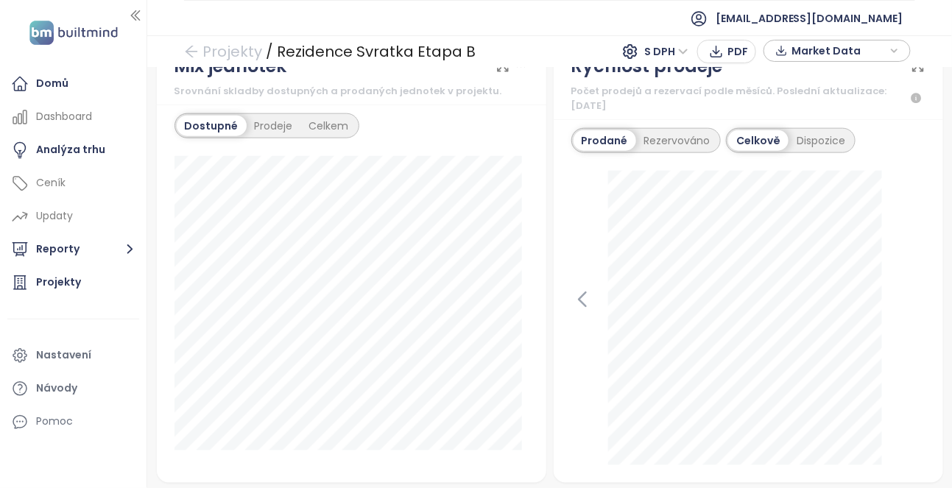
scroll to position [478, 0]
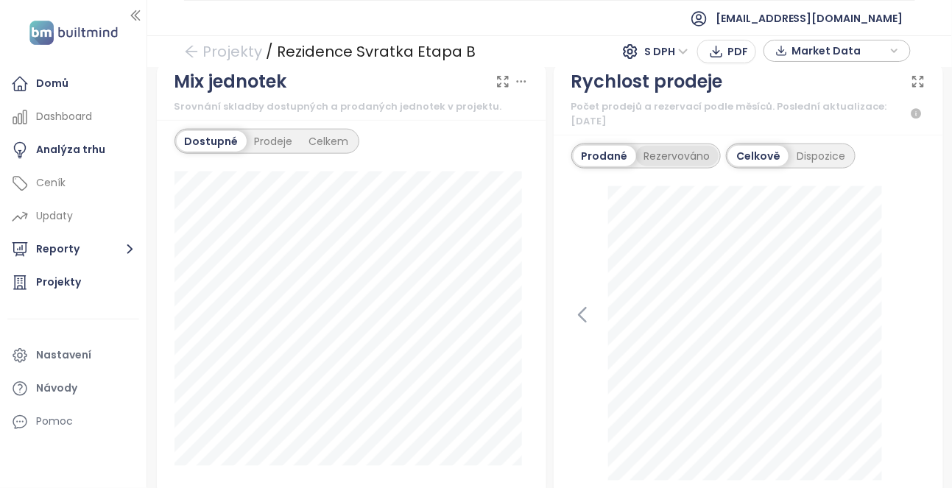
click at [648, 151] on div "Rezervováno" at bounding box center [677, 156] width 82 height 21
click at [593, 152] on div "Prodané" at bounding box center [603, 156] width 59 height 21
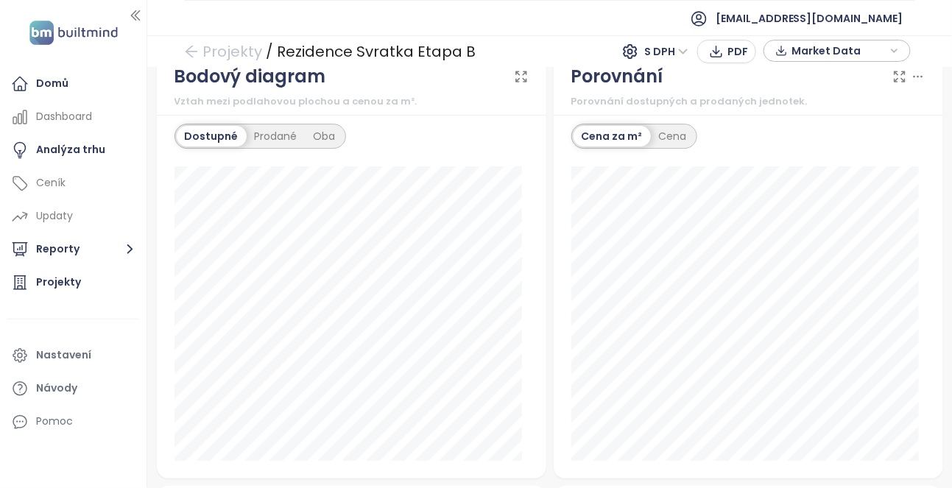
scroll to position [1379, 0]
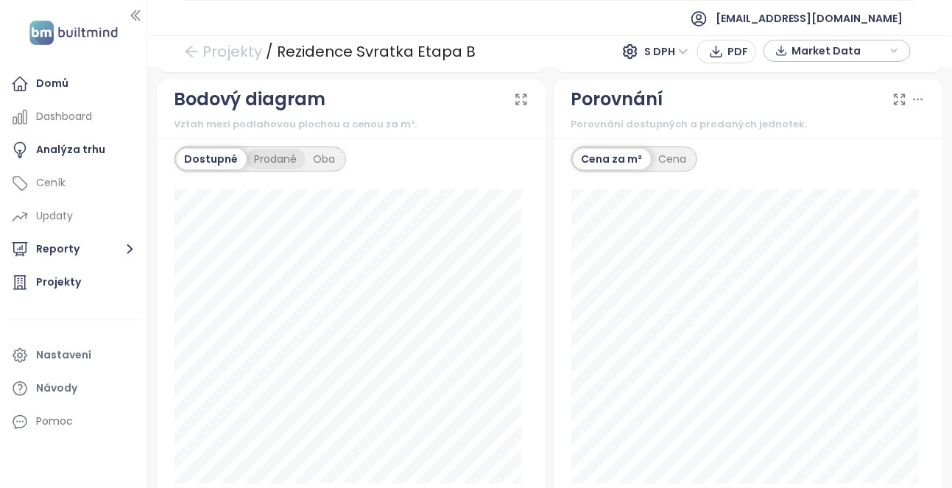
click at [278, 158] on div "Prodané" at bounding box center [276, 159] width 59 height 21
click at [320, 149] on div "Oba" at bounding box center [325, 159] width 38 height 21
click at [269, 156] on div "Prodané" at bounding box center [272, 159] width 59 height 21
click at [211, 156] on div "Dostupné" at bounding box center [210, 159] width 66 height 21
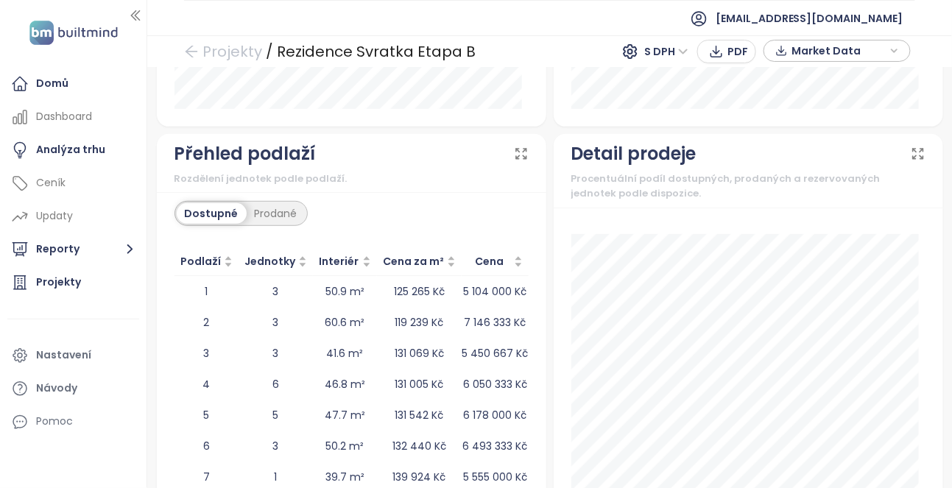
scroll to position [1764, 0]
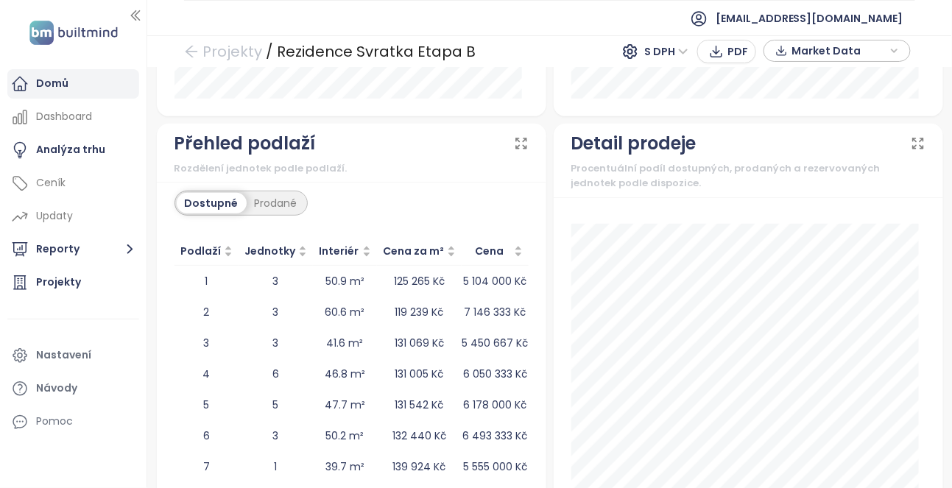
click at [71, 80] on div "Domů" at bounding box center [73, 83] width 132 height 29
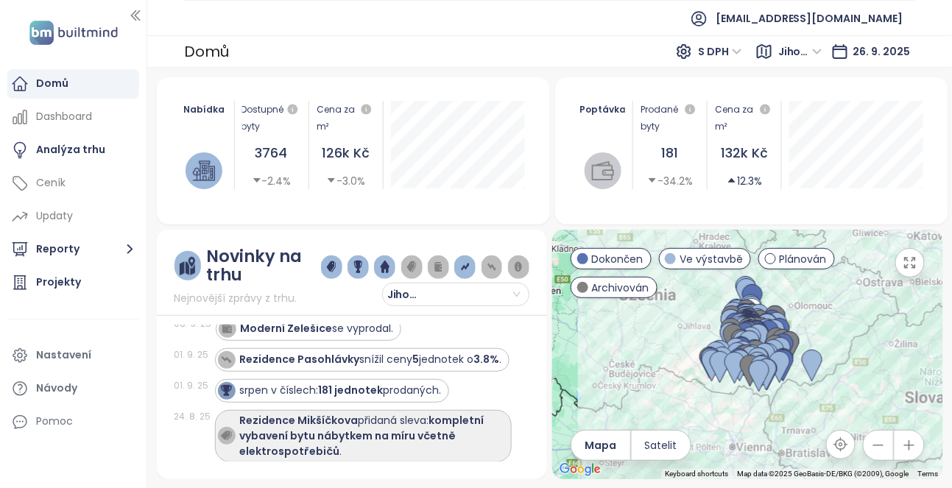
scroll to position [524, 0]
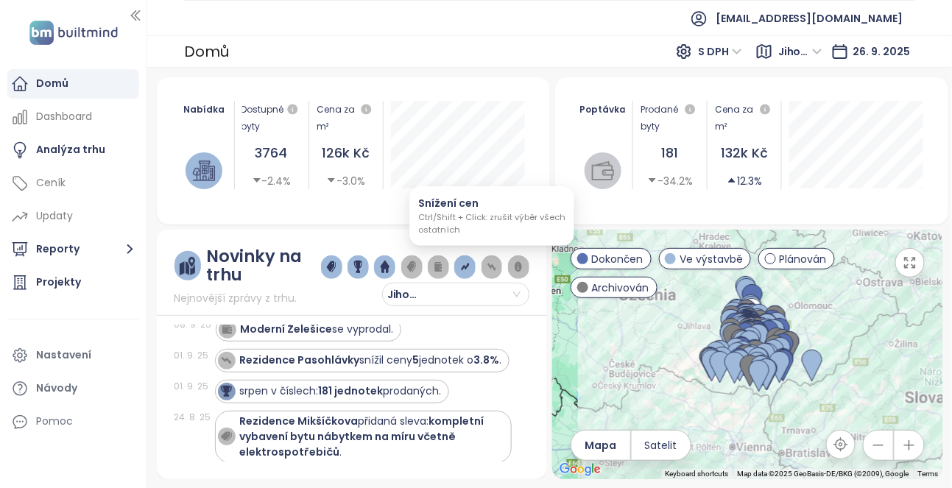
click at [490, 272] on img "button" at bounding box center [491, 267] width 9 height 13
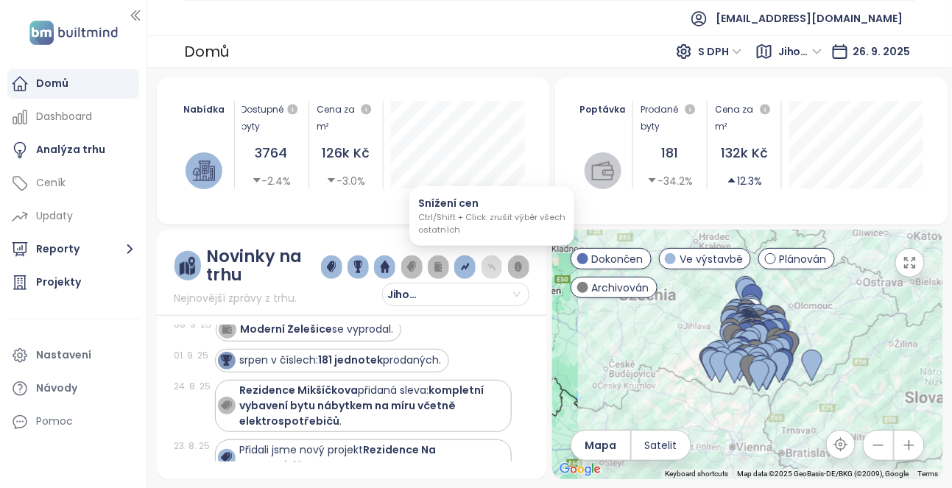
click at [490, 272] on img "button" at bounding box center [491, 267] width 9 height 13
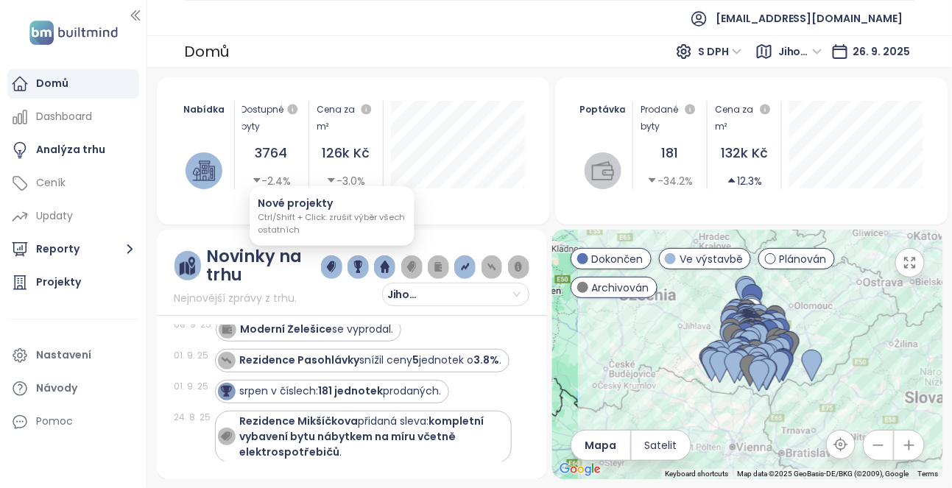
click at [331, 264] on img "button" at bounding box center [331, 267] width 9 height 13
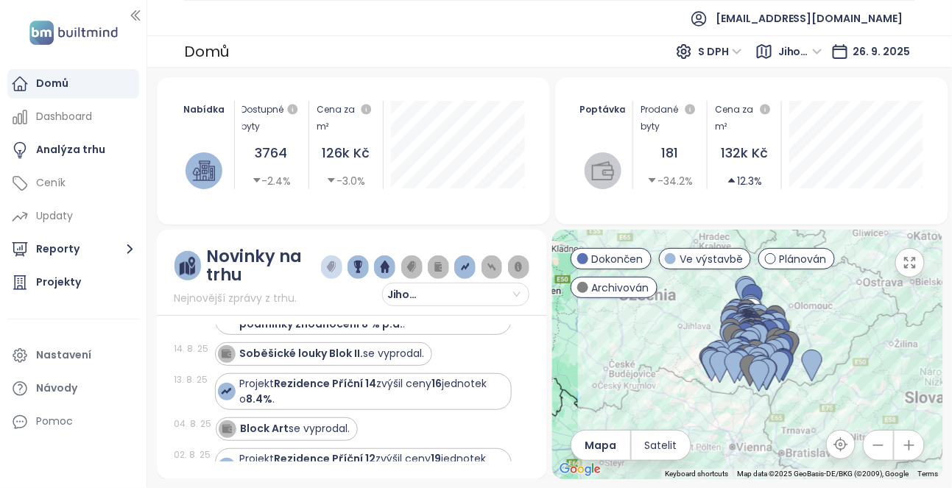
scroll to position [636, 0]
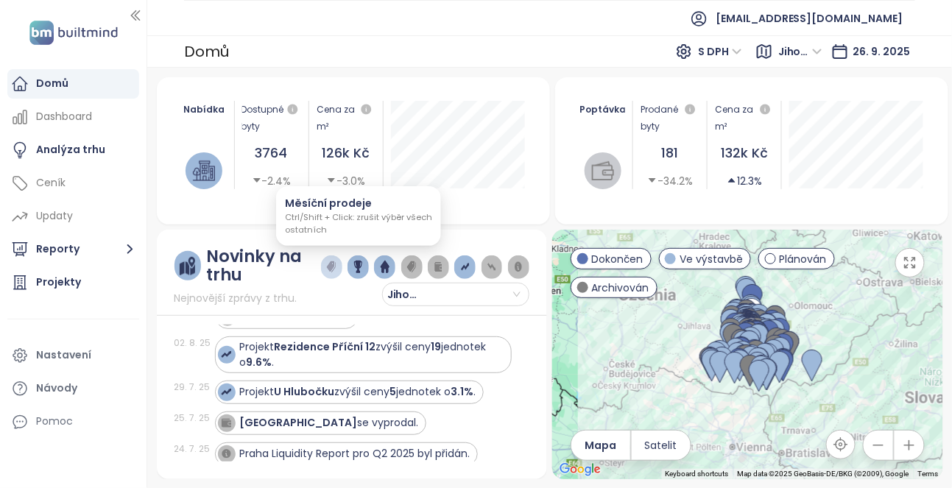
click at [364, 269] on button "button" at bounding box center [358, 267] width 21 height 24
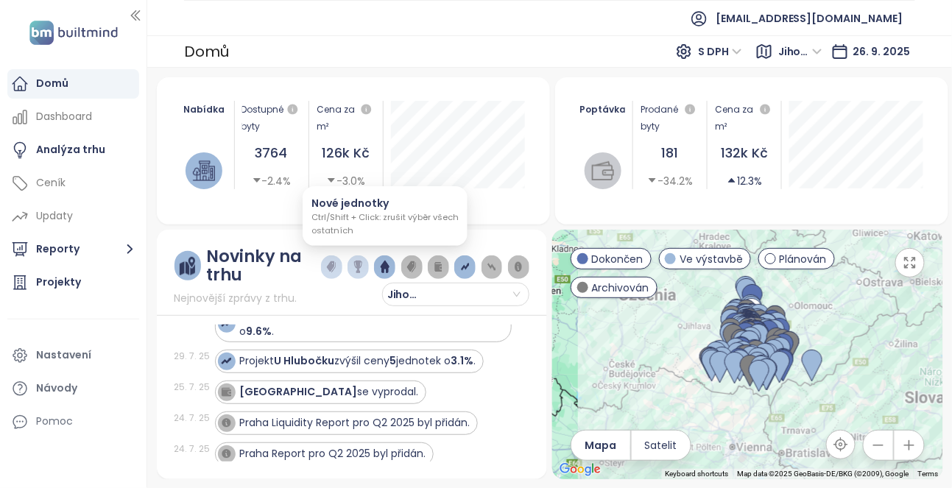
click at [383, 267] on img "button" at bounding box center [385, 267] width 9 height 13
click at [407, 266] on img "button" at bounding box center [411, 267] width 9 height 13
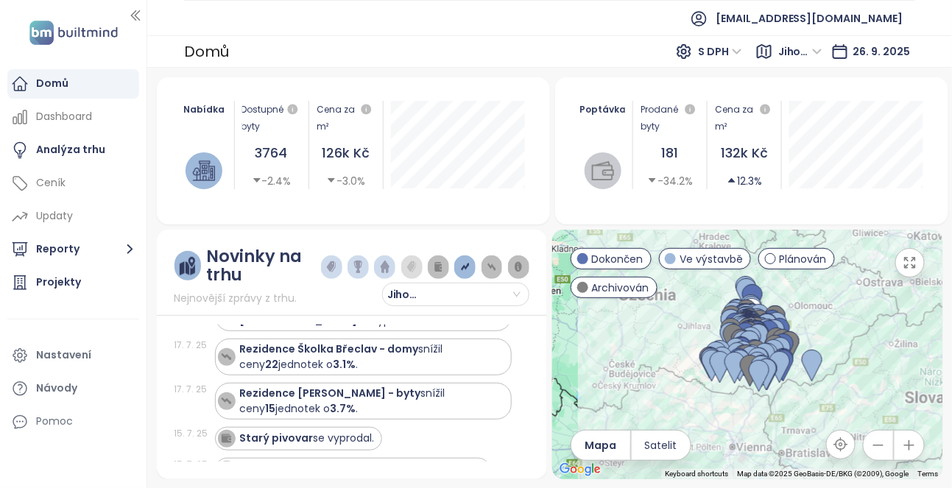
scroll to position [551, 0]
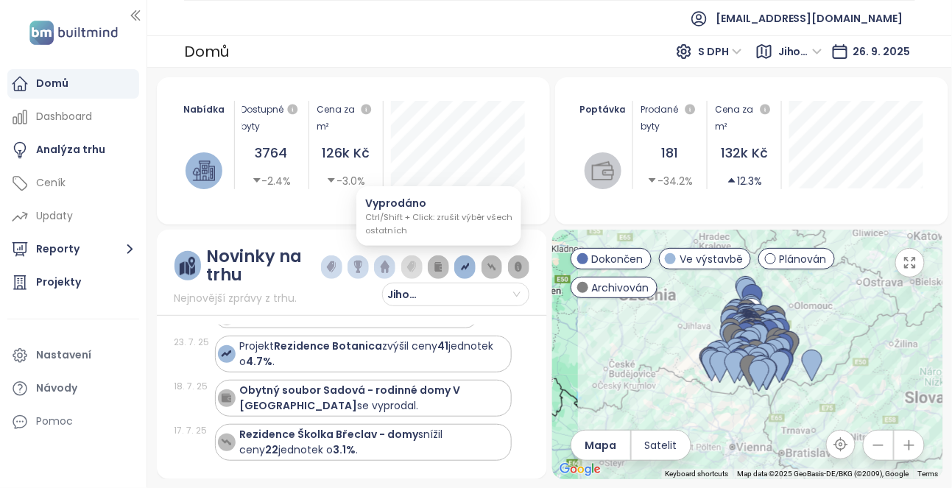
click at [437, 264] on img "button" at bounding box center [438, 267] width 9 height 13
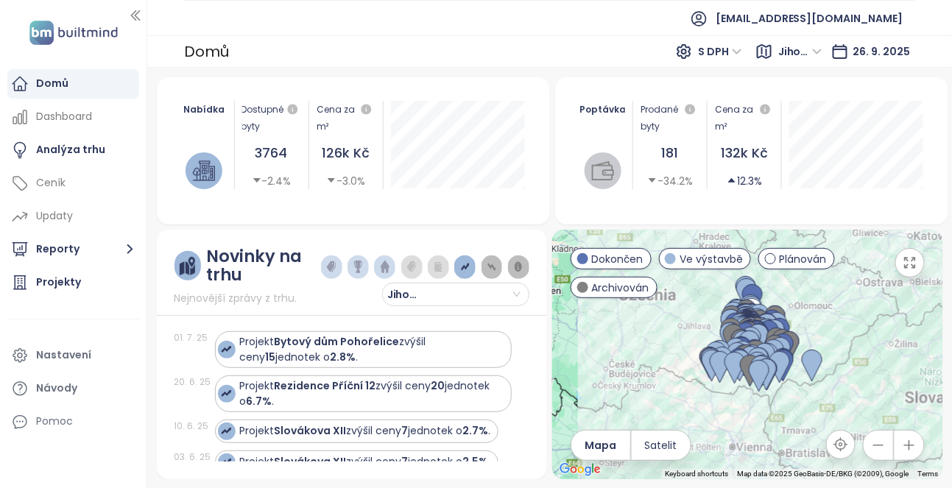
scroll to position [603, 0]
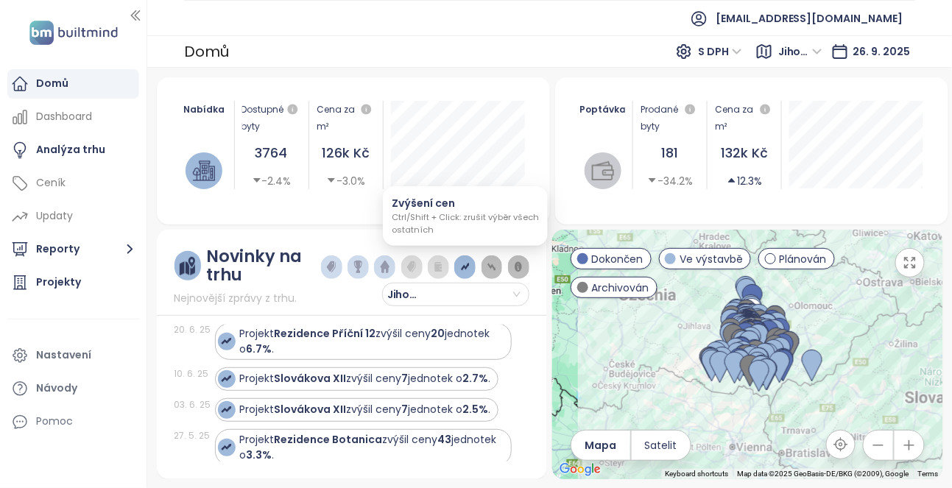
click at [468, 266] on img "button" at bounding box center [465, 267] width 9 height 13
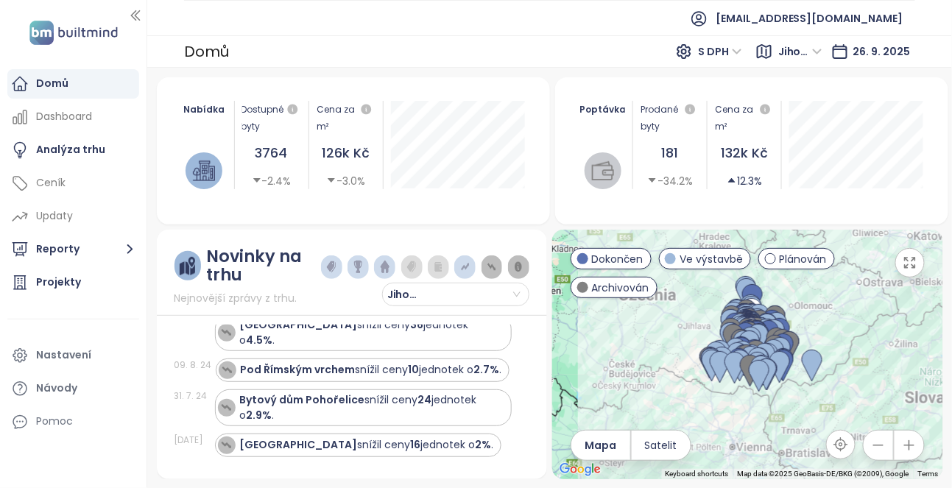
scroll to position [524, 0]
click at [523, 261] on img "button" at bounding box center [518, 267] width 9 height 13
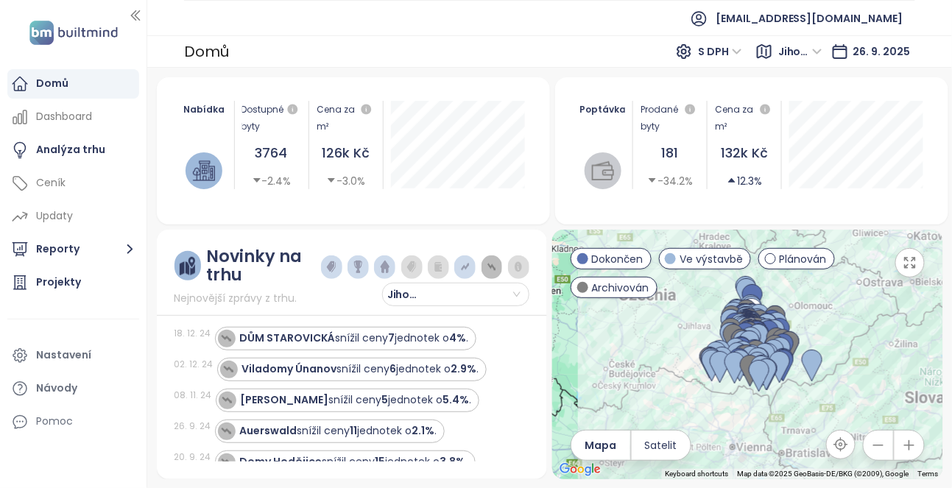
scroll to position [260, 0]
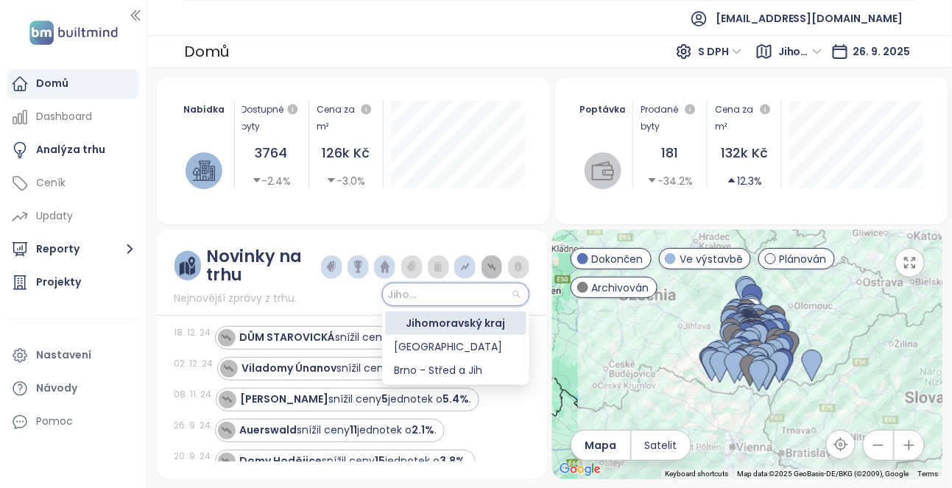
click at [515, 300] on input "search" at bounding box center [456, 294] width 130 height 22
click at [450, 345] on div "[GEOGRAPHIC_DATA]" at bounding box center [456, 347] width 124 height 16
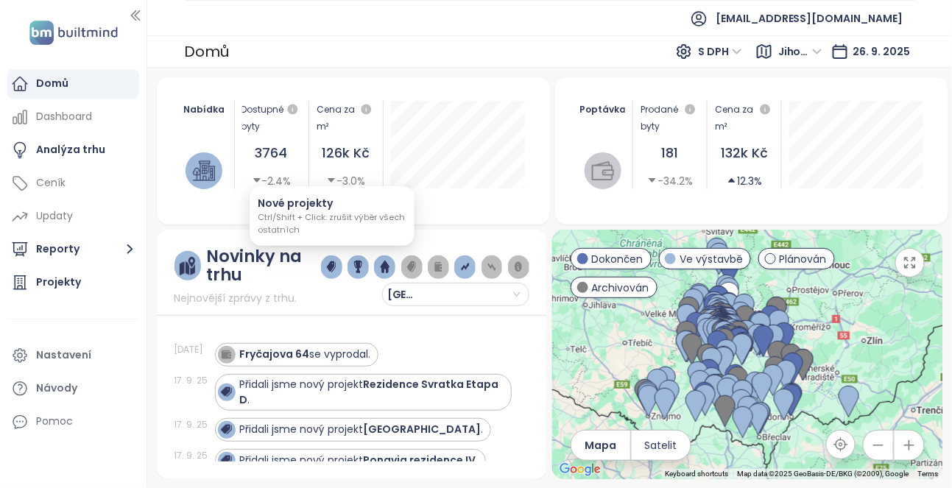
click at [334, 268] on img "button" at bounding box center [331, 267] width 9 height 13
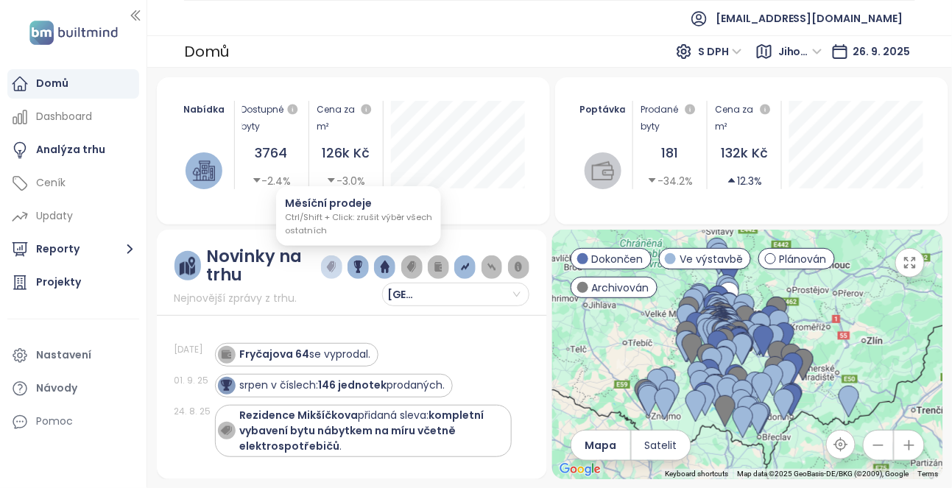
click at [360, 267] on img "button" at bounding box center [358, 267] width 9 height 13
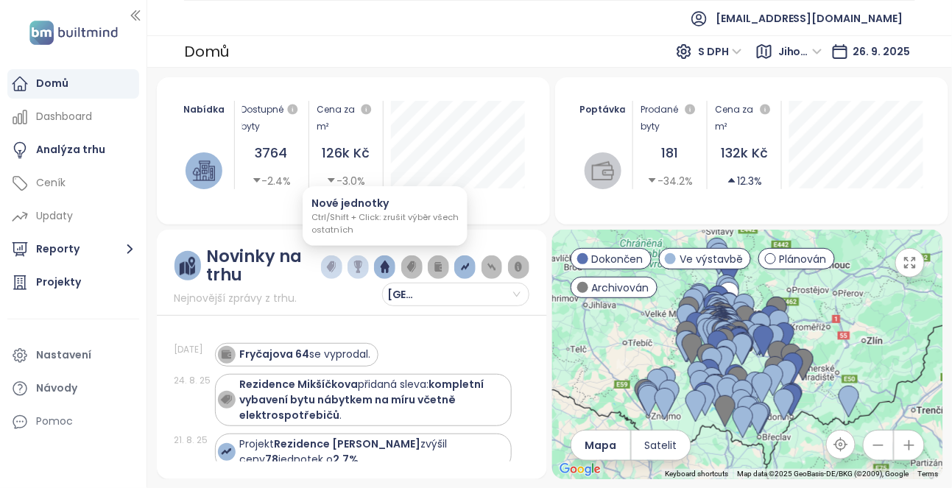
click at [387, 269] on img "button" at bounding box center [385, 267] width 9 height 13
click at [413, 269] on img "button" at bounding box center [411, 267] width 9 height 13
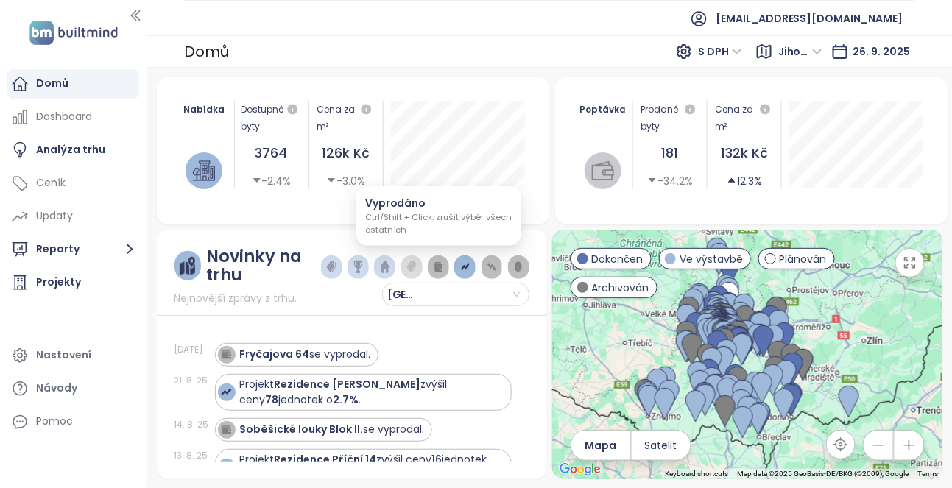
click at [435, 264] on img "button" at bounding box center [438, 267] width 9 height 13
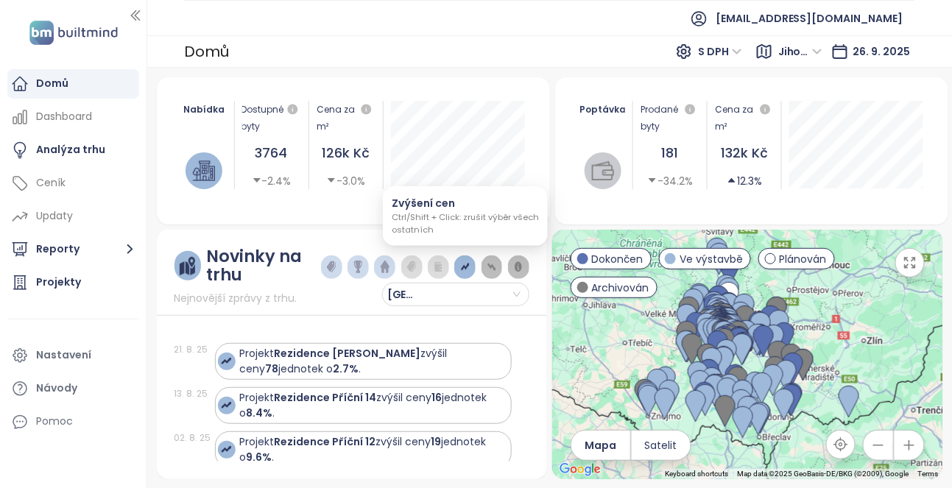
click at [462, 264] on img "button" at bounding box center [465, 267] width 9 height 13
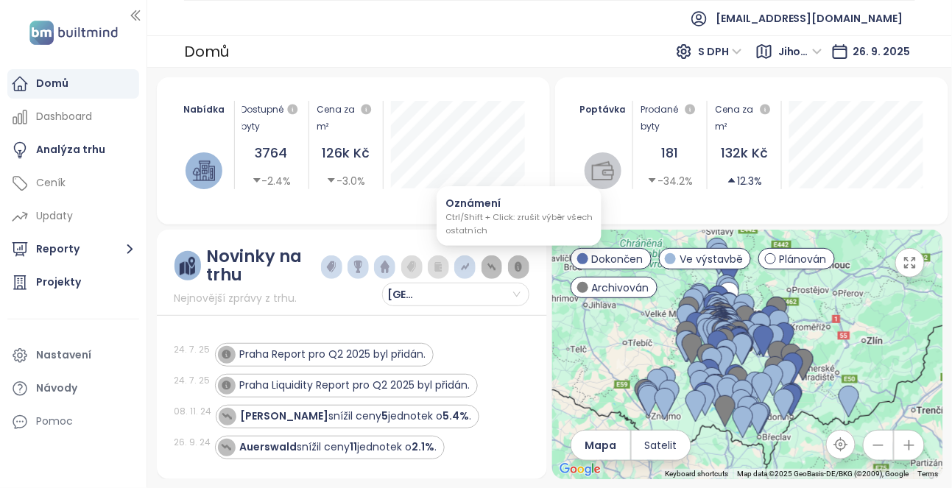
click at [515, 266] on img "button" at bounding box center [518, 267] width 9 height 13
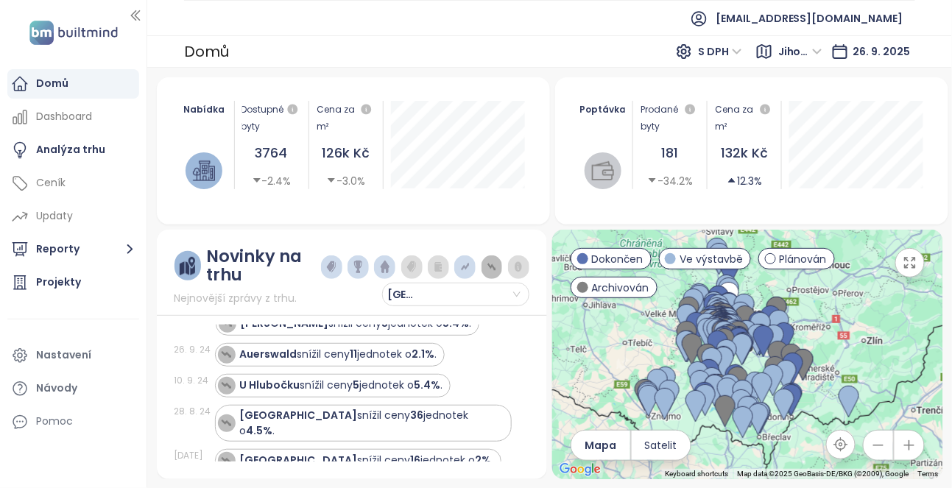
scroll to position [0, 0]
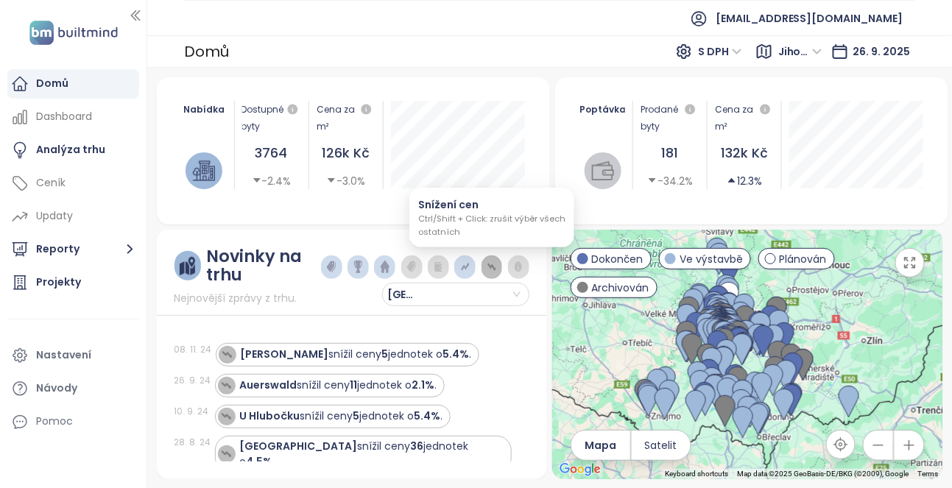
click at [498, 267] on button "button" at bounding box center [492, 267] width 21 height 24
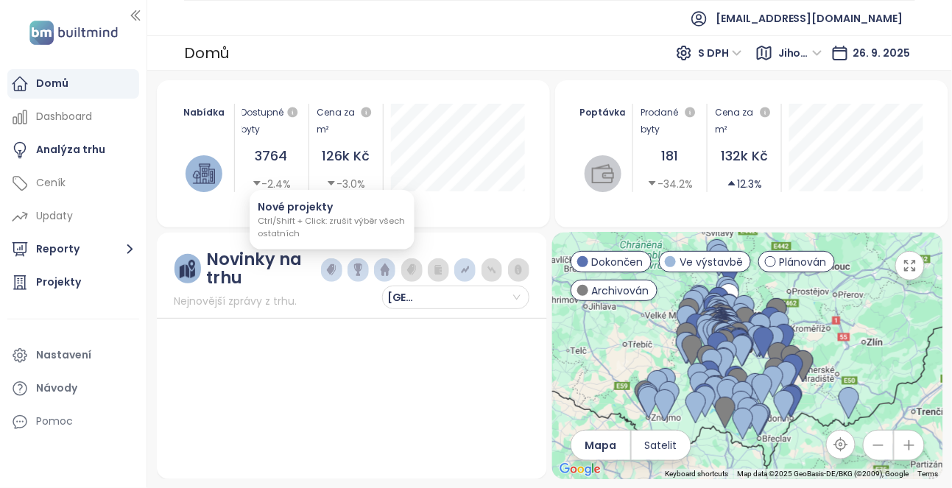
click at [329, 268] on img "button" at bounding box center [331, 270] width 9 height 13
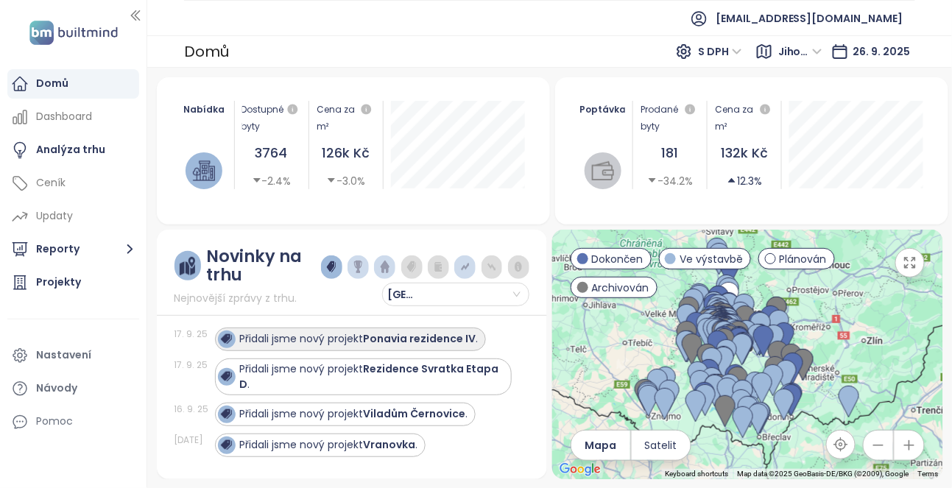
scroll to position [59, 0]
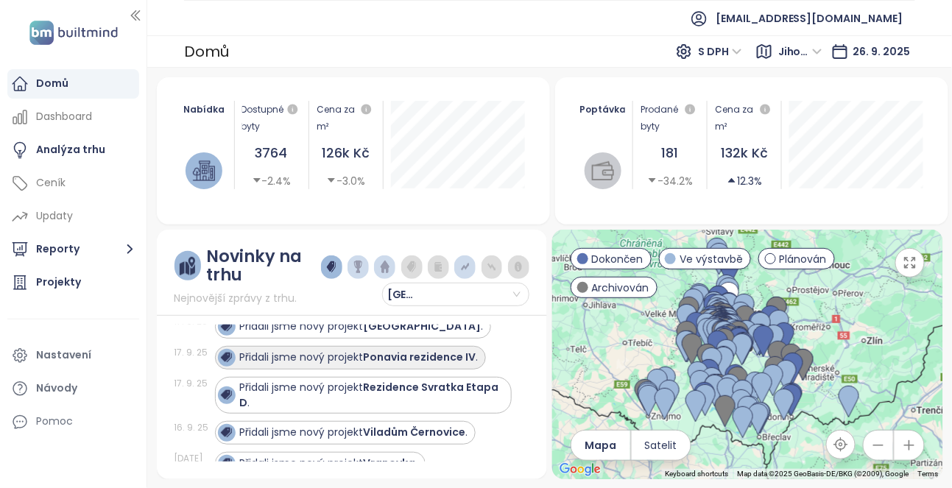
click at [370, 359] on strong "Ponavia rezidence IV" at bounding box center [420, 357] width 113 height 15
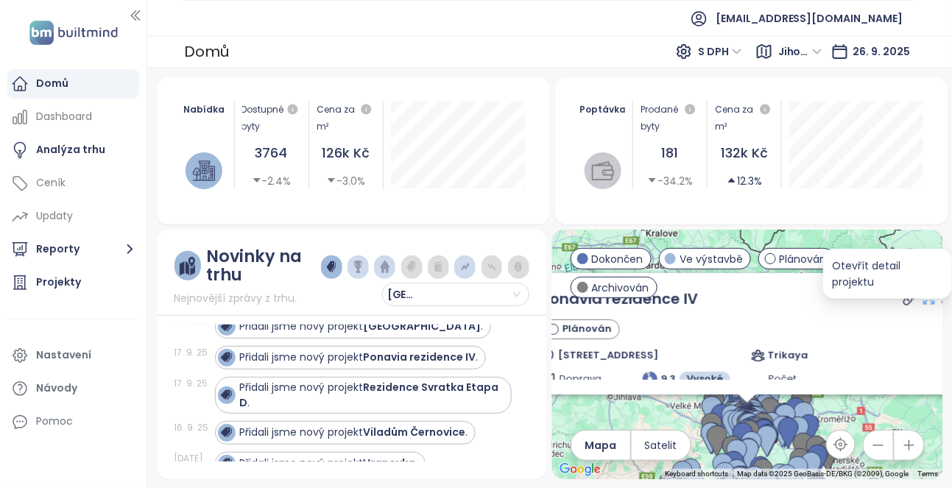
click at [922, 294] on icon at bounding box center [929, 299] width 15 height 15
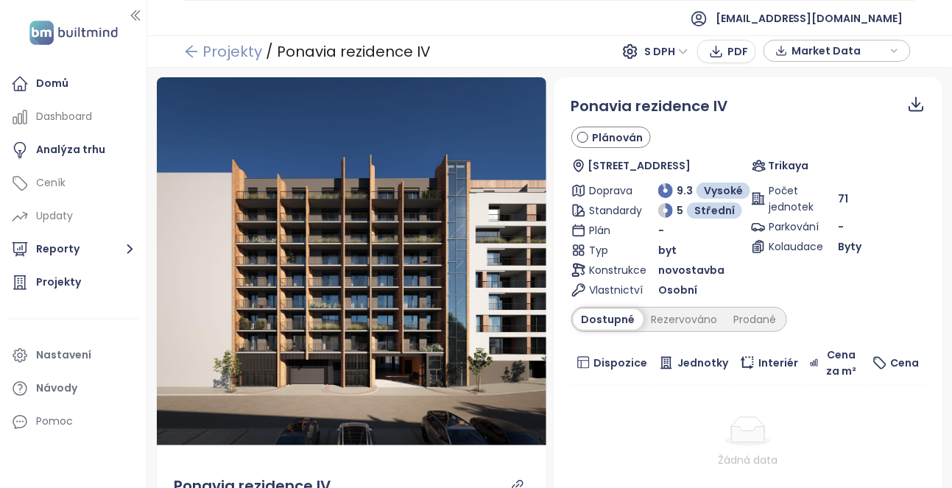
click at [192, 50] on icon "arrow-left" at bounding box center [192, 52] width 12 height 12
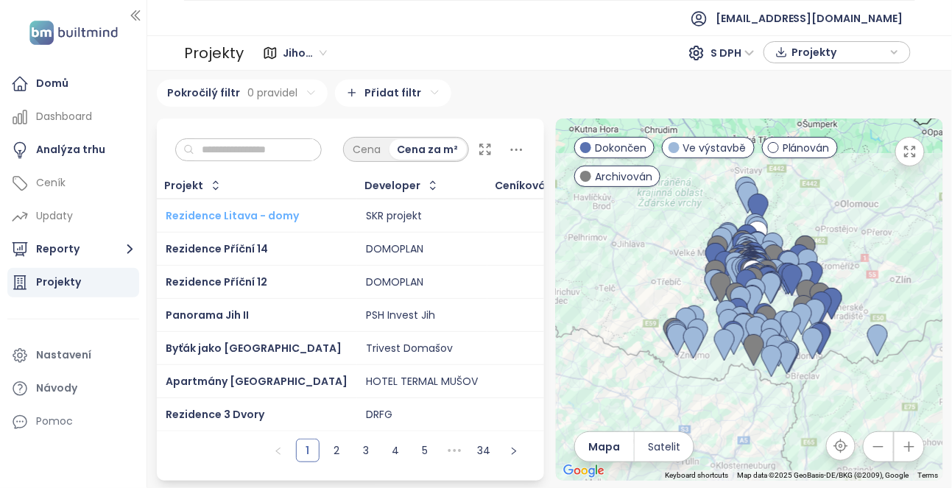
click at [250, 223] on span "Rezidence Litava - domy" at bounding box center [232, 215] width 133 height 15
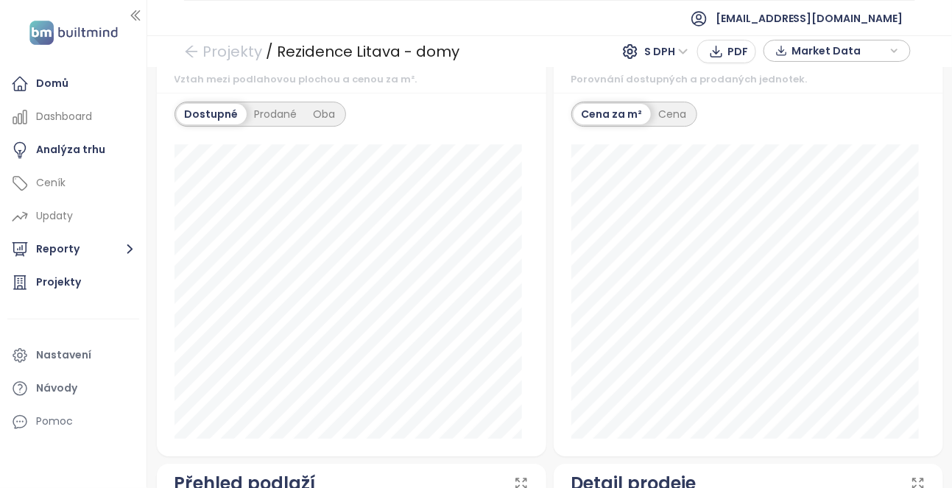
scroll to position [1350, 0]
click at [317, 105] on div "Oba" at bounding box center [325, 115] width 38 height 21
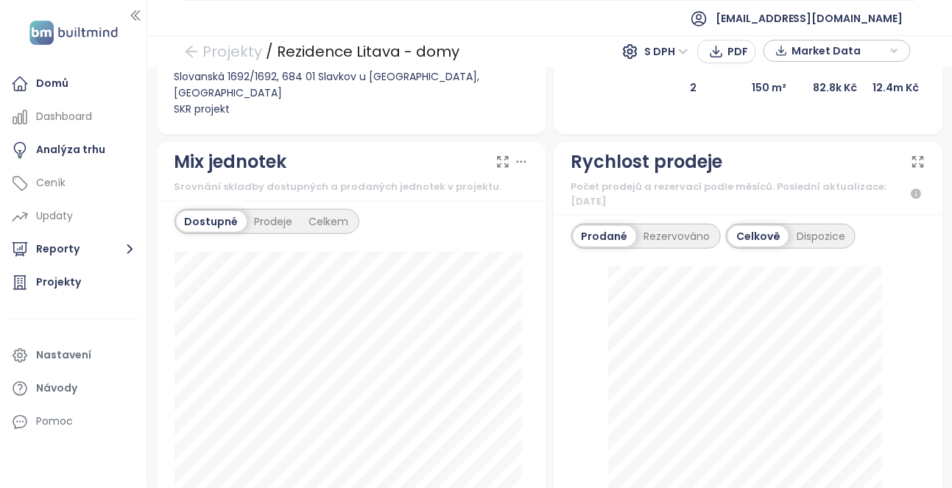
scroll to position [0, 0]
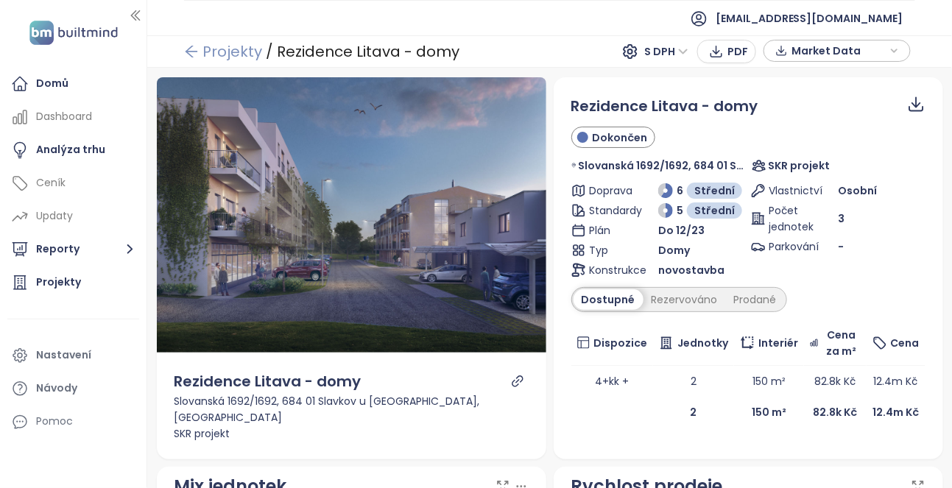
click at [205, 47] on link "Projekty" at bounding box center [223, 51] width 78 height 27
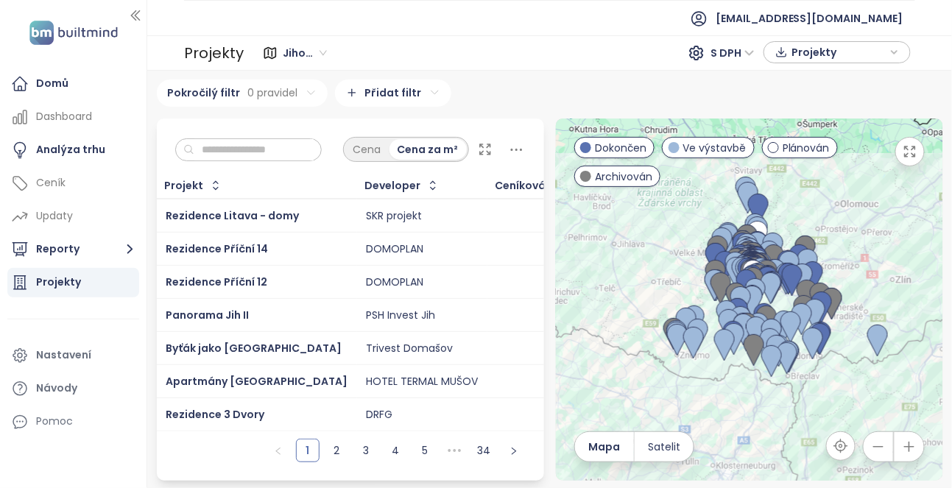
scroll to position [29, 0]
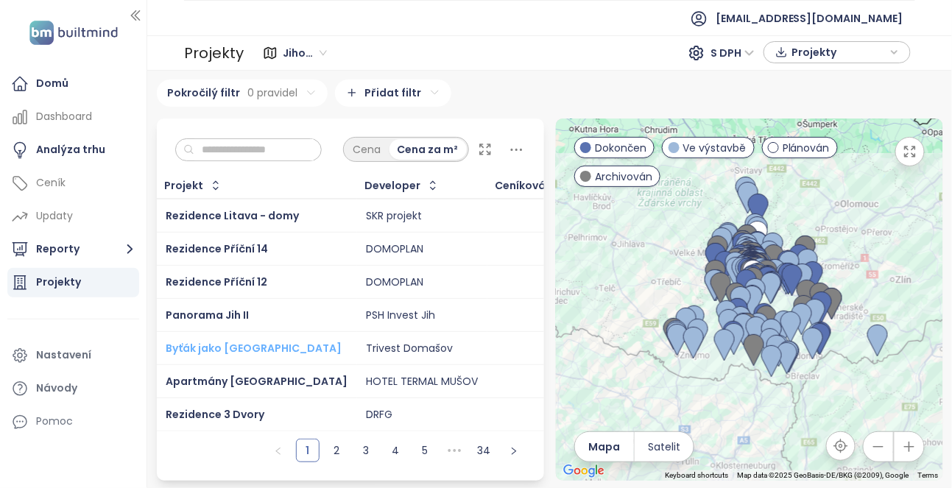
click at [226, 342] on span "Byťák jako [GEOGRAPHIC_DATA]" at bounding box center [254, 348] width 176 height 15
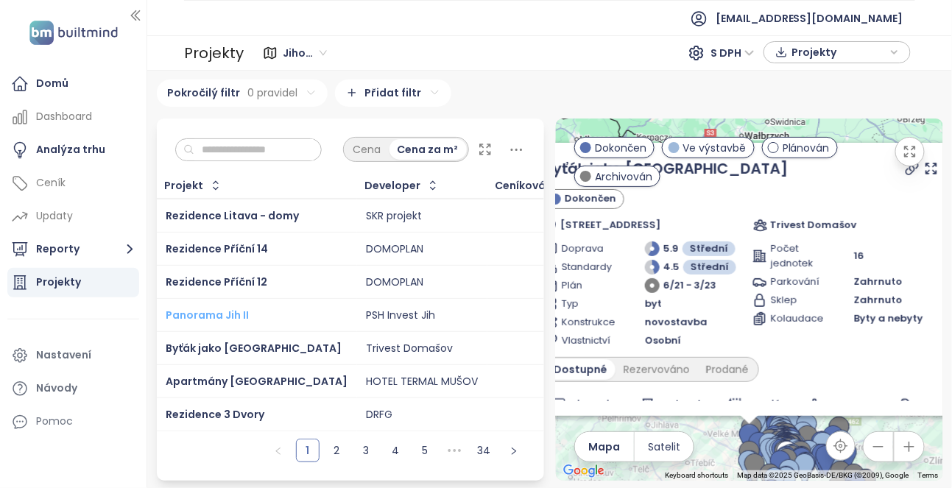
click at [236, 308] on span "Panorama Jih II" at bounding box center [207, 315] width 83 height 15
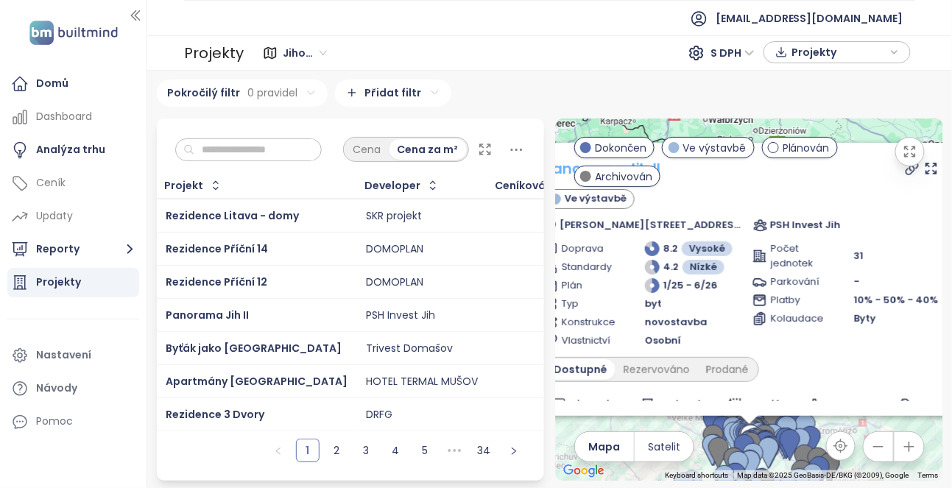
click at [626, 163] on link "Panorama Jih II" at bounding box center [601, 168] width 117 height 21
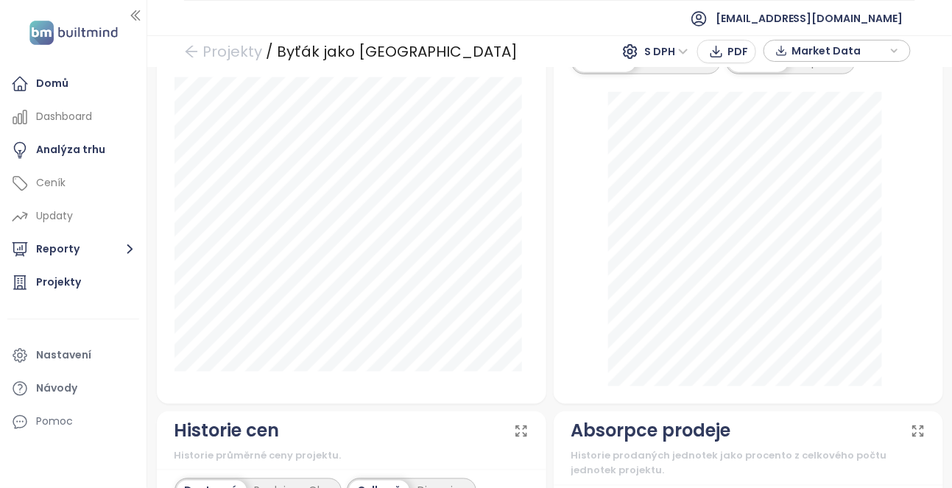
scroll to position [509, 0]
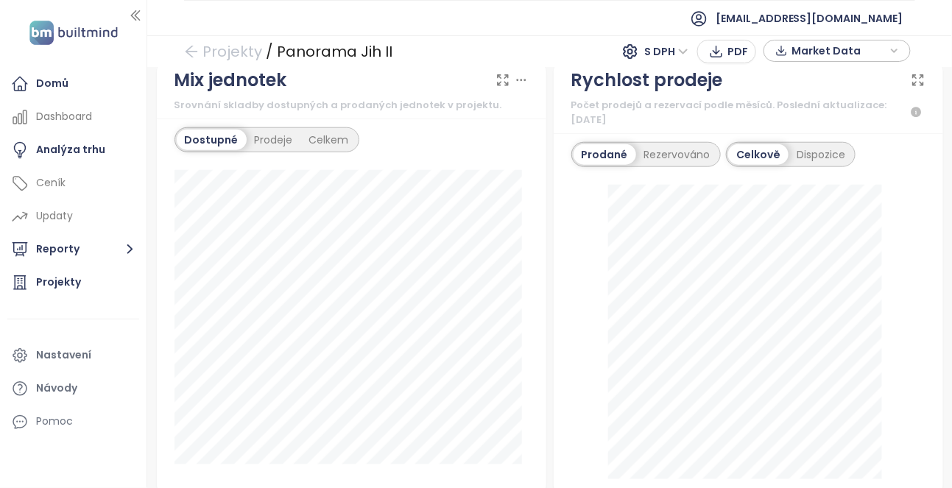
scroll to position [412, 0]
click at [108, 161] on div "Analýza trhu" at bounding box center [73, 149] width 132 height 29
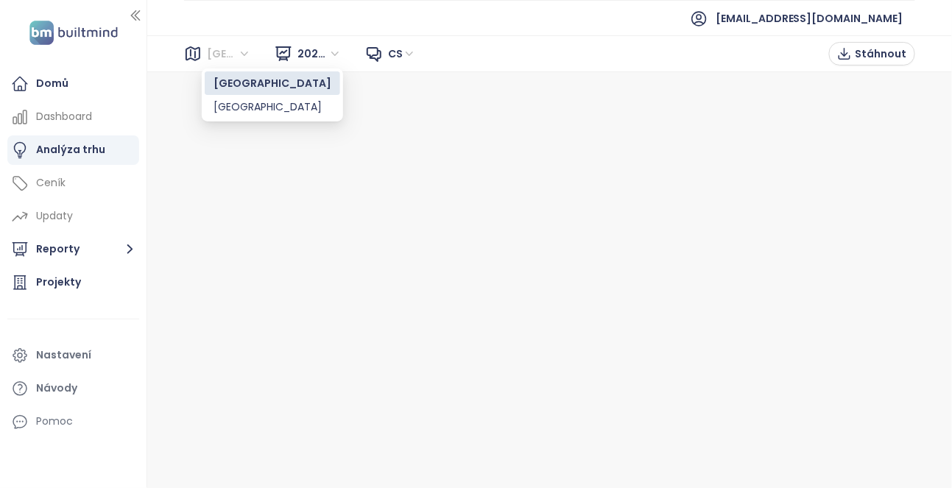
click at [236, 52] on span "[GEOGRAPHIC_DATA]" at bounding box center [229, 54] width 44 height 22
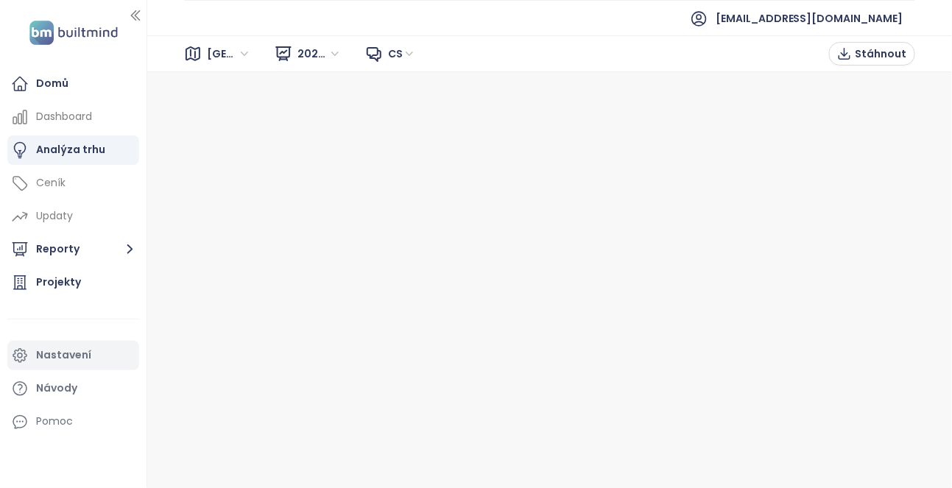
click at [59, 356] on div "Nastavení" at bounding box center [63, 355] width 55 height 18
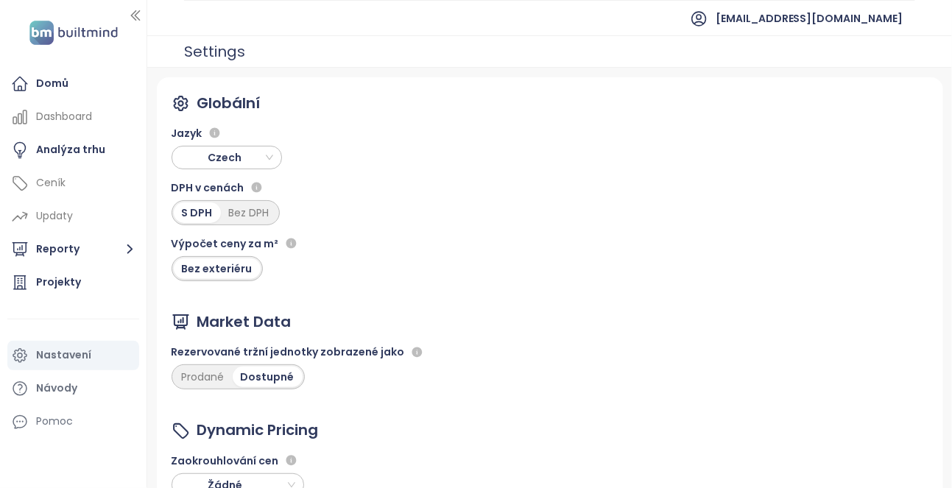
click at [211, 266] on div "Bez exteriéru" at bounding box center [217, 268] width 87 height 21
click at [214, 266] on div "Bez exteriéru" at bounding box center [217, 268] width 87 height 21
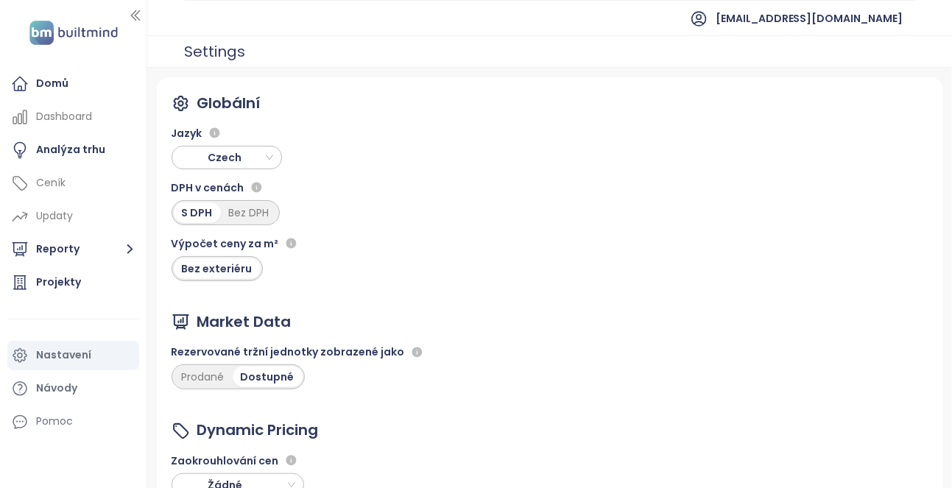
click at [234, 283] on div "Globální Jazyk Czech DPH v cenách S DPH Bez DPH Výpočet ceny za m² Bez exteriér…" at bounding box center [550, 345] width 786 height 537
click at [217, 268] on div "Bez exteriéru" at bounding box center [217, 268] width 87 height 21
click at [210, 277] on div "Bez exteriéru" at bounding box center [217, 268] width 87 height 21
click at [209, 267] on div "Bez exteriéru" at bounding box center [217, 268] width 87 height 21
click at [284, 278] on div "Výpočet ceny za m² Bez exteriéru" at bounding box center [236, 255] width 129 height 52
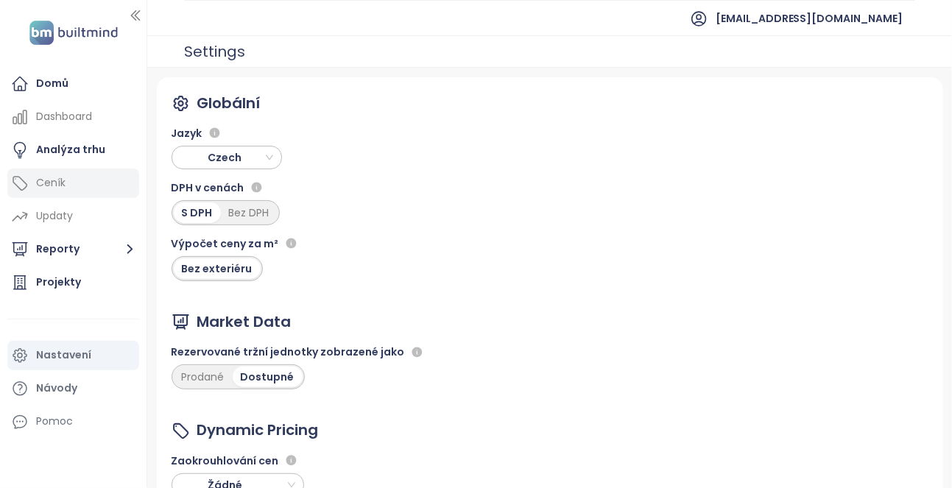
click at [40, 175] on div "Ceník" at bounding box center [50, 183] width 29 height 18
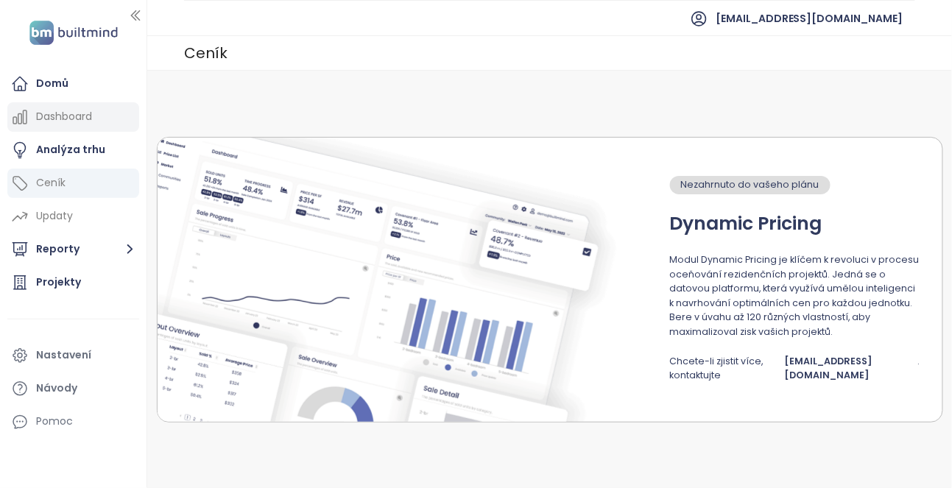
click at [57, 114] on div "Dashboard" at bounding box center [64, 116] width 56 height 18
click at [59, 115] on div "Dashboard" at bounding box center [64, 116] width 56 height 18
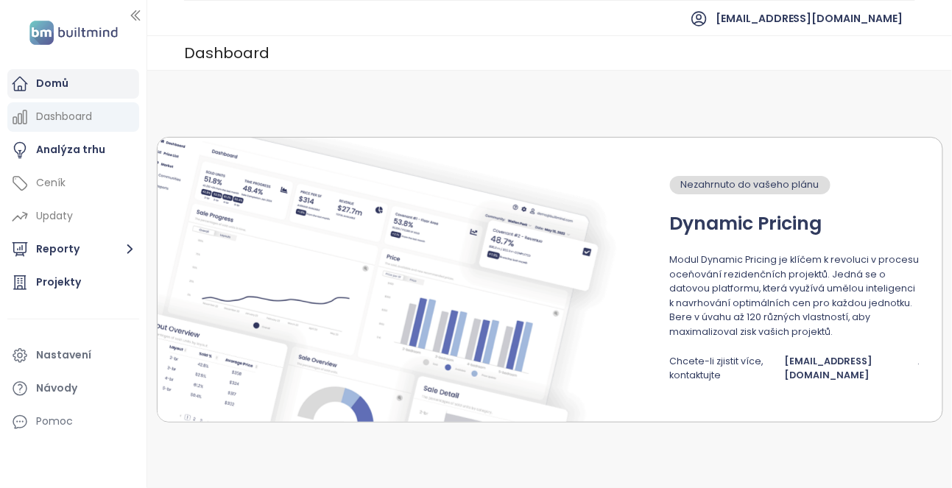
click at [44, 81] on div "Domů" at bounding box center [52, 83] width 32 height 18
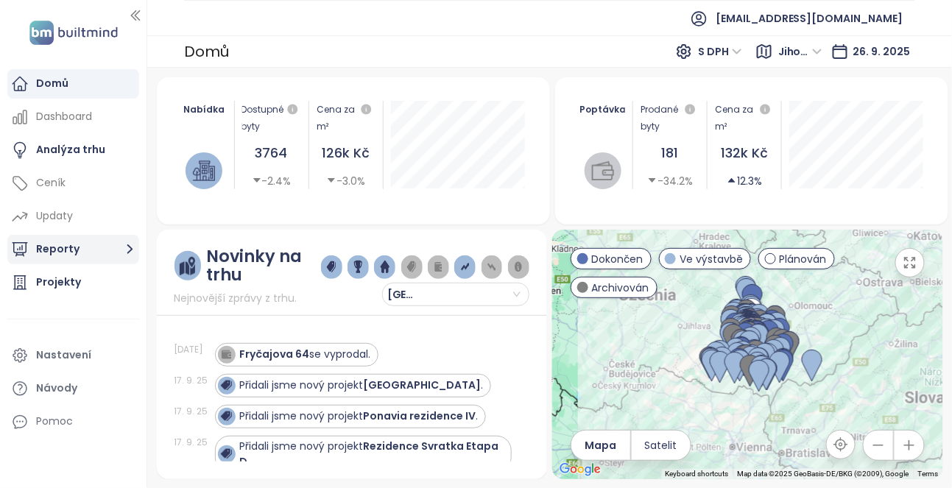
click at [131, 248] on icon "button" at bounding box center [130, 250] width 6 height 10
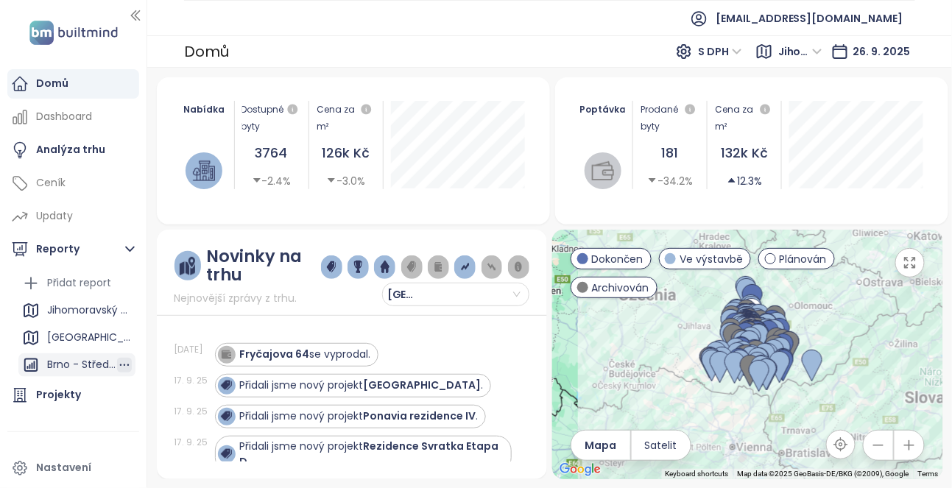
click at [124, 363] on icon "button" at bounding box center [124, 365] width 15 height 15
click at [83, 431] on div at bounding box center [73, 431] width 132 height 1
click at [690, 109] on icon "button" at bounding box center [690, 109] width 10 height 10
click at [556, 216] on div "Poptávka Prodané byty 181 -34.2% Cena za m² 132k Kč 12.3%" at bounding box center [751, 150] width 393 height 147
click at [66, 80] on div "Domů" at bounding box center [52, 83] width 32 height 18
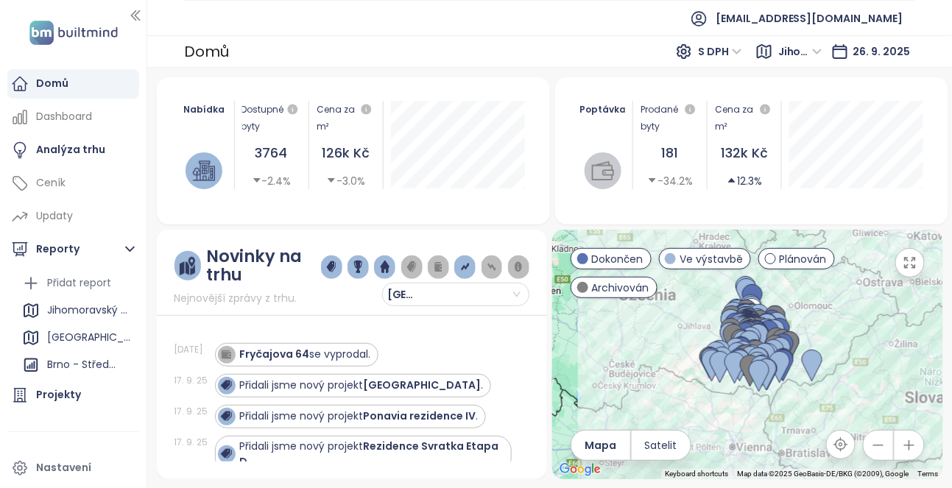
click at [379, 230] on div "Novinky na trhu Nejnovější zprávy z trhu. Brno 18. 9. 25 Fryčajova 64 se vyprod…" at bounding box center [352, 355] width 390 height 250
click at [912, 264] on icon "button" at bounding box center [910, 263] width 10 height 10
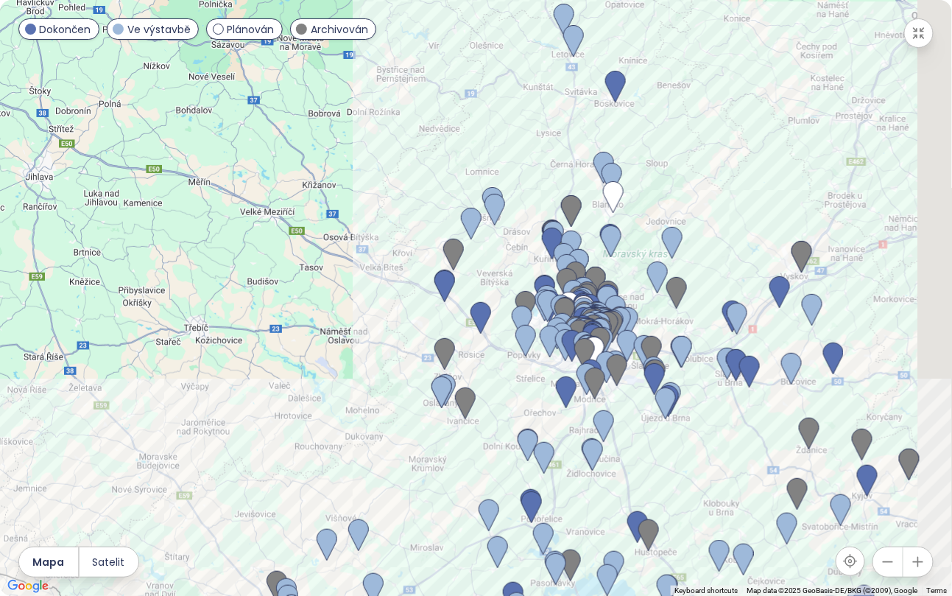
drag, startPoint x: 631, startPoint y: 298, endPoint x: 468, endPoint y: 283, distance: 164.2
click at [468, 283] on div at bounding box center [476, 298] width 952 height 596
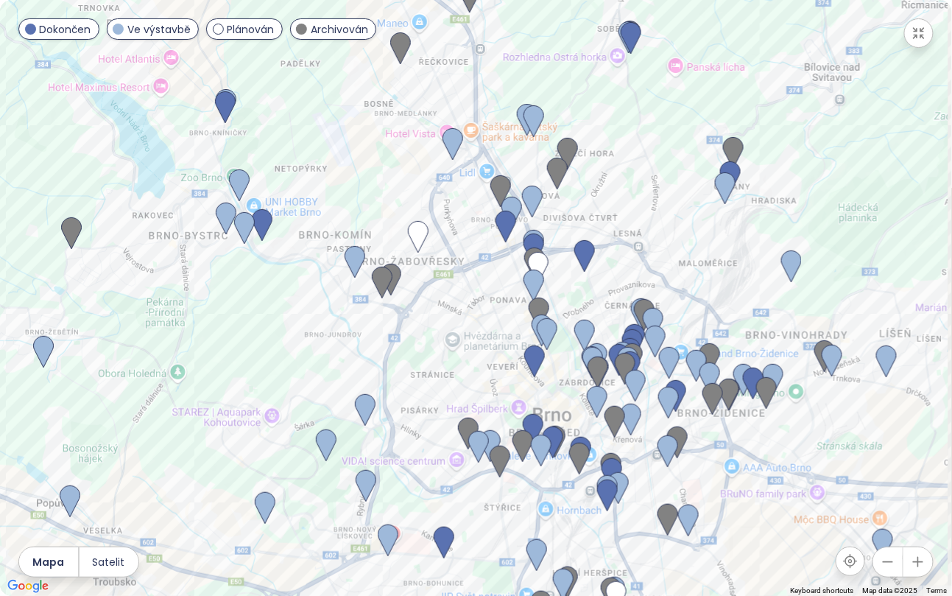
drag, startPoint x: 738, startPoint y: 327, endPoint x: 601, endPoint y: 258, distance: 153.1
click at [601, 258] on div at bounding box center [476, 298] width 952 height 596
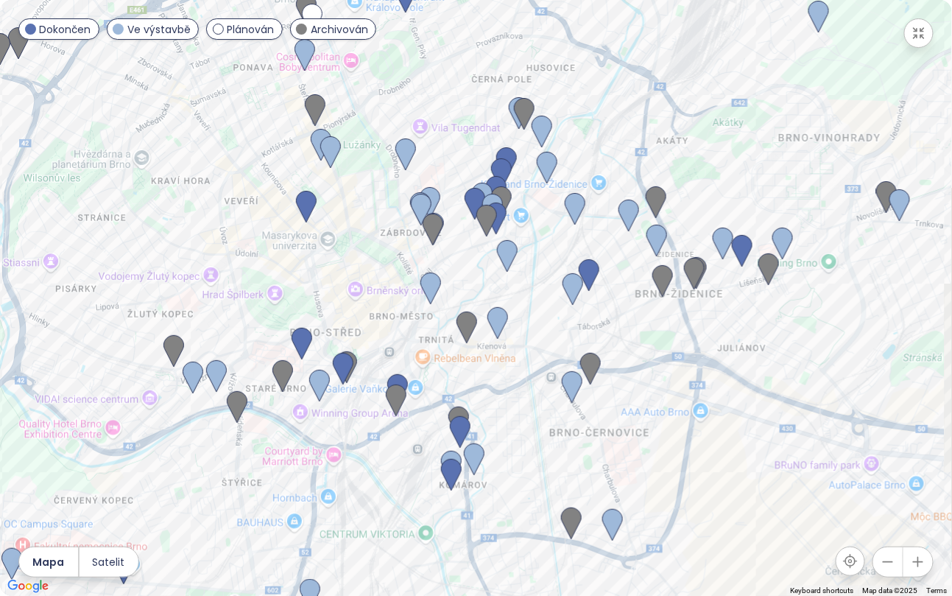
drag, startPoint x: 585, startPoint y: 299, endPoint x: 447, endPoint y: 131, distance: 217.6
click at [447, 131] on div at bounding box center [476, 298] width 952 height 596
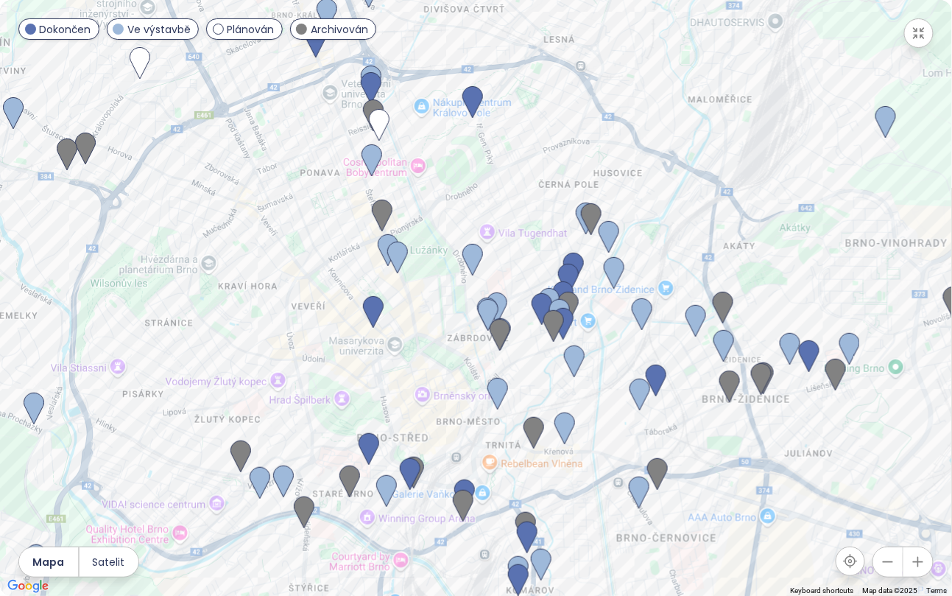
drag, startPoint x: 454, startPoint y: 167, endPoint x: 527, endPoint y: 283, distance: 137.3
click at [527, 283] on div at bounding box center [476, 298] width 952 height 596
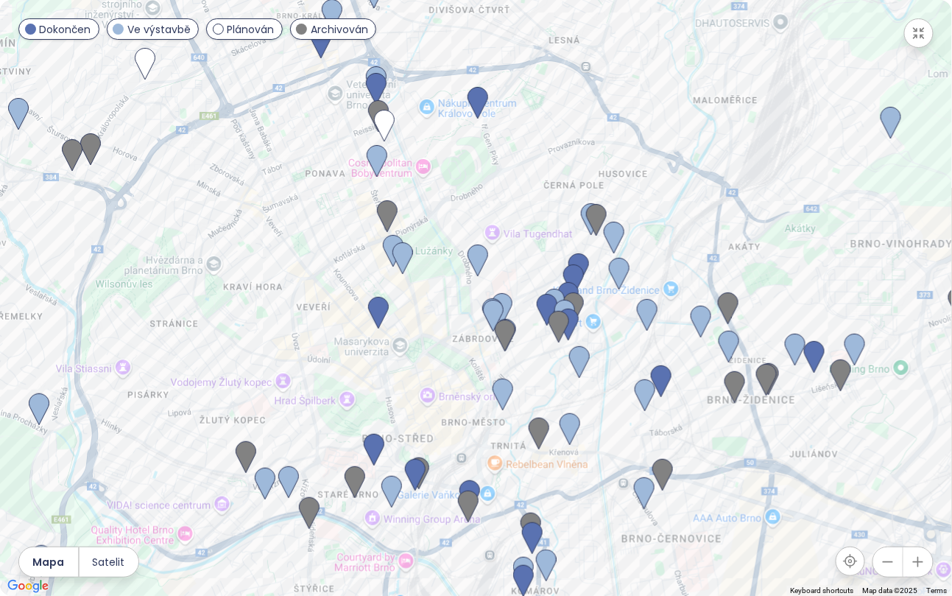
drag, startPoint x: 437, startPoint y: 311, endPoint x: 479, endPoint y: 289, distance: 47.4
click at [479, 289] on div at bounding box center [476, 298] width 952 height 596
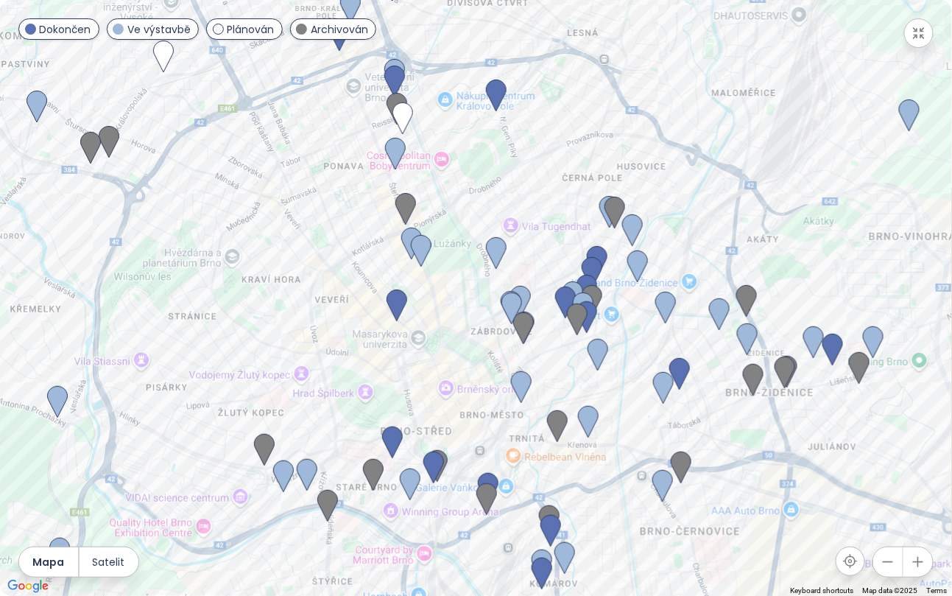
drag, startPoint x: 651, startPoint y: 180, endPoint x: 567, endPoint y: 257, distance: 114.1
click at [567, 257] on div at bounding box center [476, 298] width 952 height 596
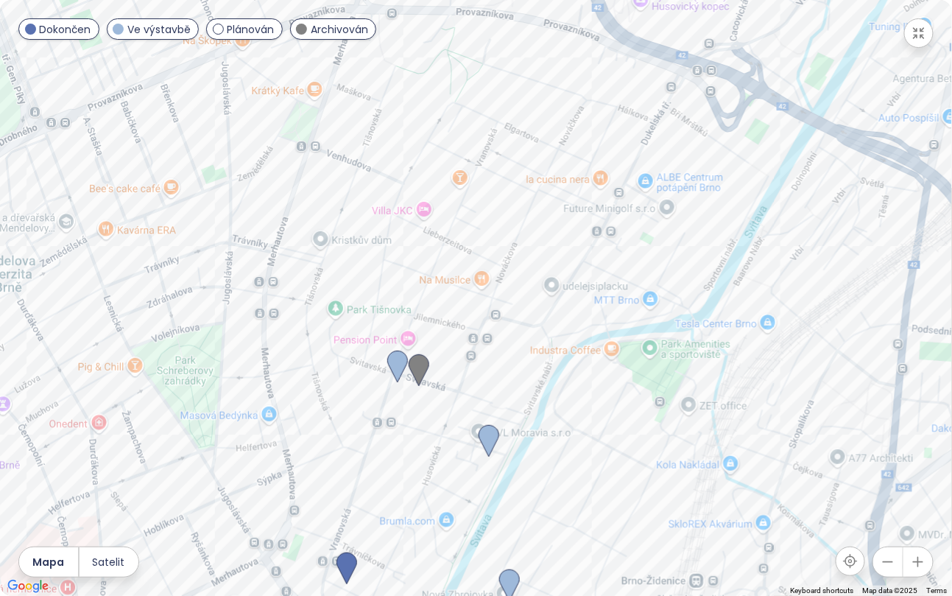
drag, startPoint x: 683, startPoint y: 235, endPoint x: 291, endPoint y: 216, distance: 392.1
click at [291, 216] on div at bounding box center [476, 298] width 952 height 596
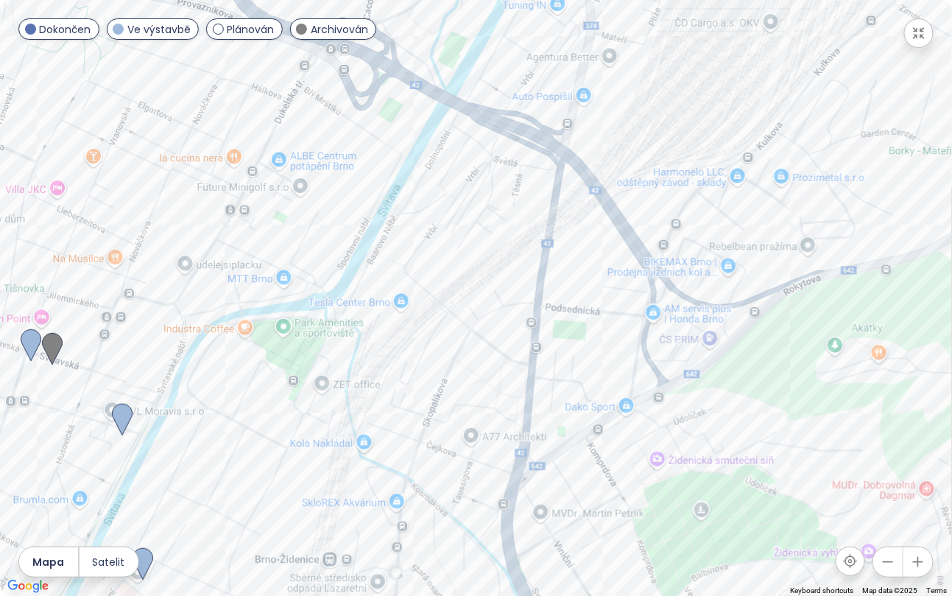
drag, startPoint x: 532, startPoint y: 267, endPoint x: 144, endPoint y: 63, distance: 439.0
click at [144, 63] on div at bounding box center [476, 298] width 952 height 596
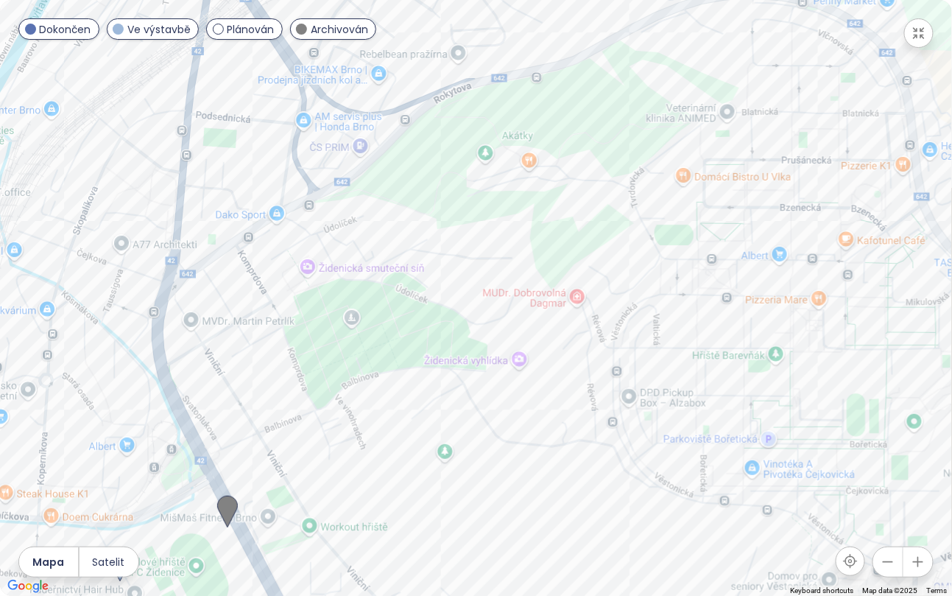
click at [535, 419] on div at bounding box center [476, 298] width 952 height 596
drag, startPoint x: 535, startPoint y: 419, endPoint x: 858, endPoint y: 0, distance: 529.1
click at [858, 0] on div at bounding box center [476, 298] width 952 height 596
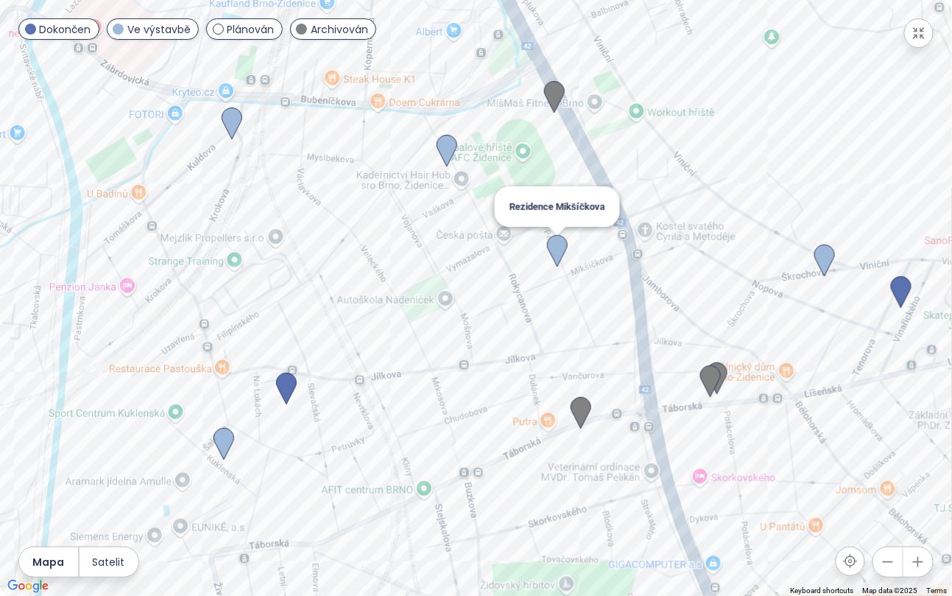
click at [557, 245] on img at bounding box center [557, 251] width 32 height 44
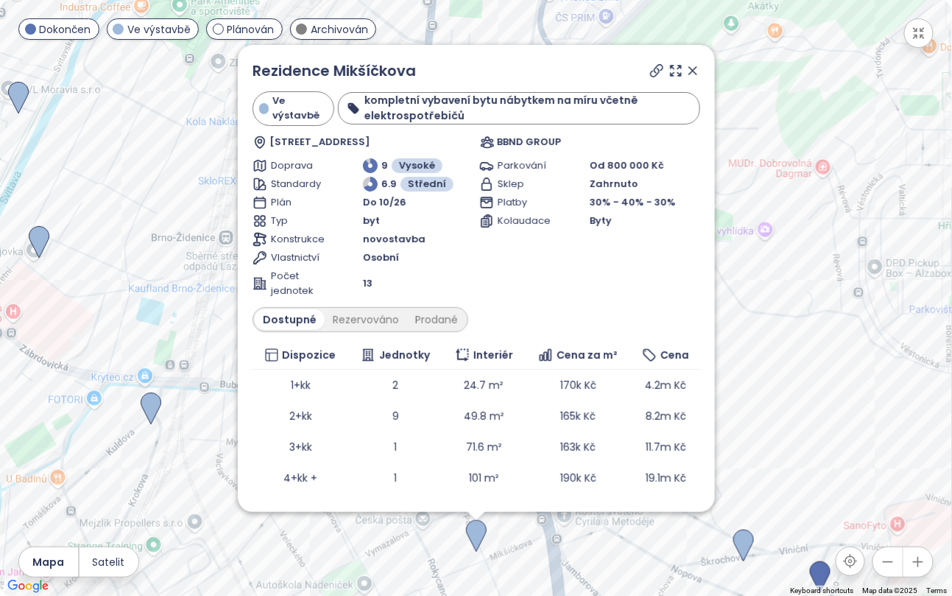
click at [685, 68] on icon at bounding box center [692, 70] width 15 height 15
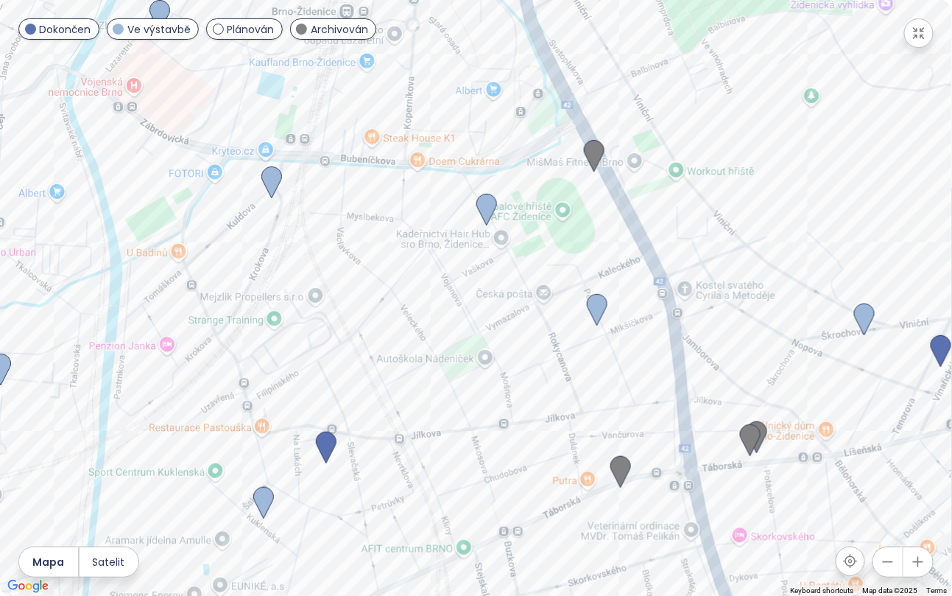
drag, startPoint x: 550, startPoint y: 356, endPoint x: 674, endPoint y: 124, distance: 262.8
click at [674, 124] on div at bounding box center [476, 298] width 952 height 596
click at [328, 432] on img at bounding box center [326, 448] width 32 height 44
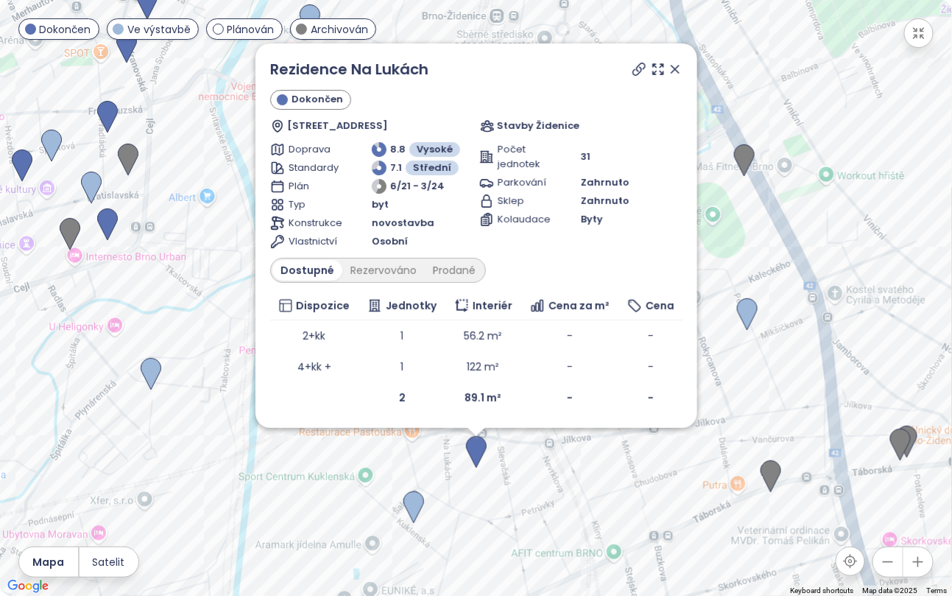
click at [680, 66] on icon at bounding box center [675, 69] width 15 height 15
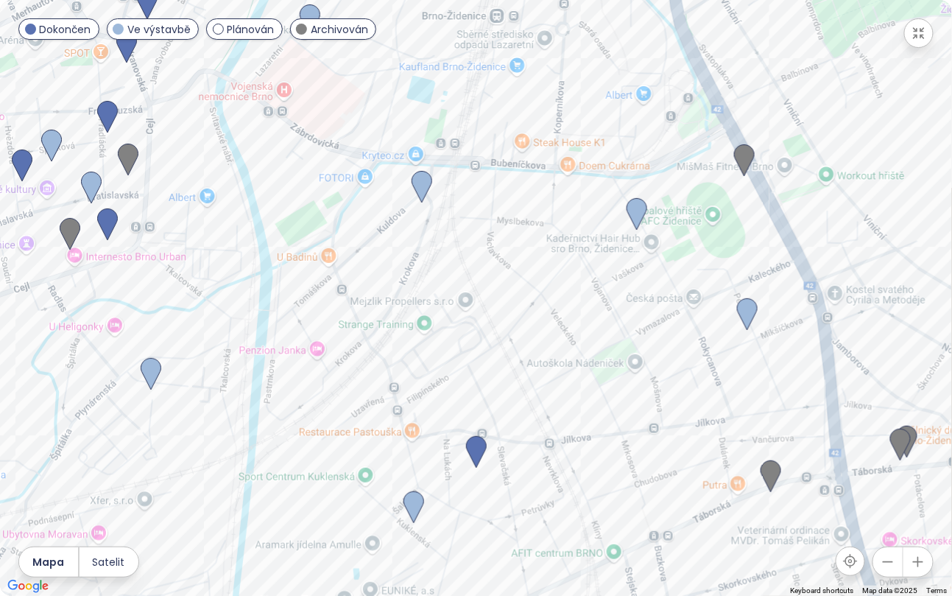
click at [328, 29] on span "Archivován" at bounding box center [339, 29] width 57 height 16
click at [331, 23] on span "Archivován" at bounding box center [339, 29] width 57 height 16
click at [636, 200] on img at bounding box center [637, 214] width 32 height 44
click at [636, 200] on div "To navigate, press the arrow keys. Rezidence Rokycanova" at bounding box center [476, 298] width 952 height 596
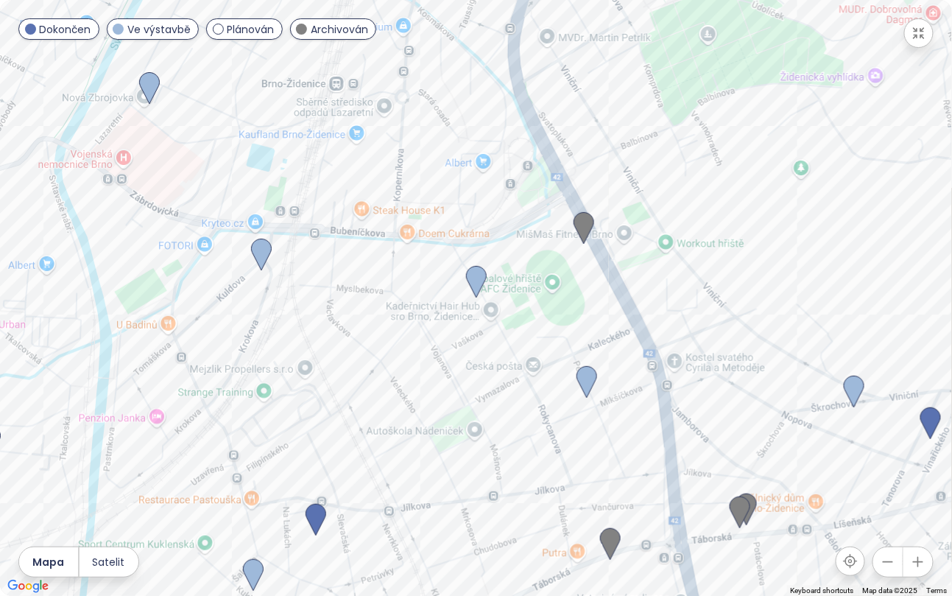
click at [473, 267] on img at bounding box center [476, 282] width 32 height 44
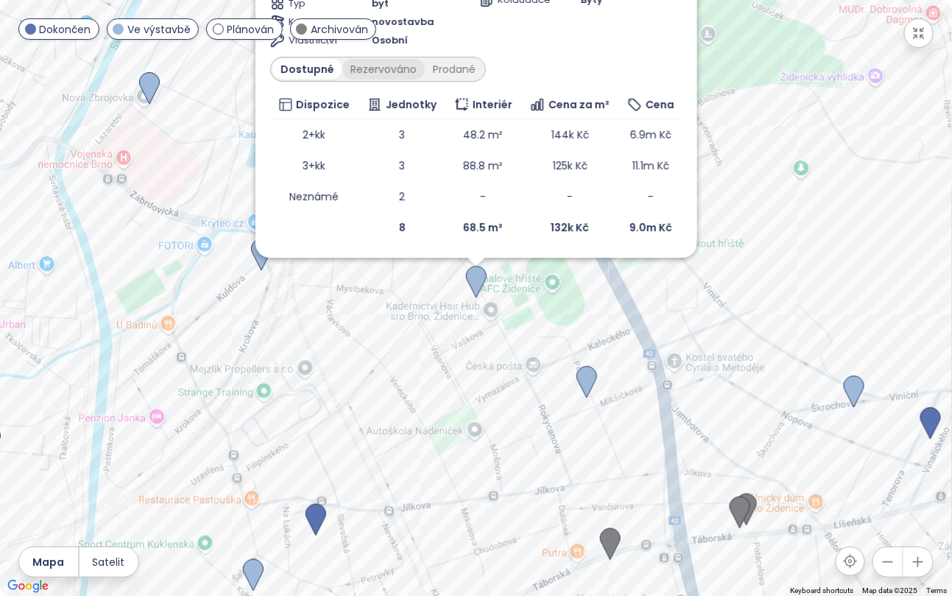
click at [380, 71] on div "Rezervováno" at bounding box center [383, 69] width 82 height 21
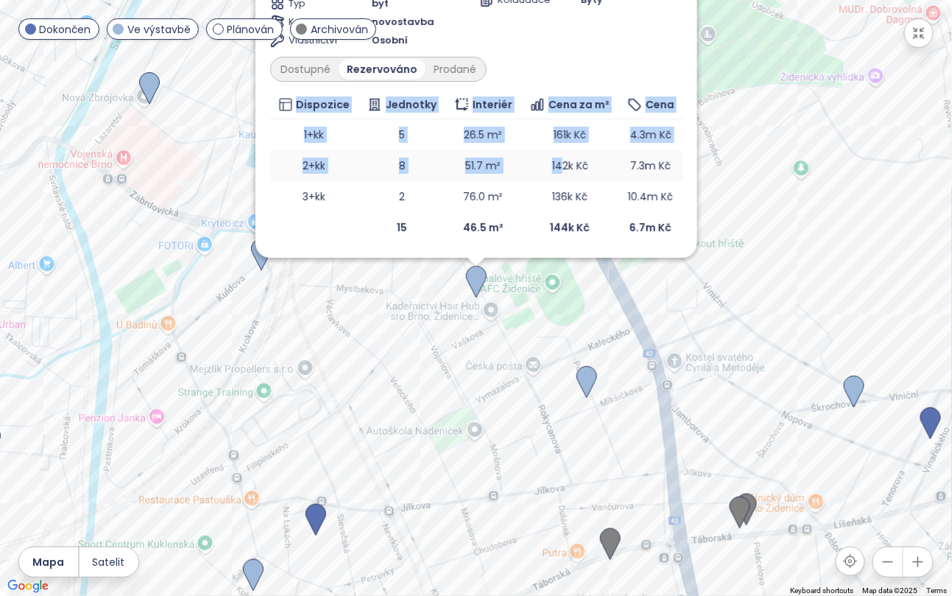
drag, startPoint x: 611, startPoint y: 55, endPoint x: 558, endPoint y: 160, distance: 117.2
click at [558, 160] on div "Rezidence Rokycanova Ve výstavbě Rokycanova 1495/8, 615 00 Brno-Židenice, Czech…" at bounding box center [476, 50] width 412 height 386
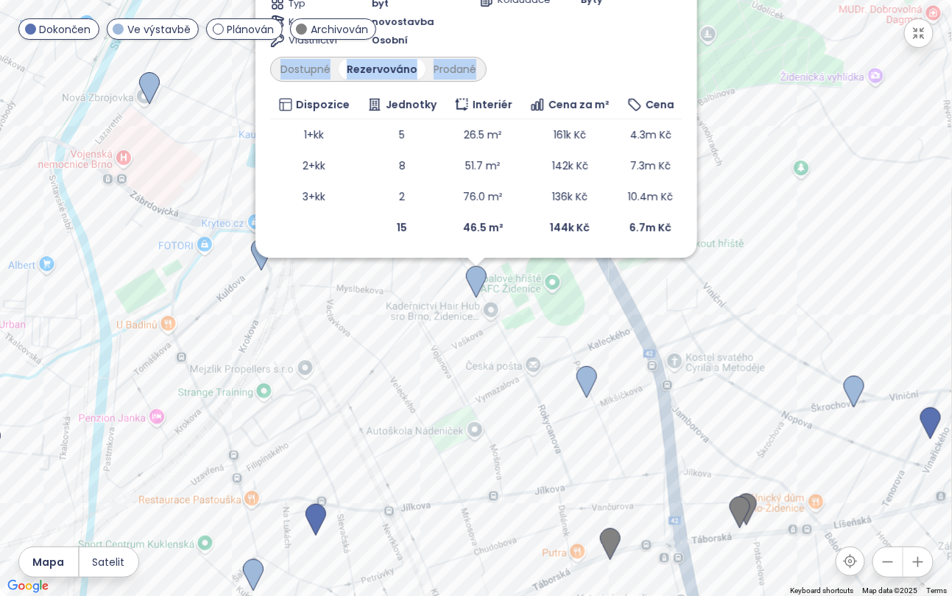
drag, startPoint x: 647, startPoint y: 22, endPoint x: 610, endPoint y: 69, distance: 60.3
click at [610, 69] on div "Rezidence Rokycanova Ve výstavbě Rokycanova 1495/8, 615 00 Brno-Židenice, Czech…" at bounding box center [476, 50] width 412 height 386
click at [302, 72] on div "Dostupné" at bounding box center [305, 69] width 66 height 21
click at [608, 276] on div "Rezidence Rokycanova Ve výstavbě Rokycanova 1495/8, 615 00 Brno-Židenice, Czech…" at bounding box center [476, 298] width 952 height 596
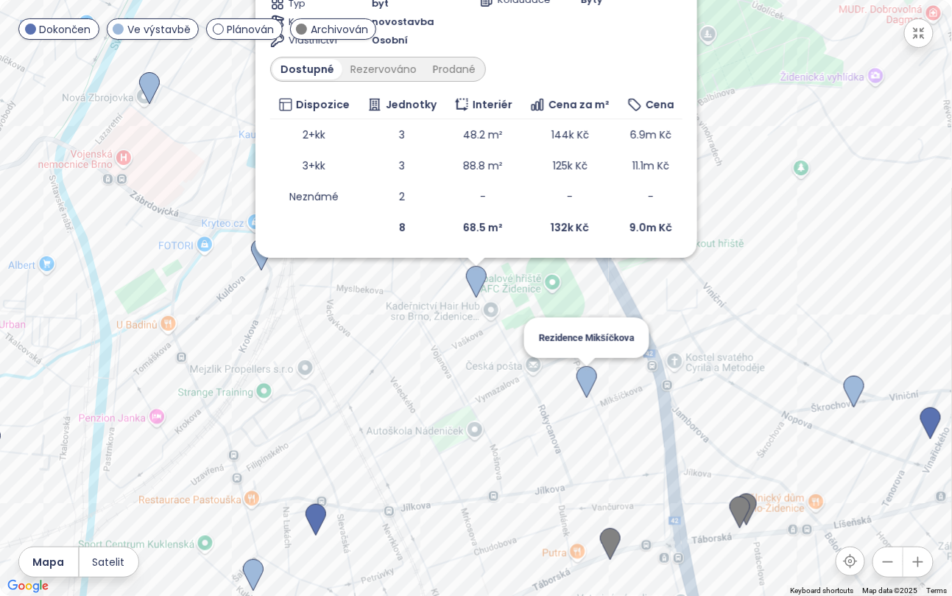
click at [593, 376] on img at bounding box center [587, 382] width 32 height 44
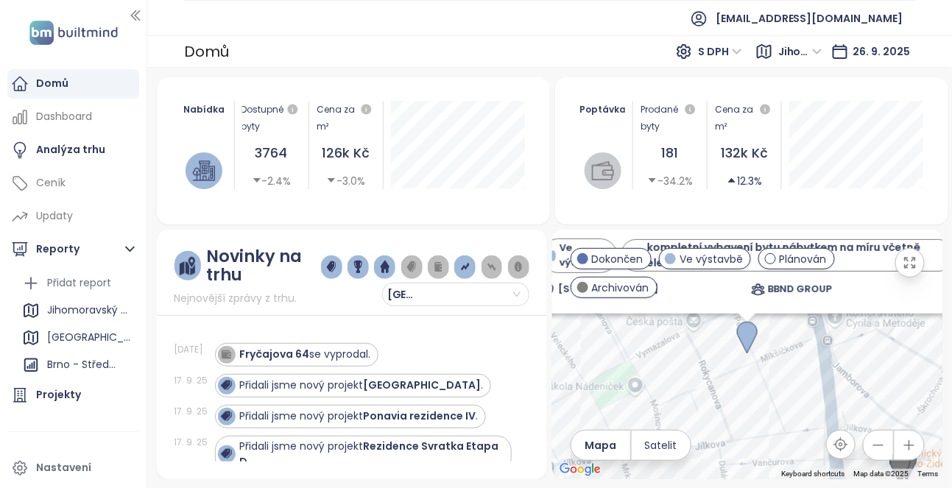
click at [749, 335] on img at bounding box center [747, 338] width 32 height 44
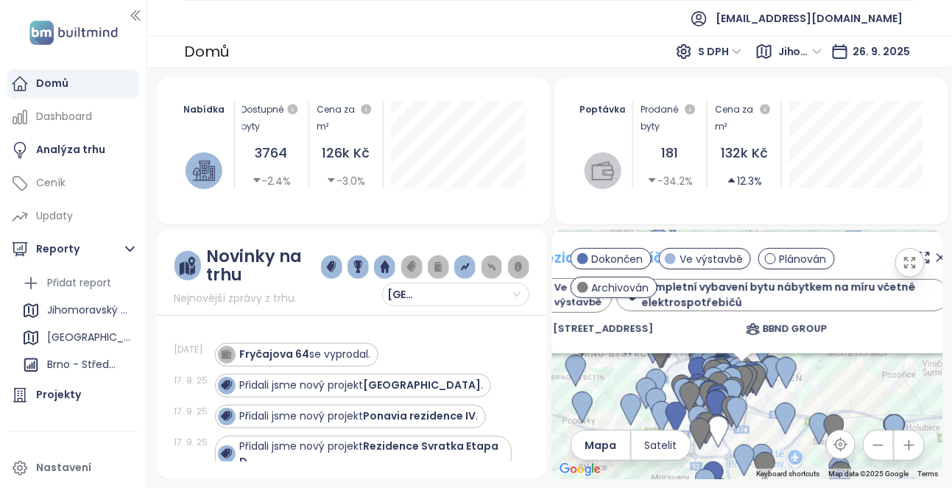
click at [655, 260] on link "Rezidence Mikšíčkova" at bounding box center [617, 257] width 163 height 21
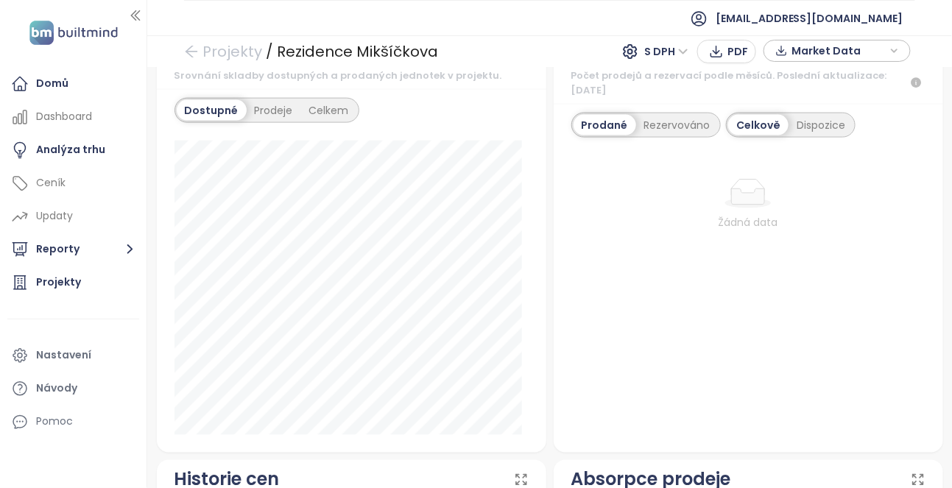
scroll to position [509, 0]
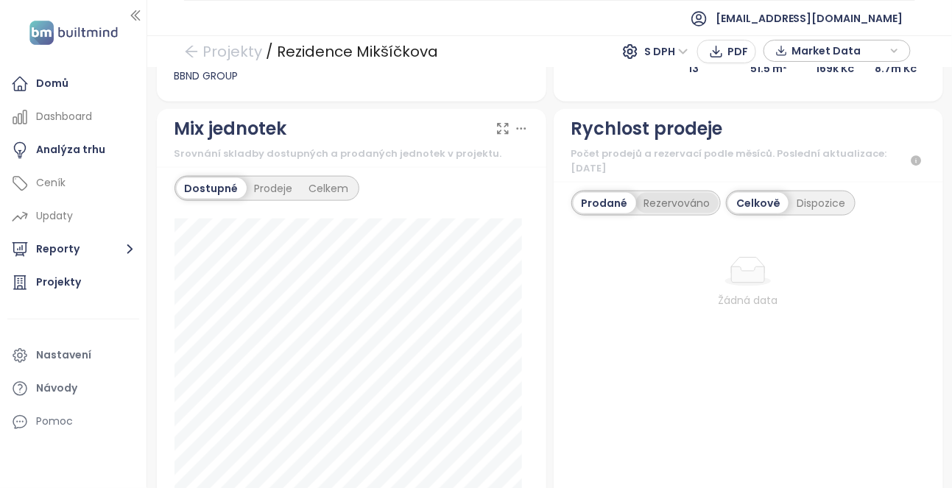
click at [679, 201] on div "Rezervováno" at bounding box center [677, 203] width 82 height 21
click at [602, 197] on div "Prodané" at bounding box center [603, 203] width 59 height 21
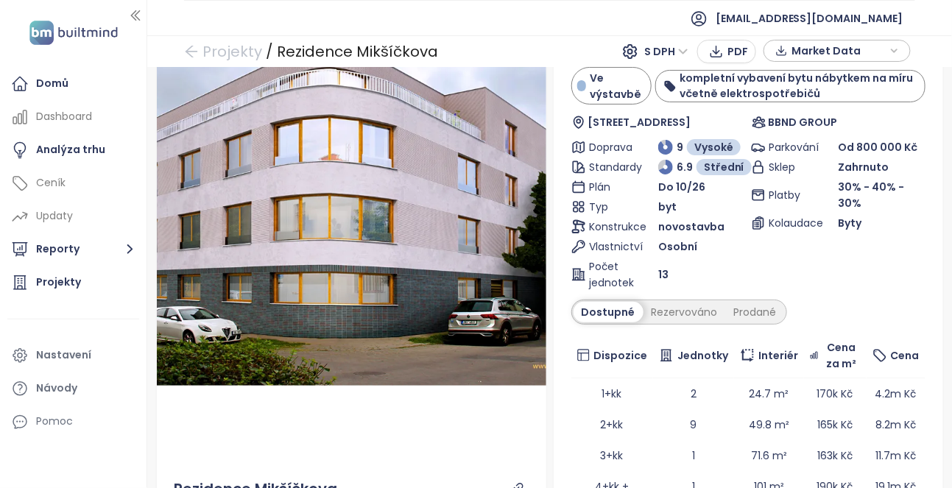
scroll to position [0, 0]
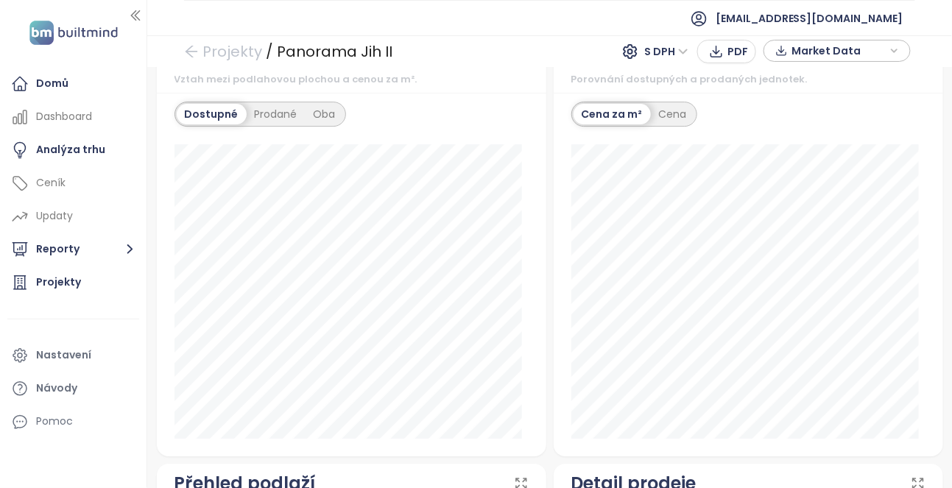
scroll to position [1358, 0]
click at [264, 105] on div "Prodané" at bounding box center [276, 113] width 59 height 21
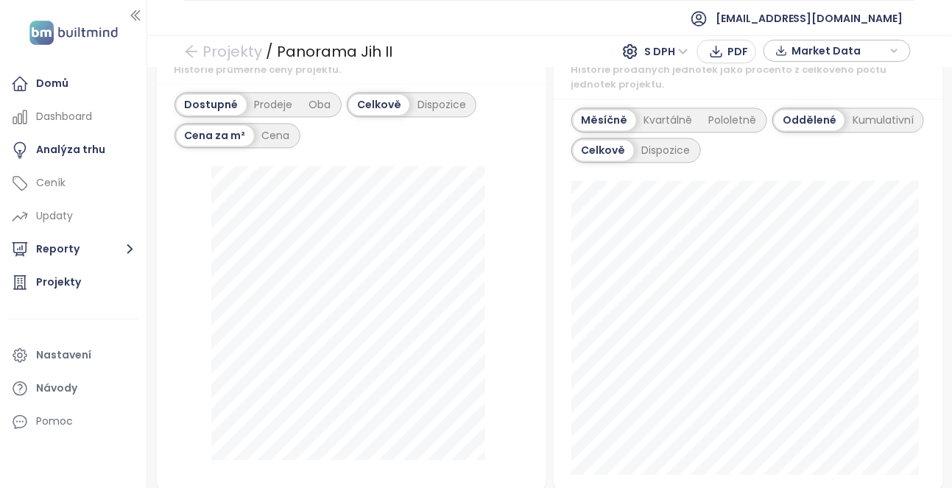
scroll to position [892, 0]
click at [257, 94] on div "Prodeje" at bounding box center [274, 104] width 54 height 21
click at [223, 96] on div "Dostupné" at bounding box center [210, 104] width 66 height 21
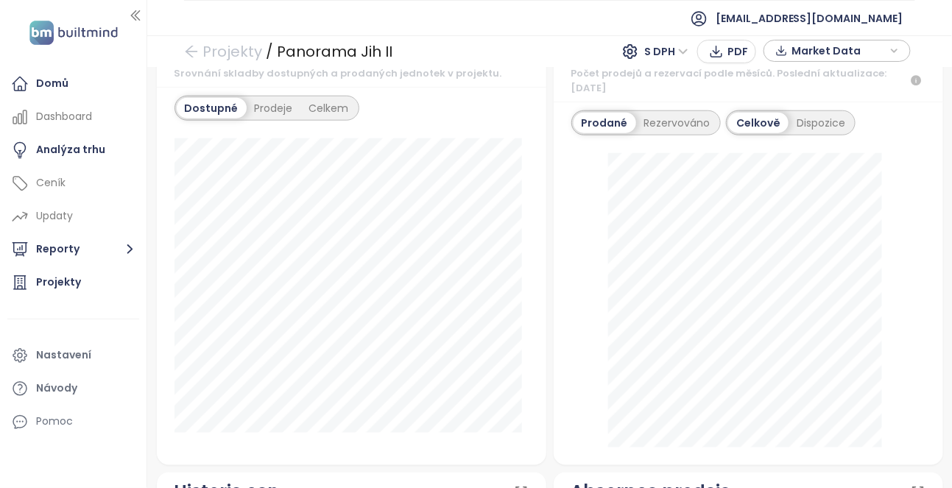
scroll to position [443, 0]
click at [803, 119] on div "Dispozice" at bounding box center [821, 123] width 65 height 21
click at [752, 121] on div "Celkově" at bounding box center [756, 123] width 57 height 21
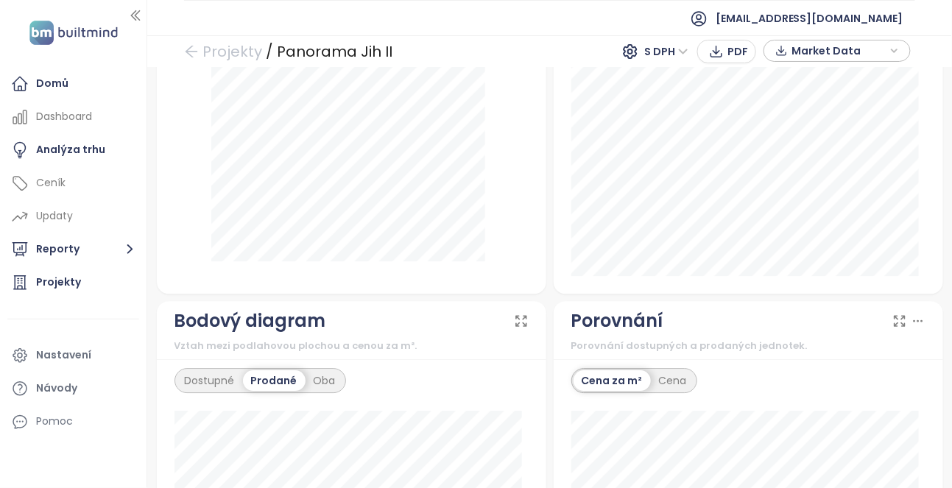
scroll to position [1145, 0]
